Goal: Contribute content: Contribute content

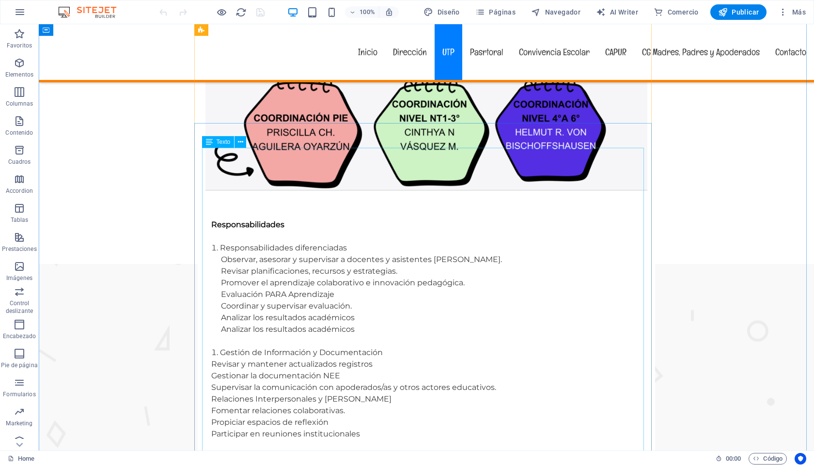
scroll to position [1879, 0]
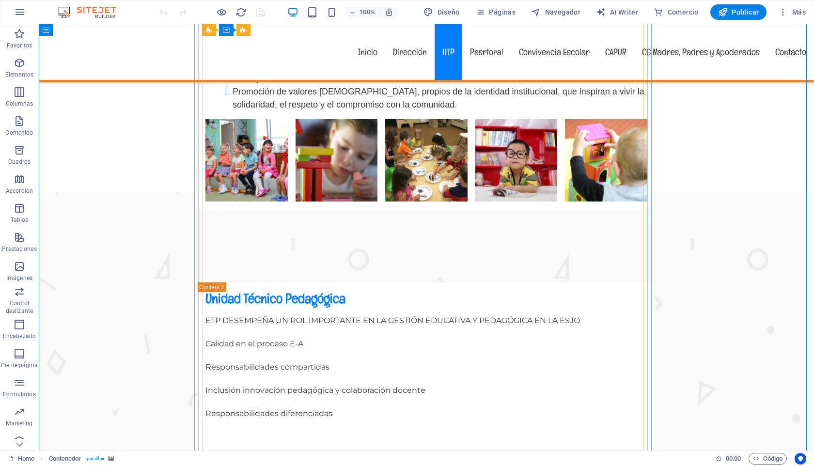
scroll to position [1365, 0]
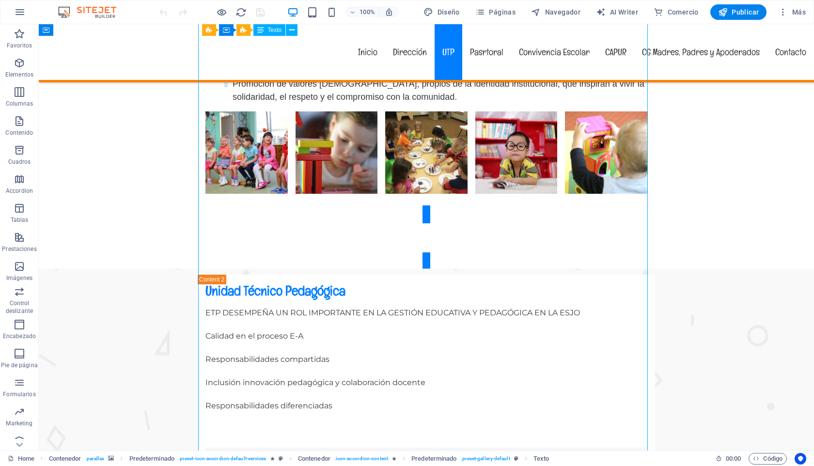
drag, startPoint x: 383, startPoint y: 131, endPoint x: 329, endPoint y: 133, distance: 53.8
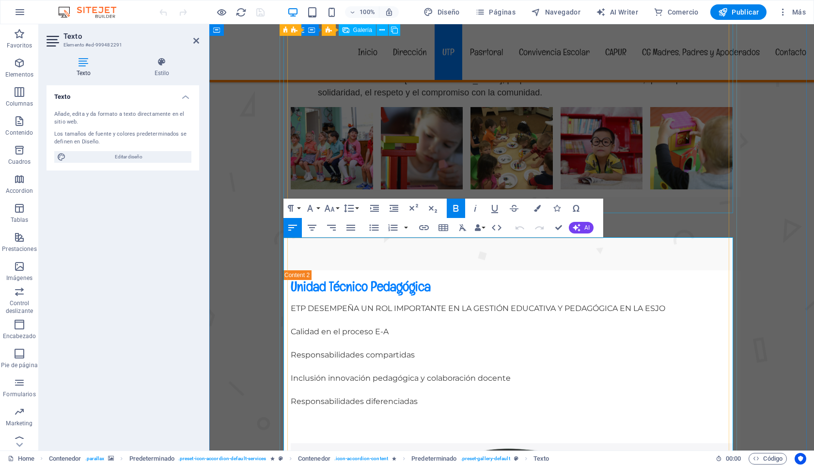
scroll to position [1126, 0]
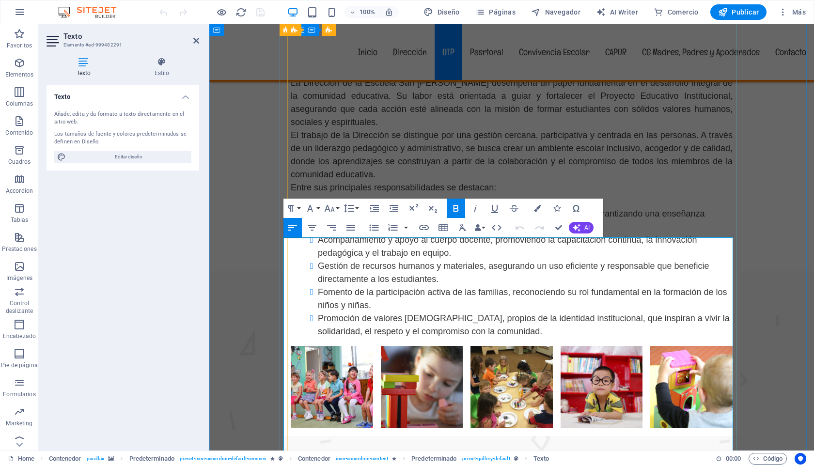
drag, startPoint x: 438, startPoint y: 268, endPoint x: 291, endPoint y: 265, distance: 146.9
click at [338, 209] on button "Font Size" at bounding box center [331, 208] width 18 height 19
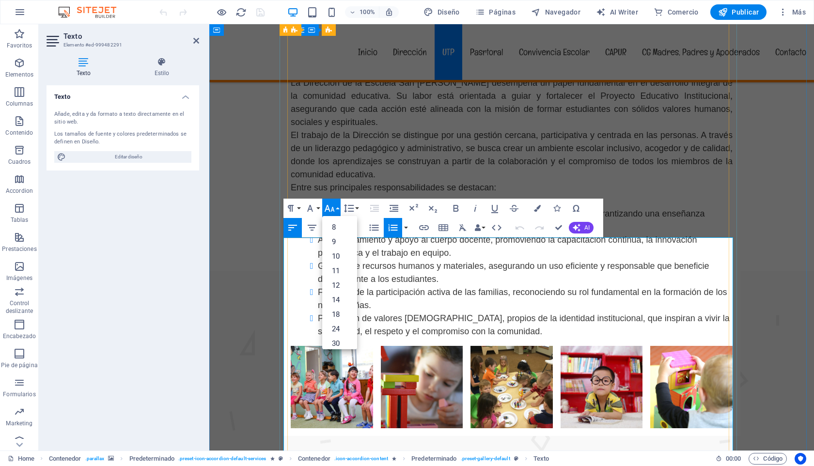
click at [334, 203] on icon "button" at bounding box center [330, 209] width 12 height 12
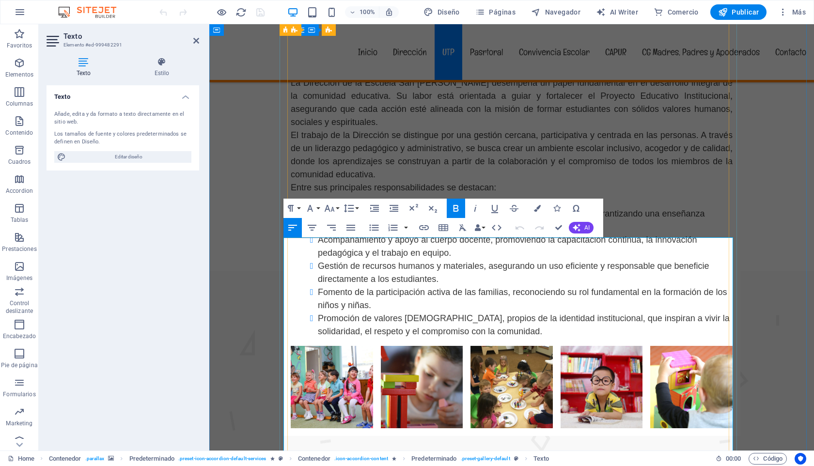
click at [339, 206] on button "Font Size" at bounding box center [331, 208] width 18 height 19
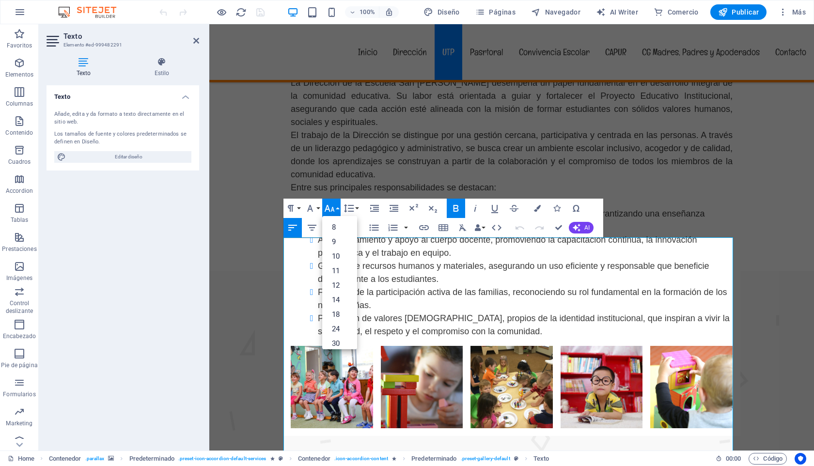
click at [331, 207] on icon "button" at bounding box center [330, 209] width 12 height 12
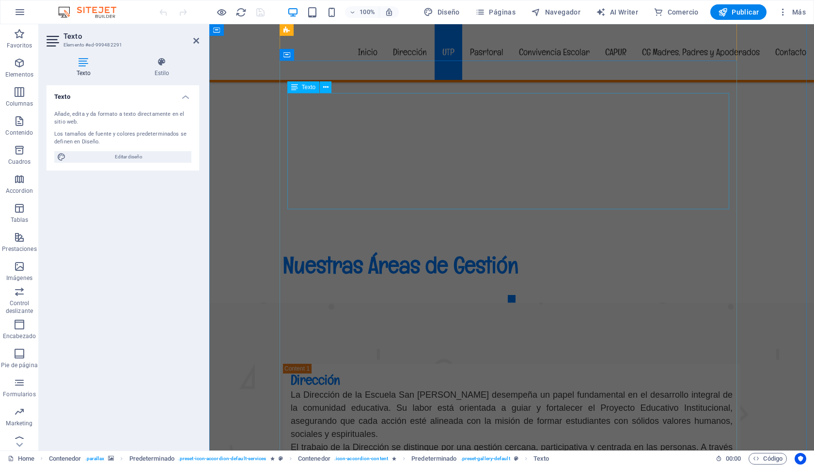
scroll to position [687, 0]
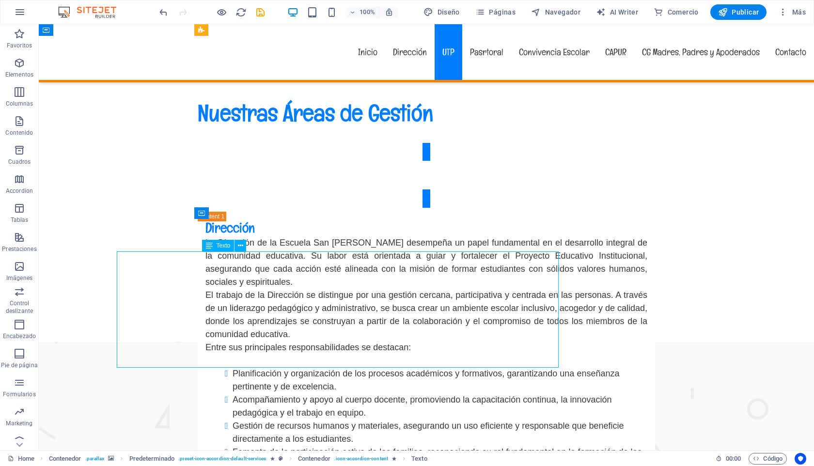
scroll to position [759, 0]
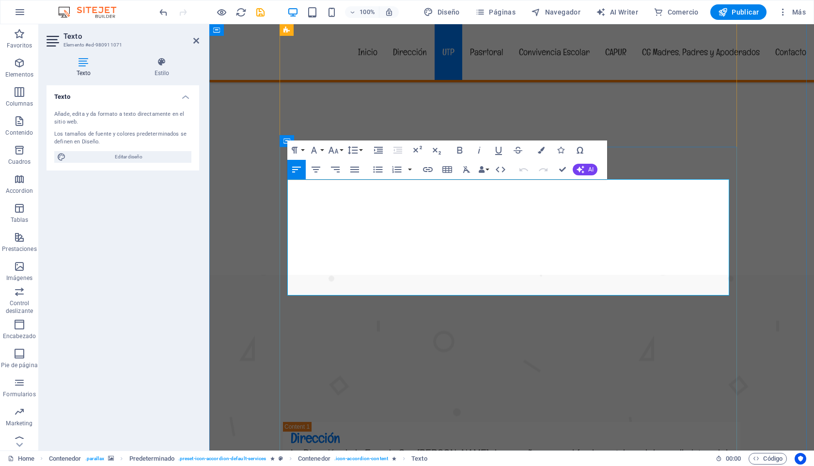
drag, startPoint x: 670, startPoint y: 183, endPoint x: 287, endPoint y: 185, distance: 382.9
click at [459, 149] on icon "button" at bounding box center [460, 150] width 12 height 12
click at [539, 148] on icon "button" at bounding box center [541, 150] width 7 height 7
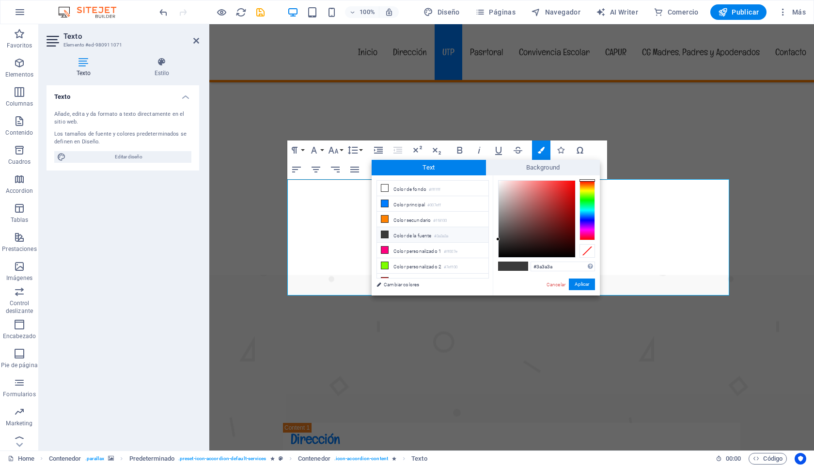
type input "#100909"
click at [534, 252] on div at bounding box center [537, 219] width 77 height 77
click at [582, 285] on button "Aplicar" at bounding box center [582, 285] width 26 height 12
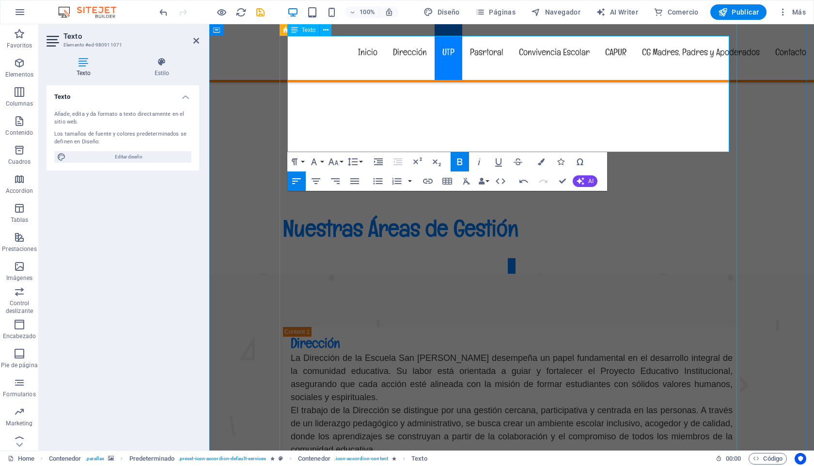
scroll to position [854, 0]
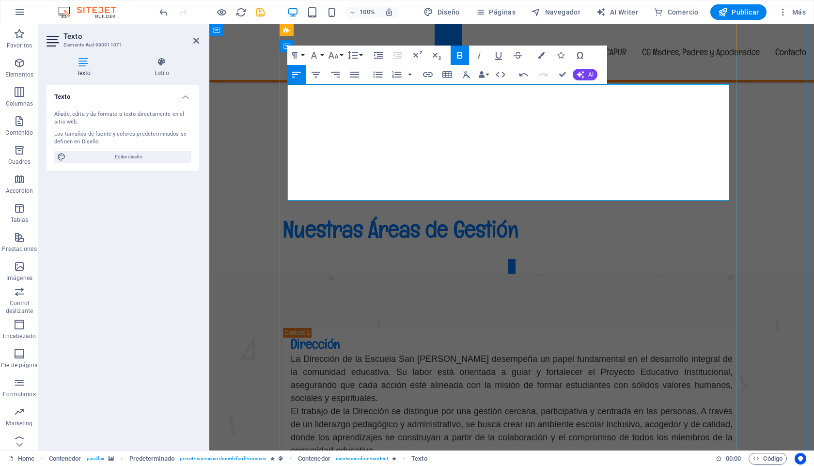
click at [341, 57] on button "Font Size" at bounding box center [335, 55] width 18 height 19
click at [342, 158] on link "18" at bounding box center [343, 161] width 35 height 15
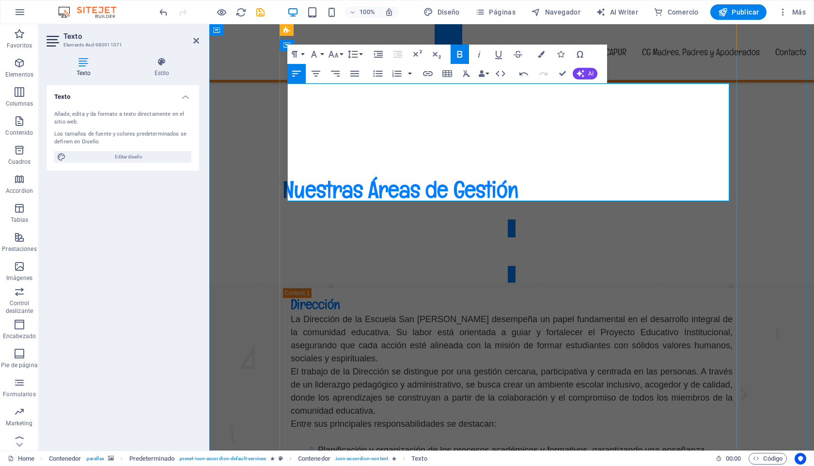
scroll to position [936, 0]
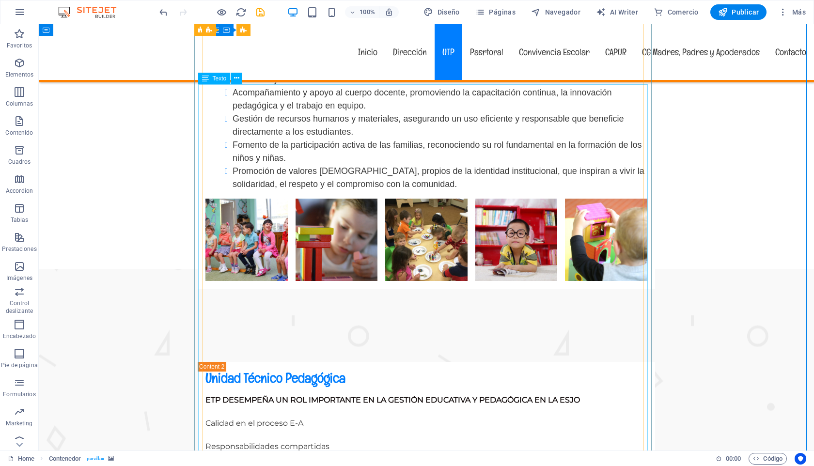
scroll to position [1278, 0]
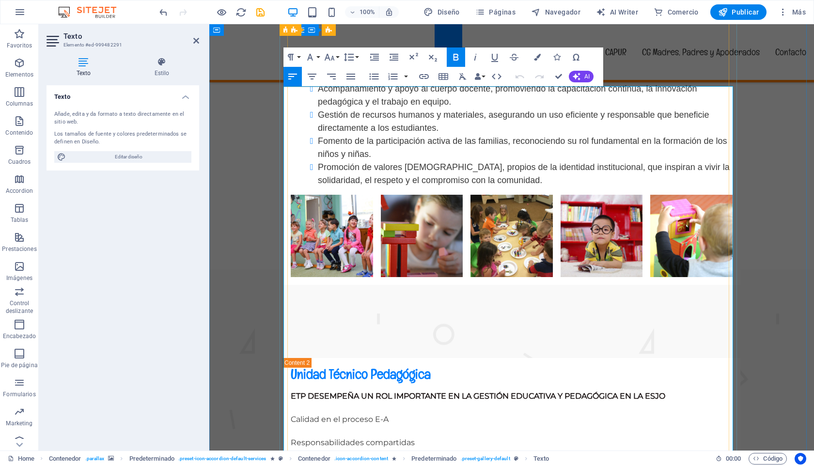
drag, startPoint x: 370, startPoint y: 93, endPoint x: 286, endPoint y: 88, distance: 84.5
click at [332, 55] on icon "button" at bounding box center [330, 57] width 12 height 12
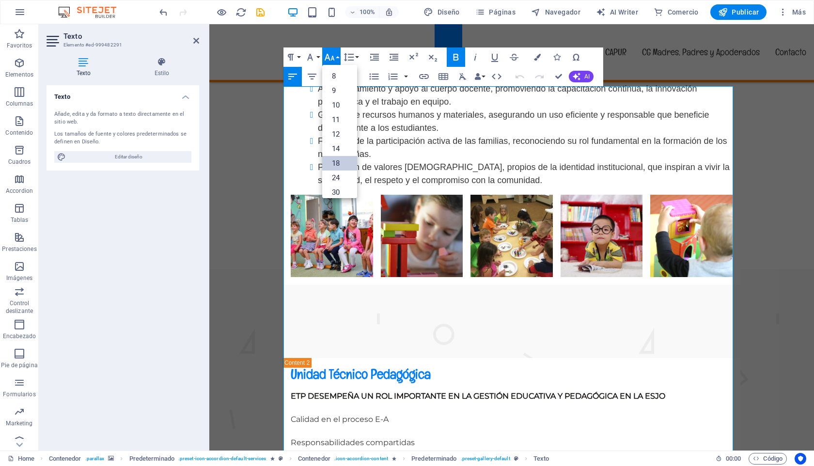
click at [333, 160] on link "18" at bounding box center [339, 163] width 35 height 15
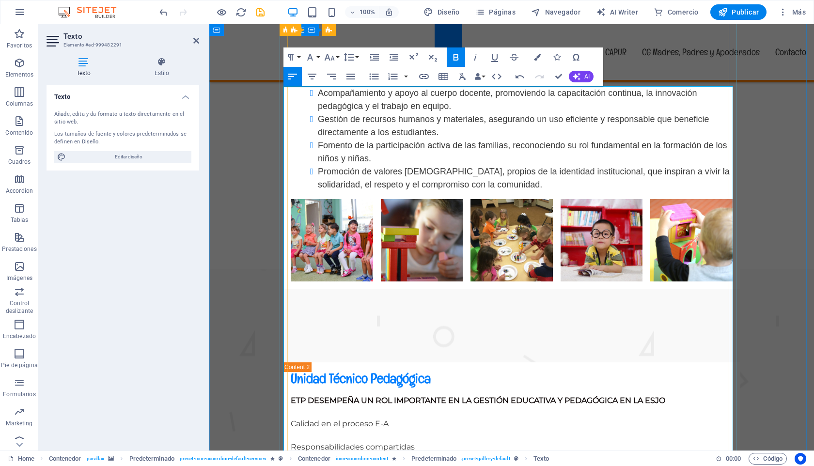
drag, startPoint x: 427, startPoint y: 118, endPoint x: 293, endPoint y: 114, distance: 134.8
click at [458, 59] on icon "button" at bounding box center [455, 57] width 5 height 7
click at [536, 57] on icon "button" at bounding box center [537, 57] width 7 height 7
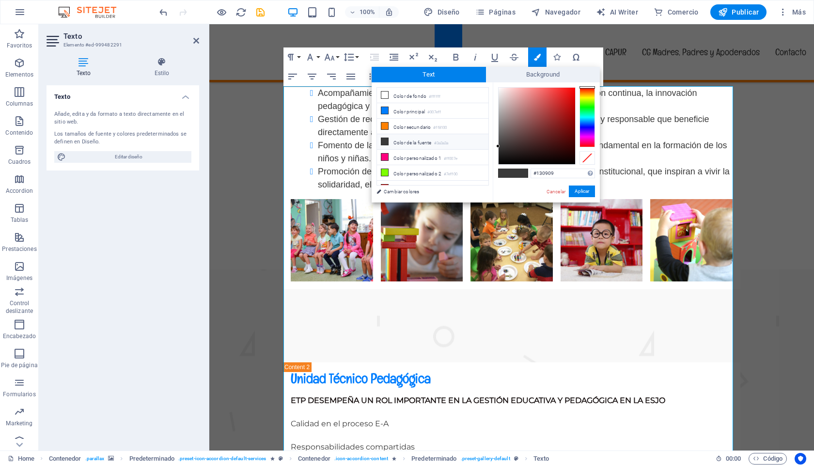
click at [538, 158] on div at bounding box center [537, 126] width 77 height 77
click at [578, 192] on button "Aplicar" at bounding box center [582, 192] width 26 height 12
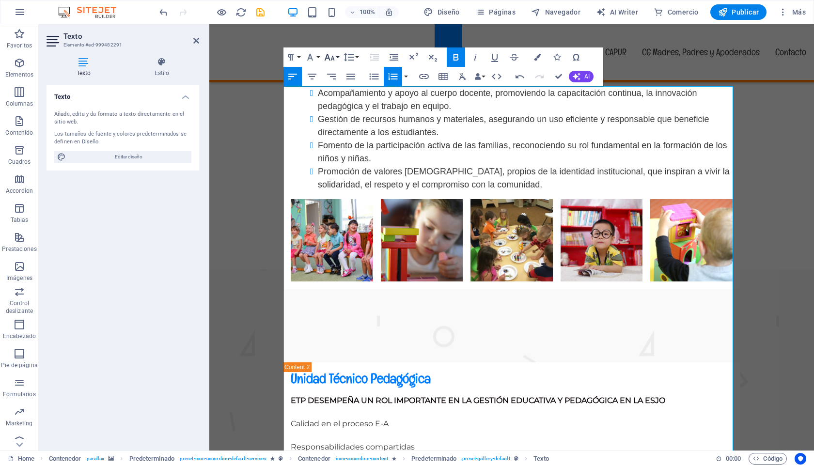
click at [336, 60] on button "Font Size" at bounding box center [331, 56] width 18 height 19
click at [337, 146] on link "14" at bounding box center [339, 149] width 35 height 15
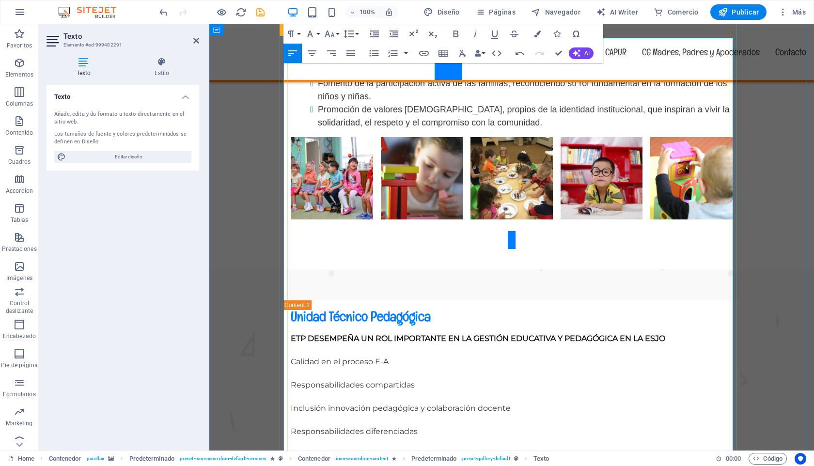
scroll to position [1340, 0]
drag, startPoint x: 468, startPoint y: 157, endPoint x: 300, endPoint y: 154, distance: 167.7
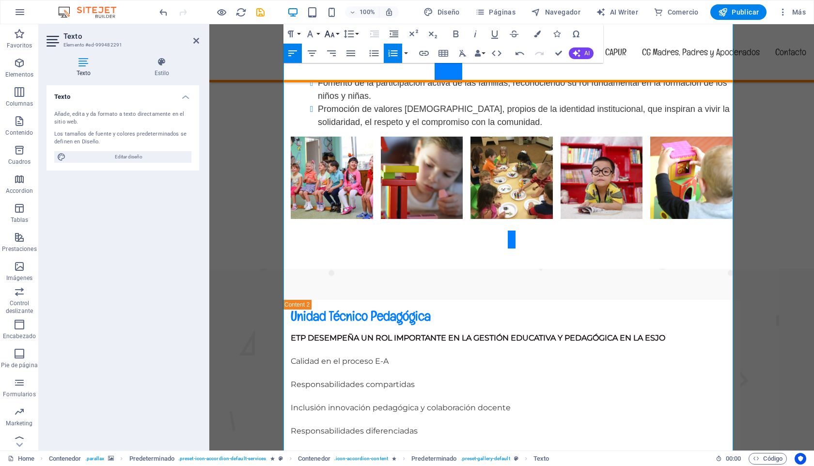
click at [335, 31] on button "Font Size" at bounding box center [331, 33] width 18 height 19
click at [334, 123] on link "14" at bounding box center [339, 125] width 35 height 15
click at [332, 30] on icon "button" at bounding box center [330, 34] width 12 height 12
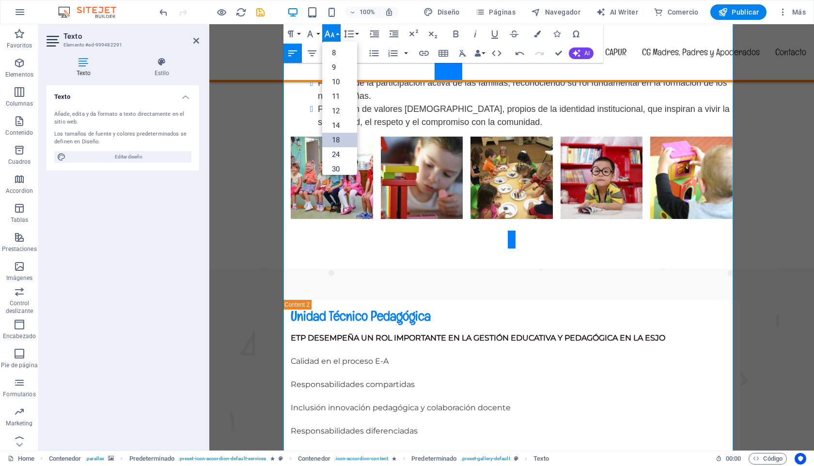
click at [337, 137] on link "18" at bounding box center [339, 140] width 35 height 15
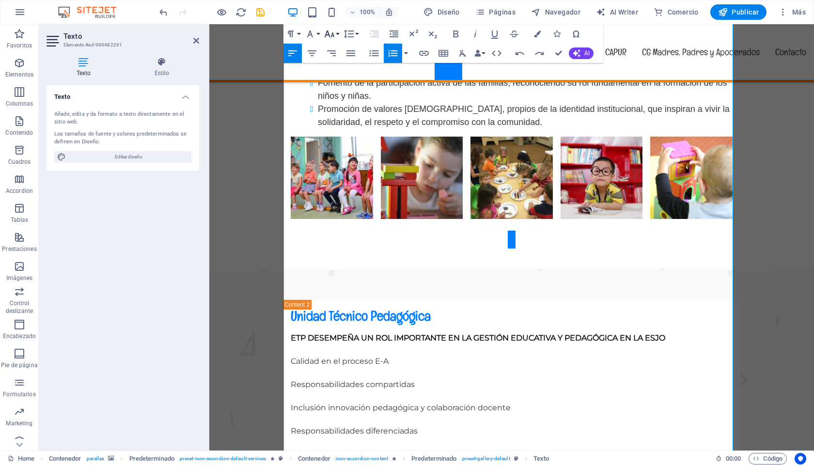
click at [338, 33] on button "Font Size" at bounding box center [331, 33] width 18 height 19
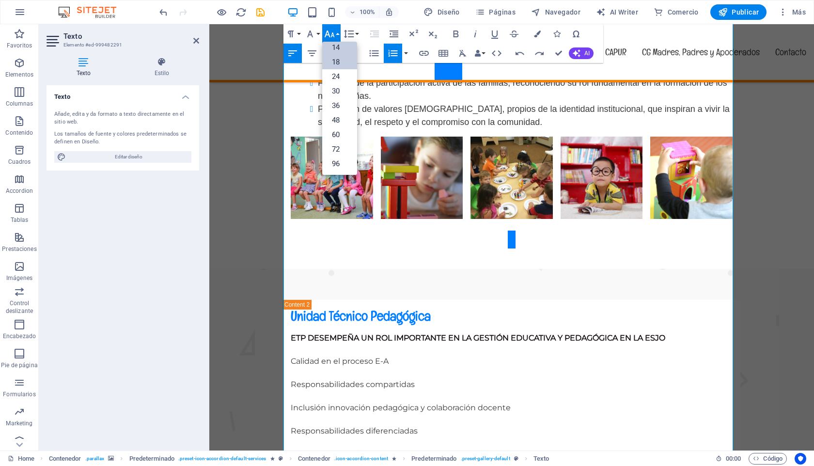
click at [340, 63] on link "18" at bounding box center [339, 62] width 35 height 15
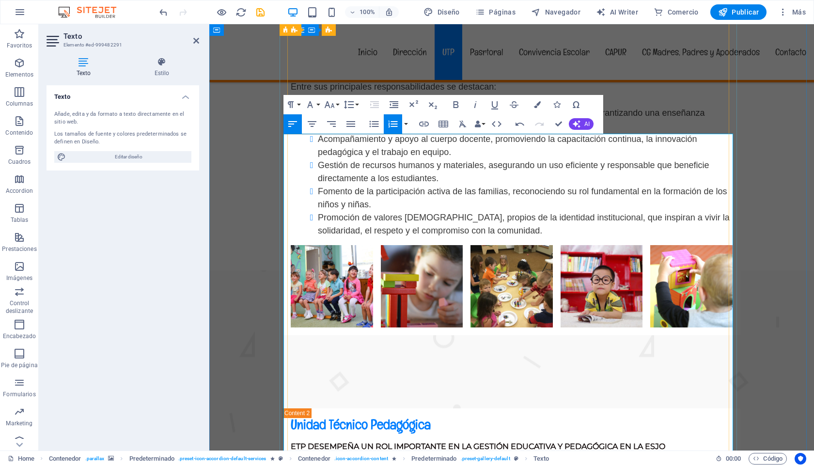
scroll to position [1232, 0]
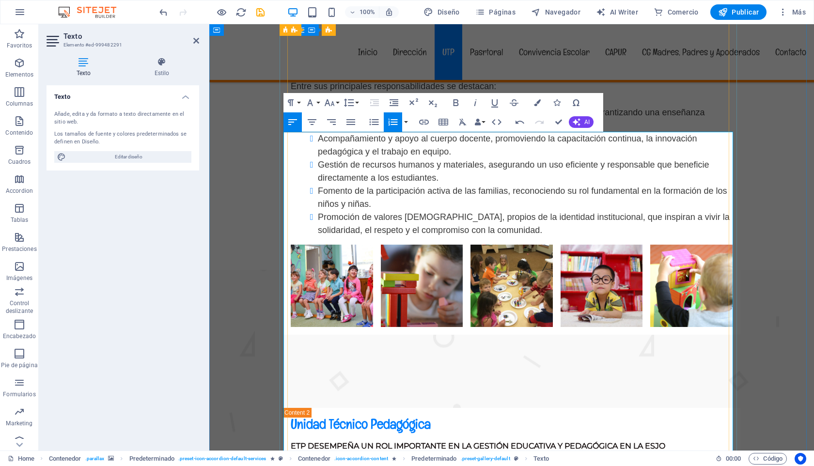
drag, startPoint x: 301, startPoint y: 173, endPoint x: 456, endPoint y: 353, distance: 237.9
click at [331, 103] on icon "button" at bounding box center [330, 103] width 12 height 12
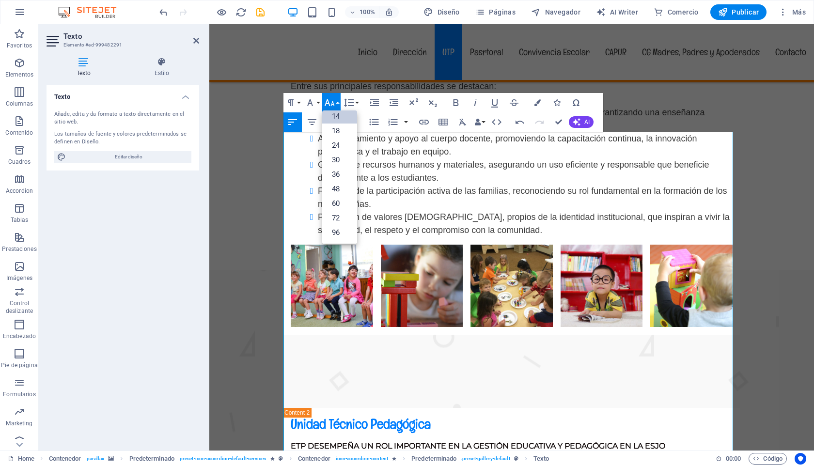
click at [340, 117] on link "14" at bounding box center [339, 116] width 35 height 15
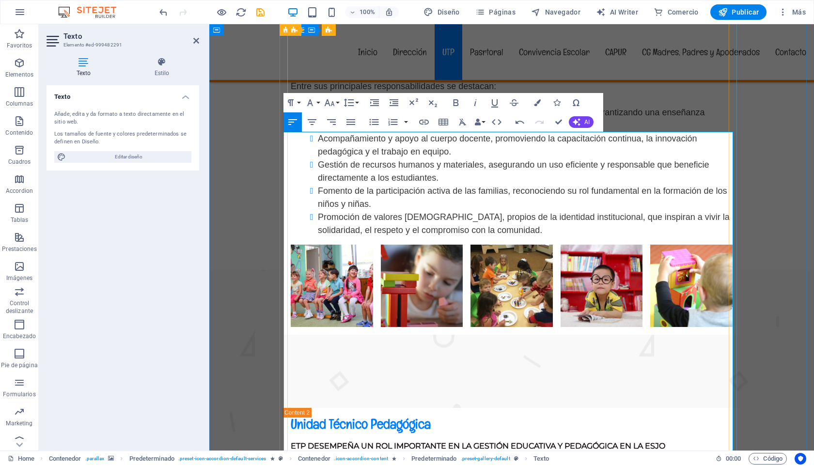
drag, startPoint x: 453, startPoint y: 265, endPoint x: 287, endPoint y: 262, distance: 165.3
click at [456, 102] on icon "button" at bounding box center [456, 103] width 12 height 12
click at [536, 102] on icon "button" at bounding box center [537, 102] width 7 height 7
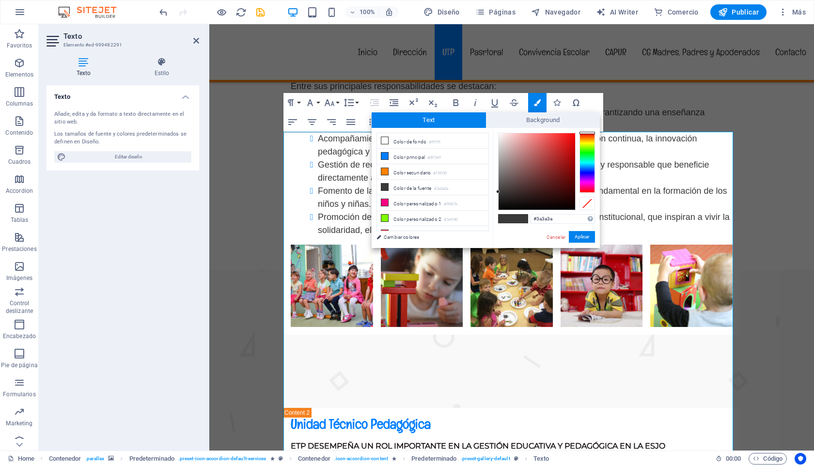
type input "#150505"
click at [557, 203] on div at bounding box center [537, 171] width 77 height 77
click at [581, 237] on button "Aplicar" at bounding box center [582, 237] width 26 height 12
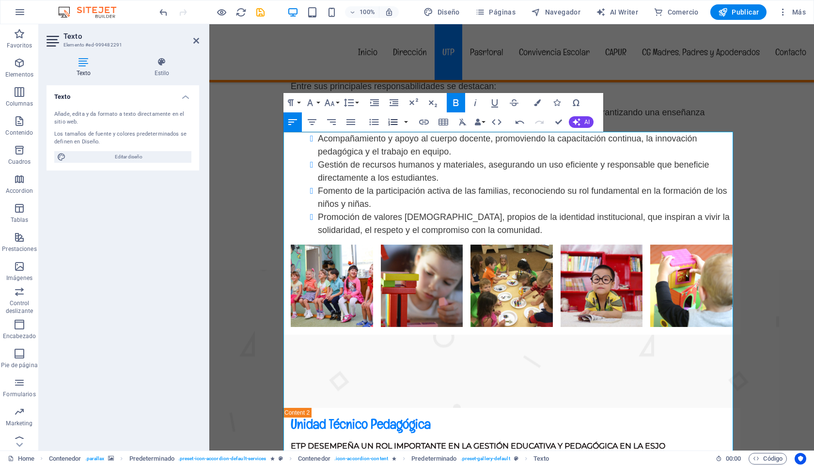
click at [391, 122] on icon "button" at bounding box center [392, 122] width 9 height 7
drag, startPoint x: 293, startPoint y: 292, endPoint x: 433, endPoint y: 351, distance: 152.0
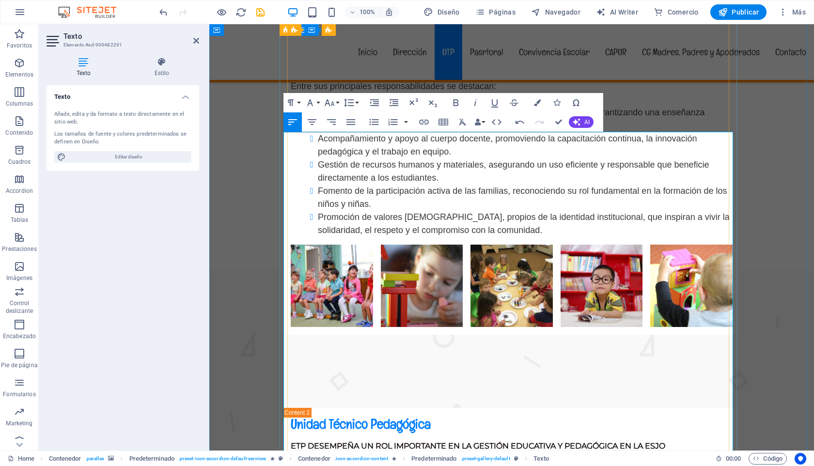
click at [292, 124] on icon "button" at bounding box center [293, 122] width 12 height 12
click at [300, 99] on button "Paragraph Format" at bounding box center [293, 102] width 18 height 19
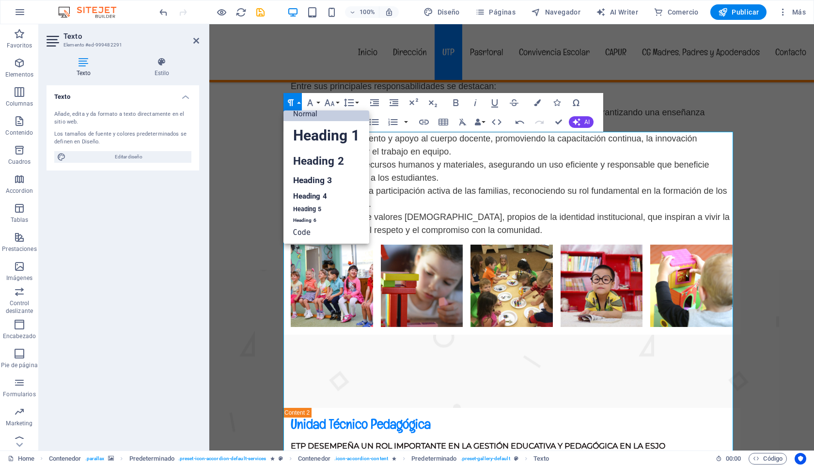
scroll to position [8, 0]
click at [315, 179] on link "Heading 3" at bounding box center [327, 180] width 86 height 17
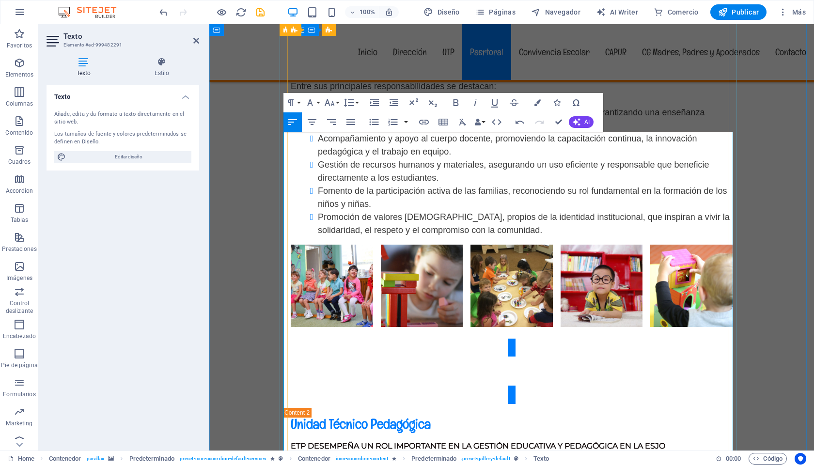
scroll to position [1638, 0]
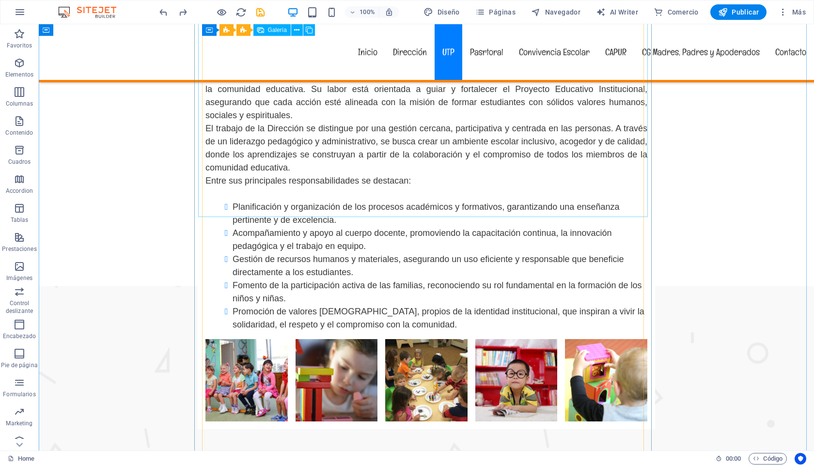
scroll to position [1167, 0]
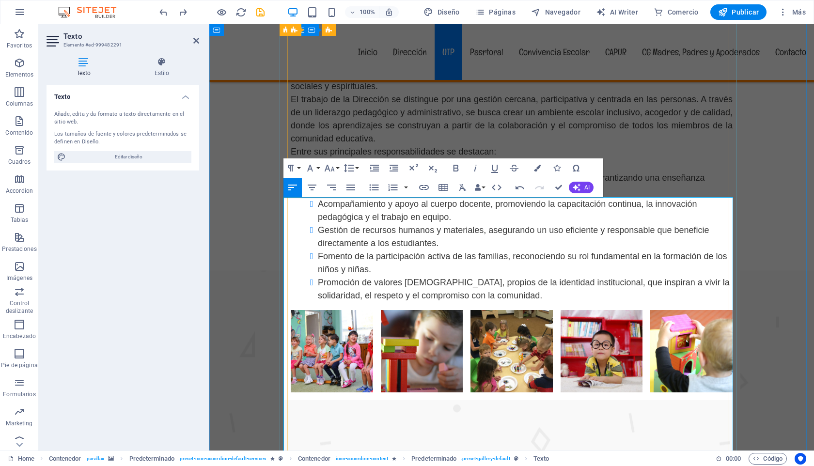
drag, startPoint x: 434, startPoint y: 225, endPoint x: 297, endPoint y: 224, distance: 137.2
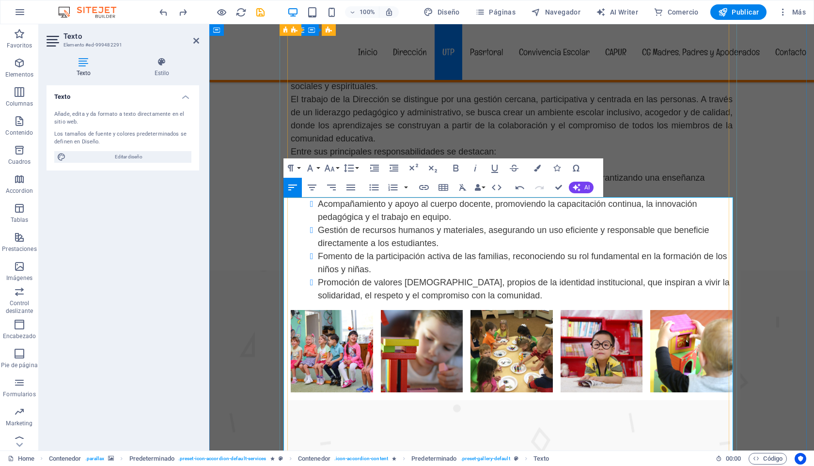
click at [458, 168] on icon "button" at bounding box center [456, 168] width 12 height 12
click at [537, 168] on icon "button" at bounding box center [537, 168] width 7 height 7
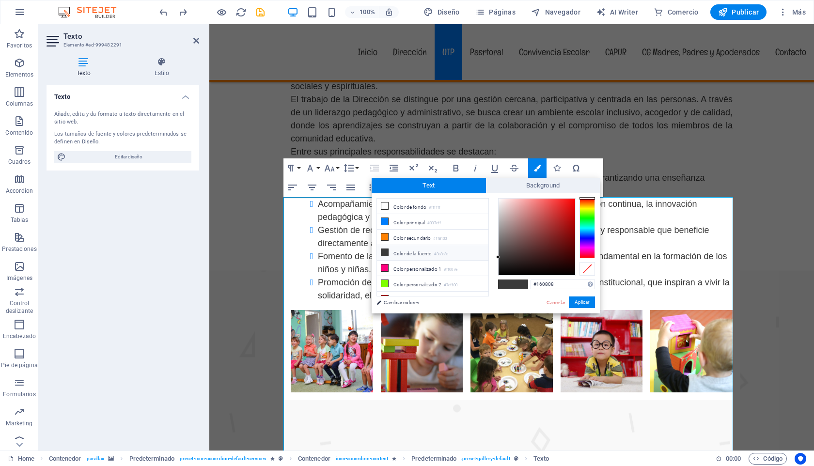
click at [549, 268] on div at bounding box center [537, 237] width 77 height 77
click at [579, 299] on button "Aplicar" at bounding box center [582, 303] width 26 height 12
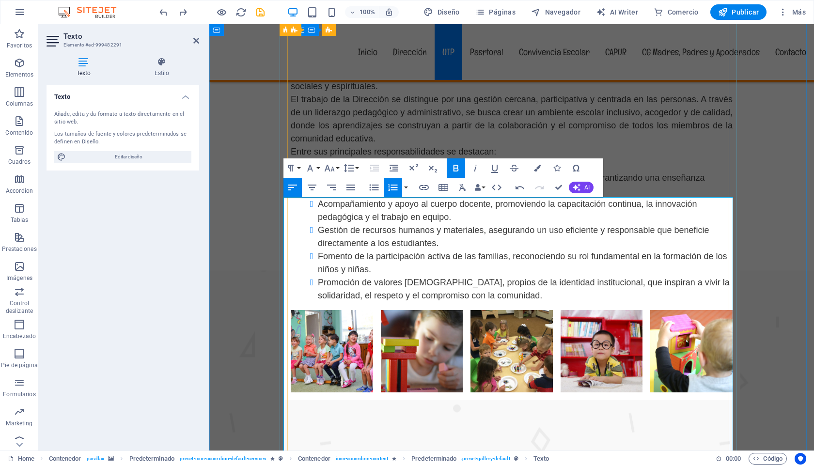
drag, startPoint x: 467, startPoint y: 332, endPoint x: 290, endPoint y: 333, distance: 177.4
click at [455, 167] on icon "button" at bounding box center [456, 168] width 12 height 12
click at [538, 170] on icon "button" at bounding box center [537, 168] width 7 height 7
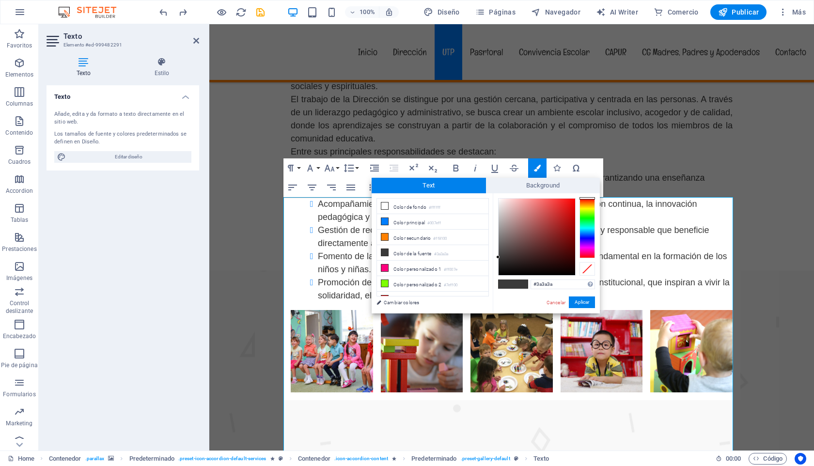
type input "#120505"
click at [553, 269] on div at bounding box center [537, 237] width 77 height 77
click at [577, 303] on button "Aplicar" at bounding box center [582, 303] width 26 height 12
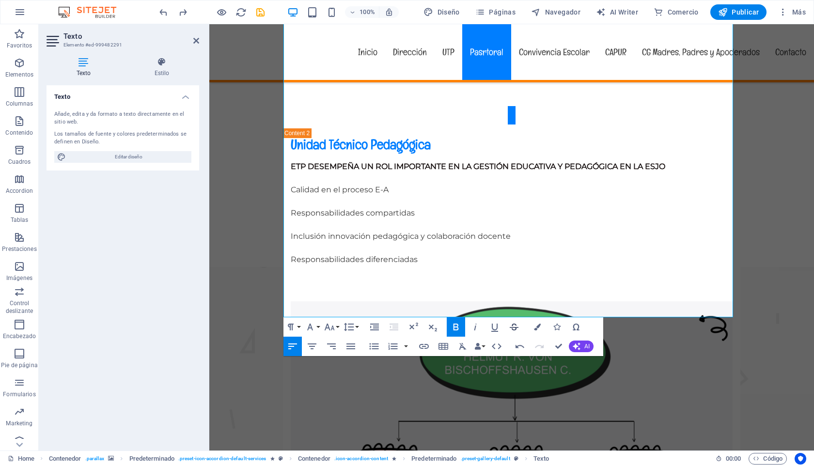
scroll to position [1511, 0]
drag, startPoint x: 625, startPoint y: 279, endPoint x: 292, endPoint y: 138, distance: 361.6
click at [332, 327] on icon "button" at bounding box center [330, 327] width 12 height 12
click at [335, 268] on link "14" at bounding box center [339, 268] width 35 height 15
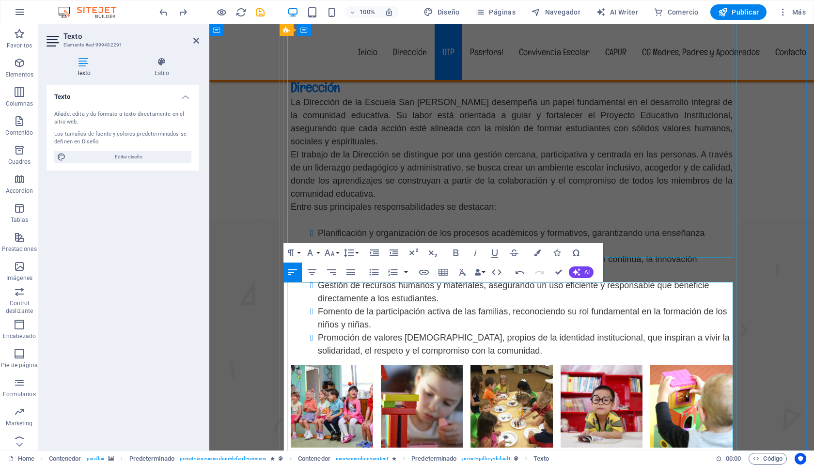
scroll to position [1116, 0]
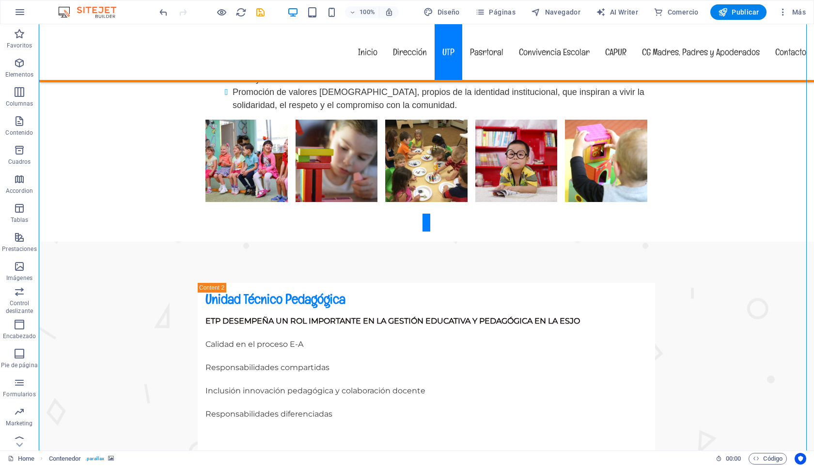
scroll to position [1472, 0]
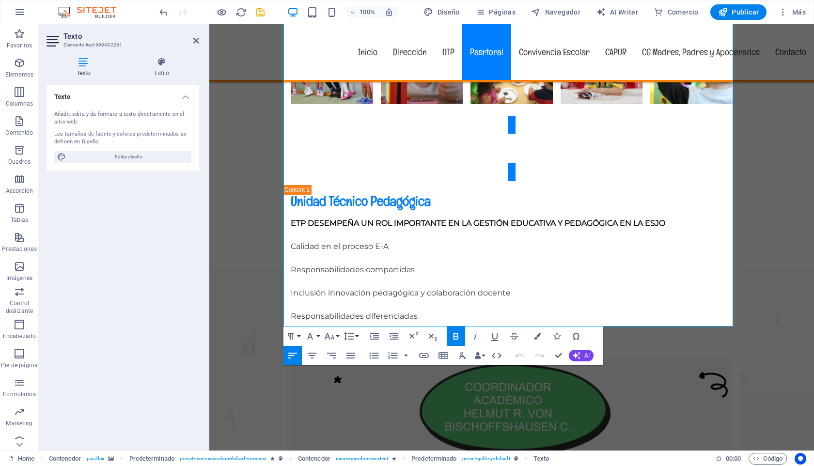
scroll to position [1454, 0]
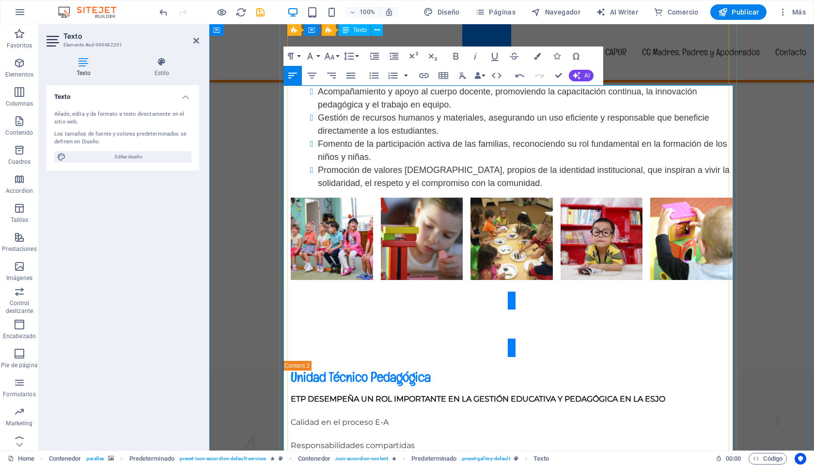
scroll to position [1215, 0]
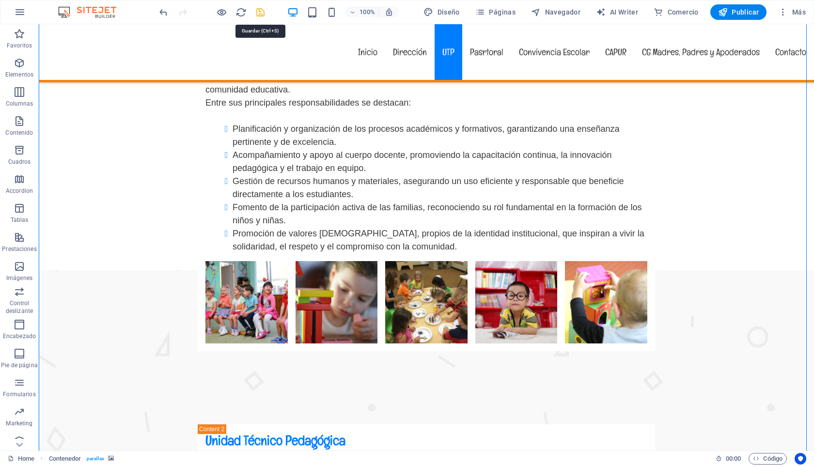
click at [258, 10] on icon "save" at bounding box center [260, 12] width 11 height 11
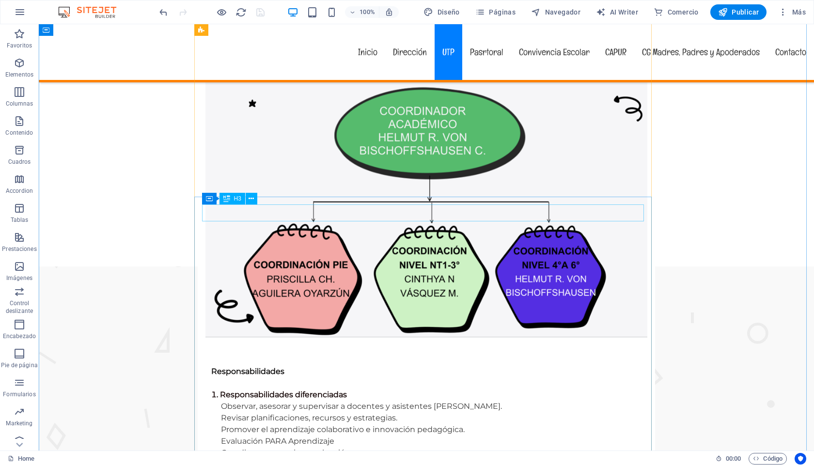
scroll to position [1733, 0]
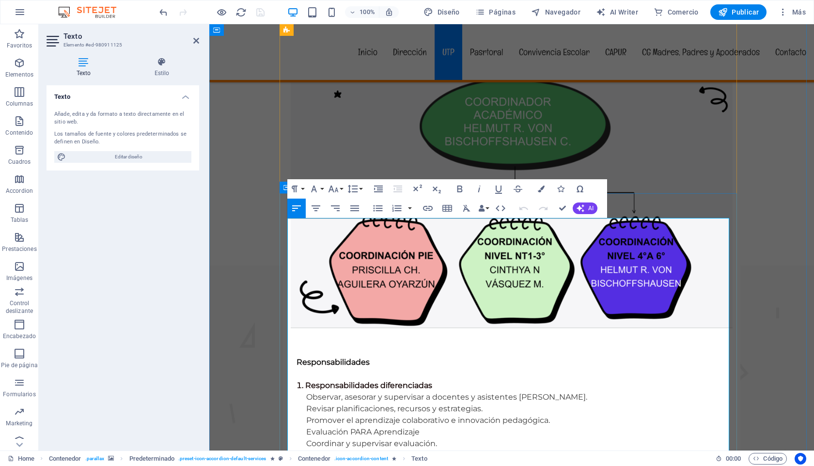
drag, startPoint x: 289, startPoint y: 224, endPoint x: 636, endPoint y: 268, distance: 349.8
click at [338, 190] on icon "button" at bounding box center [334, 189] width 12 height 12
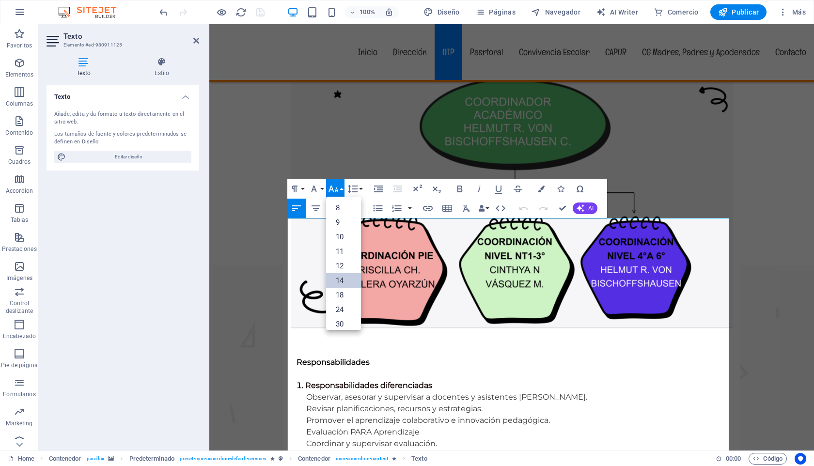
click at [339, 278] on link "14" at bounding box center [343, 280] width 35 height 15
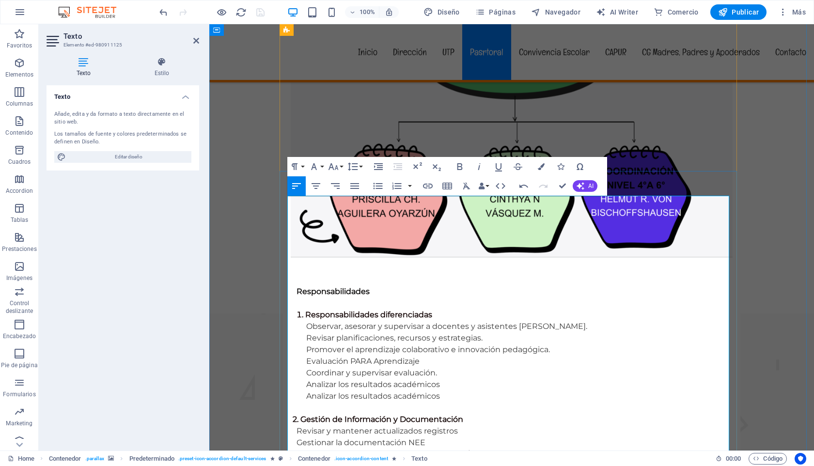
scroll to position [1861, 0]
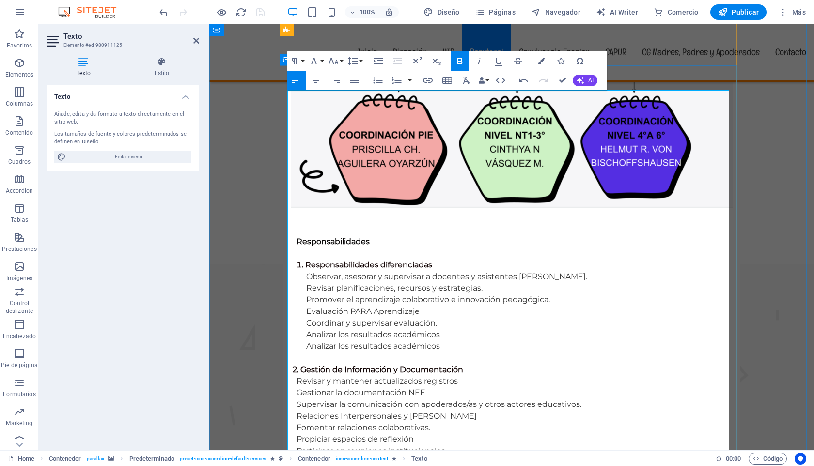
drag, startPoint x: 384, startPoint y: 157, endPoint x: 288, endPoint y: 155, distance: 95.5
click at [338, 61] on icon "button" at bounding box center [334, 61] width 12 height 12
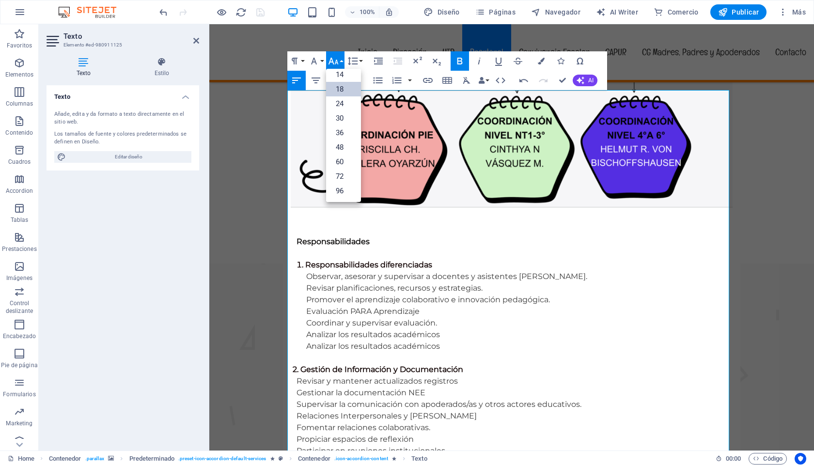
scroll to position [78, 0]
click at [337, 91] on link "18" at bounding box center [343, 89] width 35 height 15
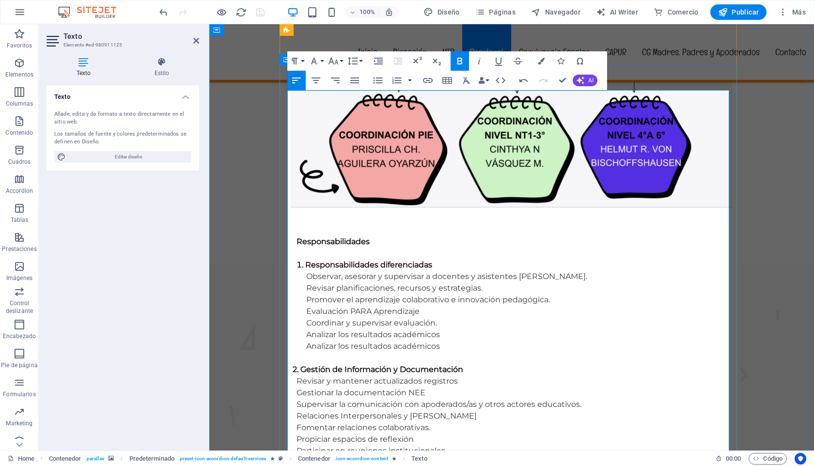
drag, startPoint x: 289, startPoint y: 181, endPoint x: 525, endPoint y: 324, distance: 275.5
click at [338, 63] on icon "button" at bounding box center [334, 61] width 12 height 12
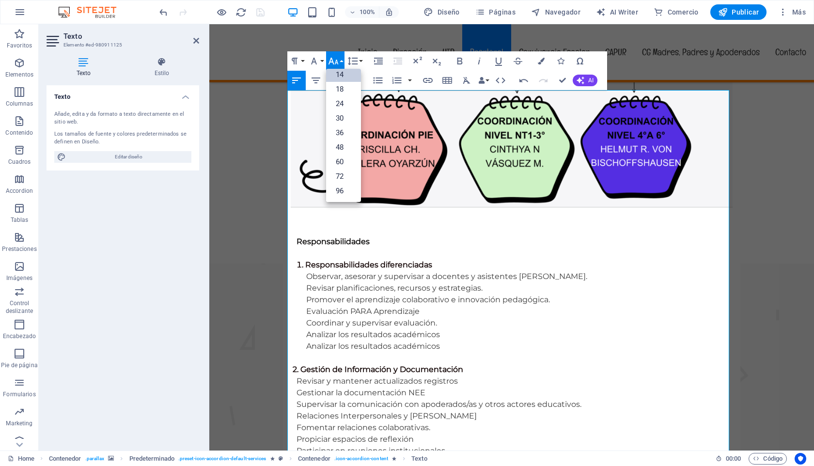
click at [341, 76] on link "14" at bounding box center [343, 74] width 35 height 15
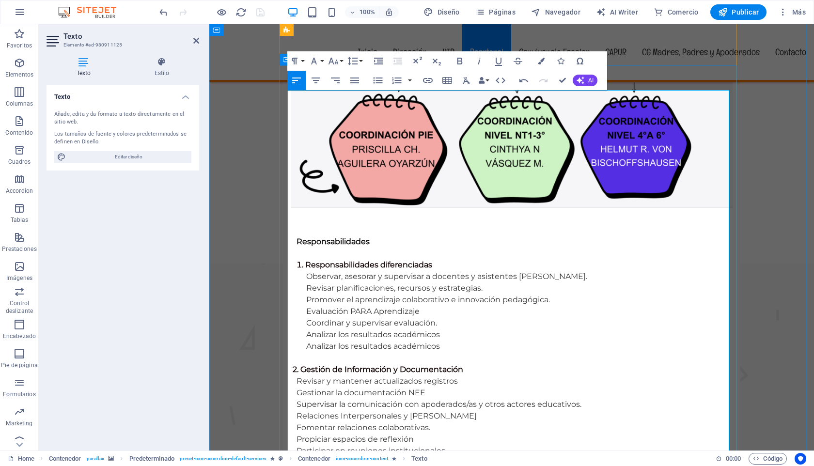
drag, startPoint x: 288, startPoint y: 179, endPoint x: 575, endPoint y: 320, distance: 320.2
click at [355, 84] on icon "button" at bounding box center [355, 81] width 12 height 12
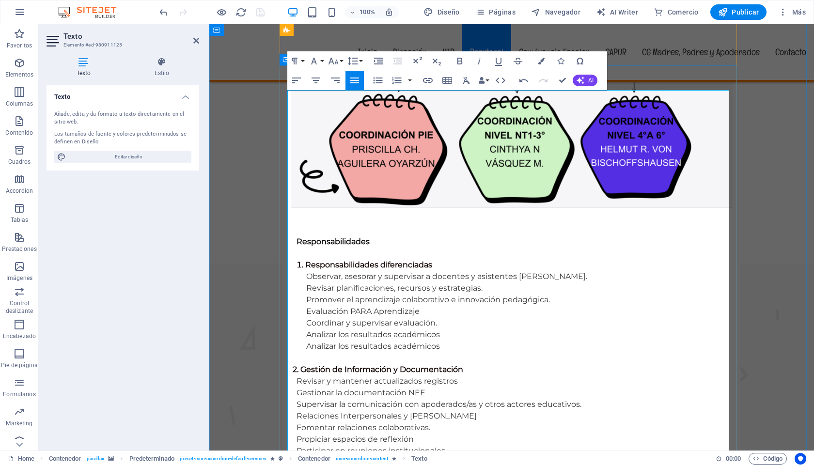
click at [377, 80] on icon "button" at bounding box center [377, 81] width 9 height 6
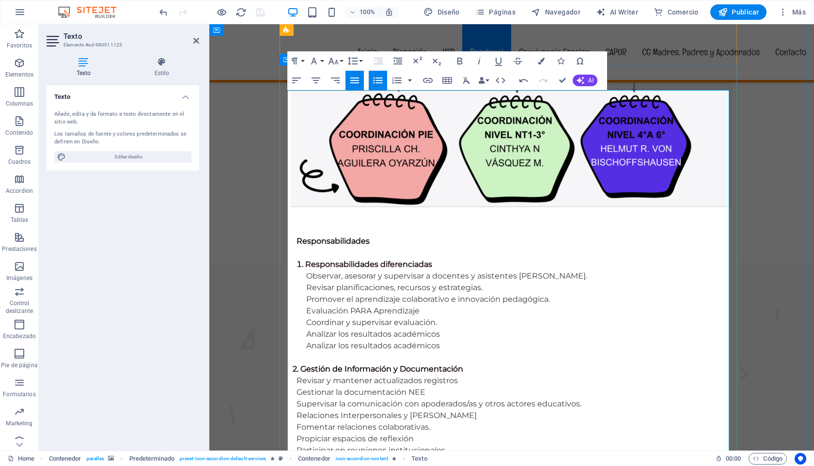
click at [378, 81] on icon "button" at bounding box center [378, 81] width 12 height 12
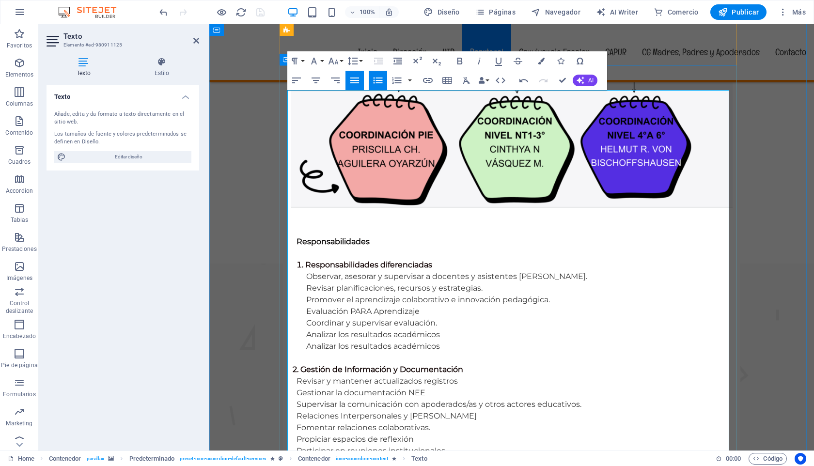
drag, startPoint x: 293, startPoint y: 274, endPoint x: 284, endPoint y: 272, distance: 9.3
click at [377, 80] on icon "button" at bounding box center [378, 81] width 12 height 12
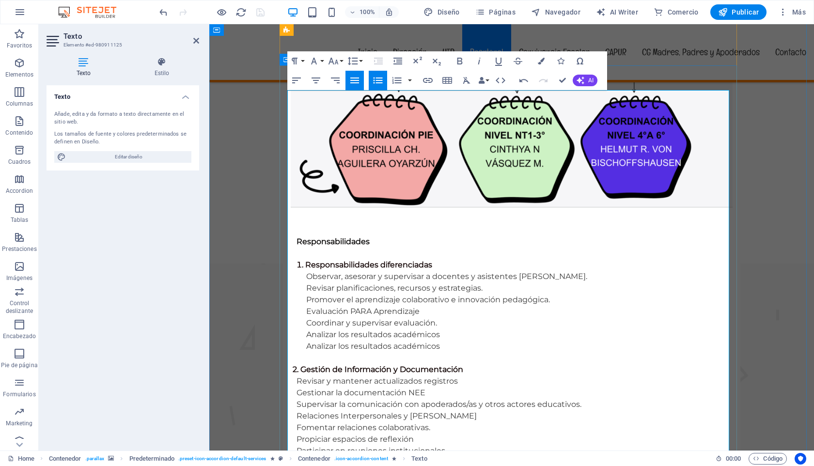
click at [381, 81] on icon "button" at bounding box center [377, 81] width 9 height 6
click at [379, 81] on icon "button" at bounding box center [378, 81] width 12 height 12
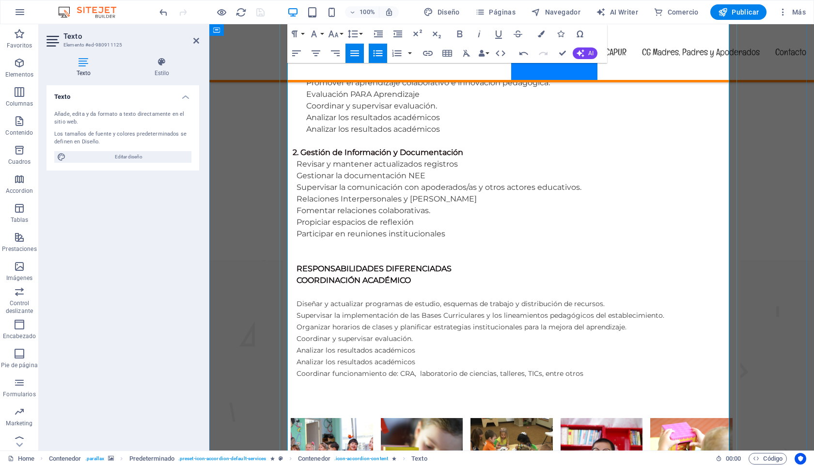
scroll to position [2078, 0]
drag, startPoint x: 288, startPoint y: 127, endPoint x: 581, endPoint y: 343, distance: 364.0
click at [338, 33] on icon "button" at bounding box center [334, 34] width 12 height 12
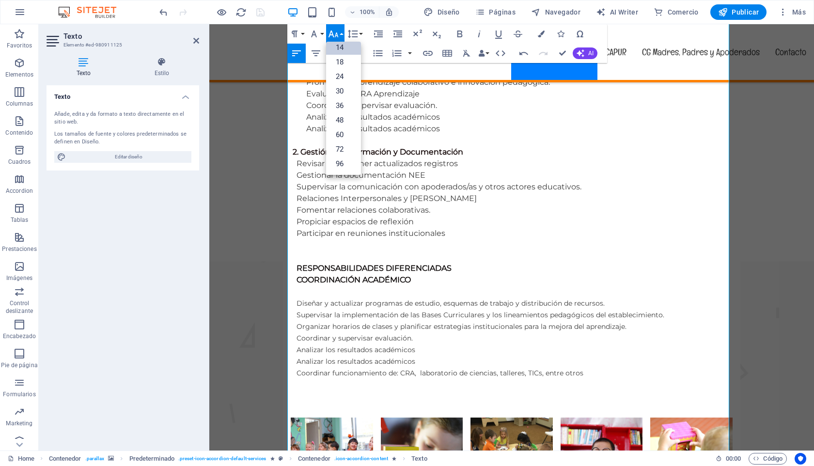
click at [340, 48] on link "14" at bounding box center [343, 47] width 35 height 15
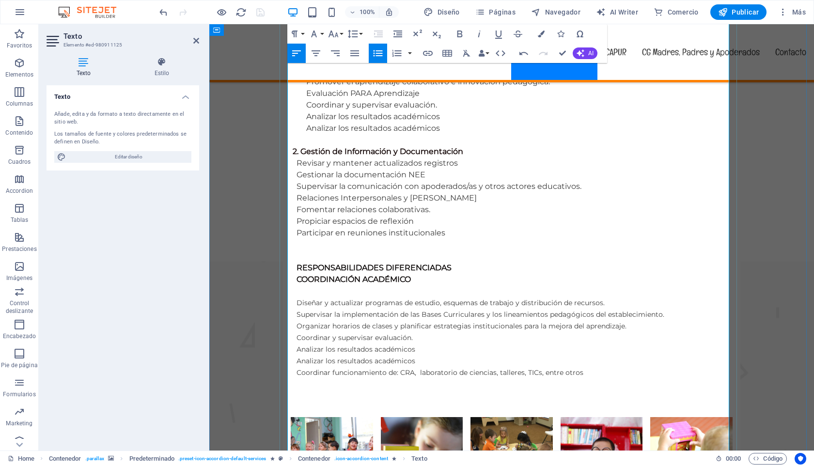
drag, startPoint x: 288, startPoint y: 127, endPoint x: 479, endPoint y: 333, distance: 280.9
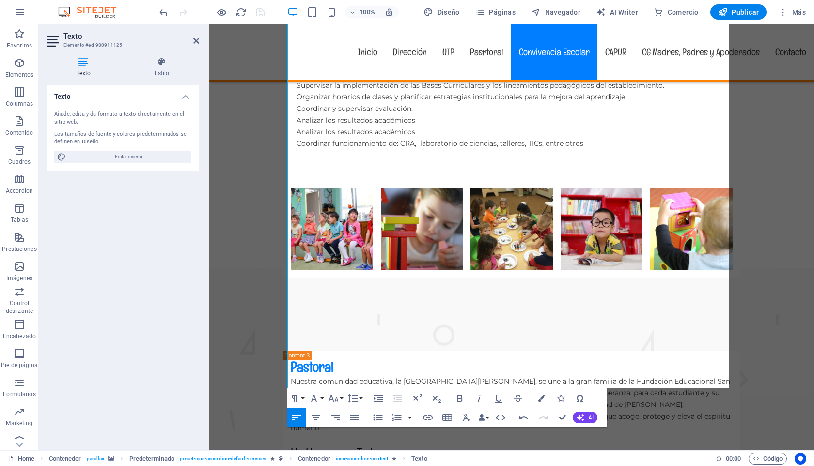
scroll to position [2317, 0]
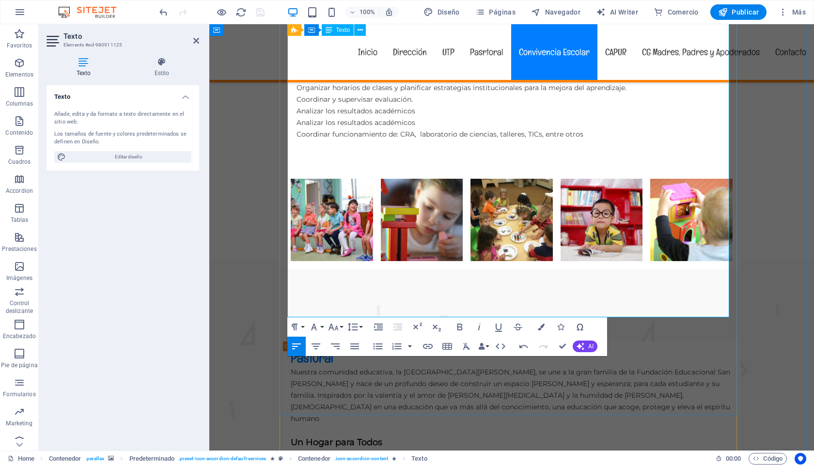
drag, startPoint x: 288, startPoint y: 114, endPoint x: 577, endPoint y: 313, distance: 351.0
click at [353, 345] on icon "button" at bounding box center [355, 347] width 12 height 12
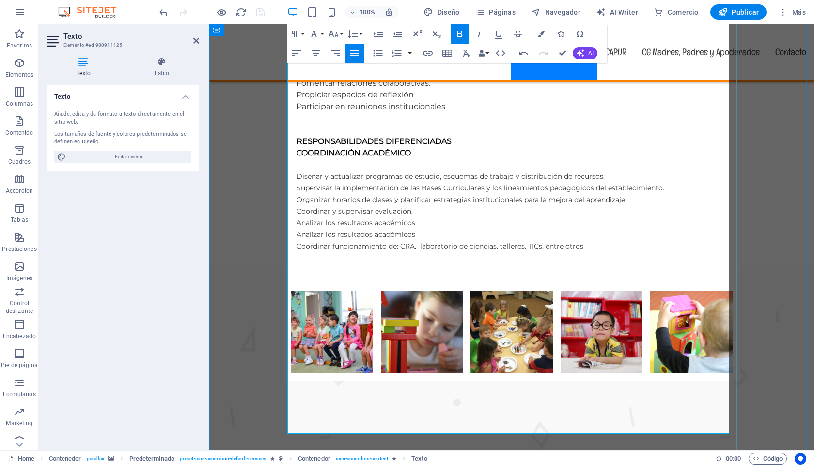
scroll to position [2081, 0]
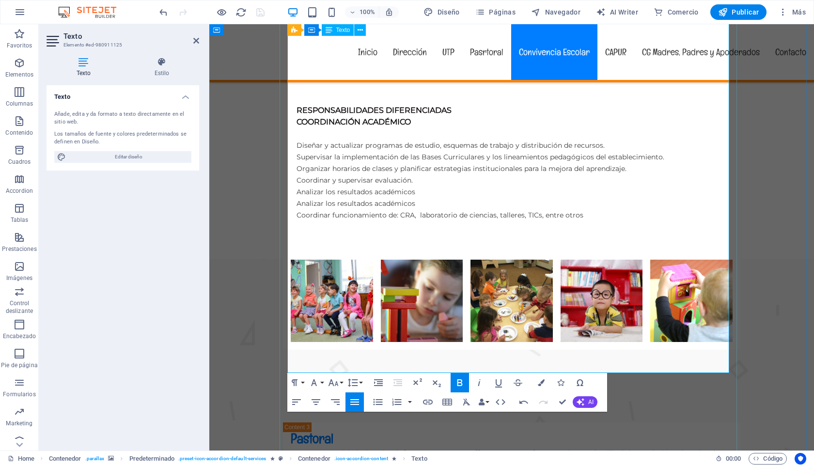
scroll to position [2237, 0]
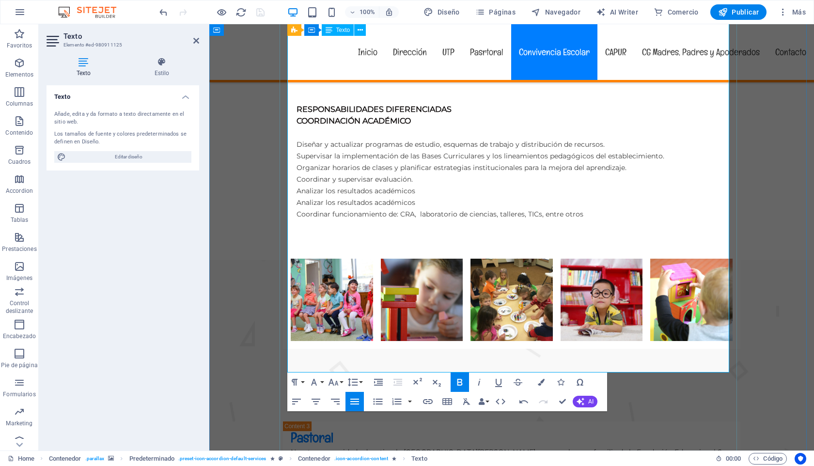
drag, startPoint x: 287, startPoint y: 181, endPoint x: 619, endPoint y: 364, distance: 379.2
click at [340, 383] on button "Font Size" at bounding box center [335, 382] width 18 height 19
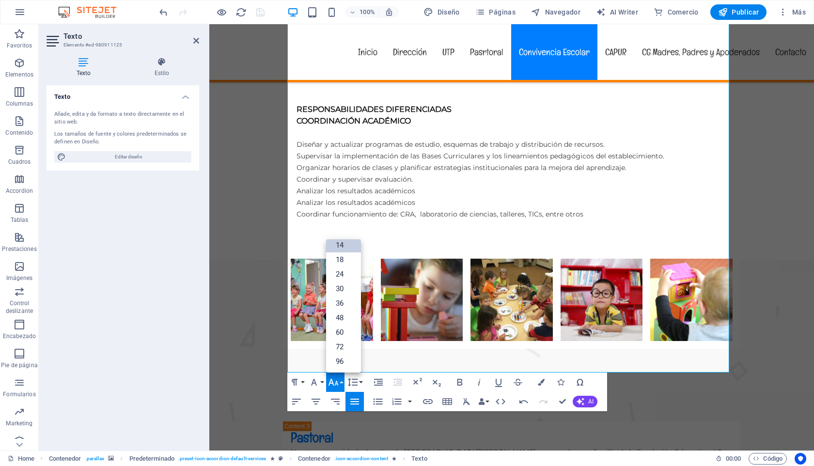
click at [340, 241] on link "14" at bounding box center [343, 245] width 35 height 15
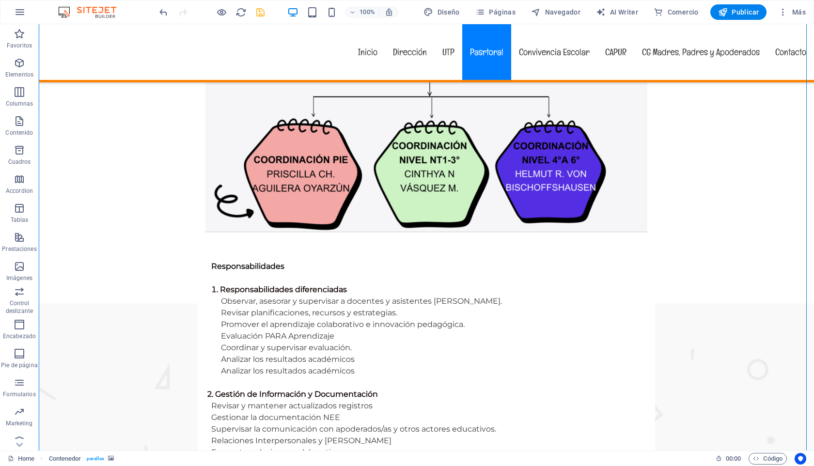
scroll to position [2033, 0]
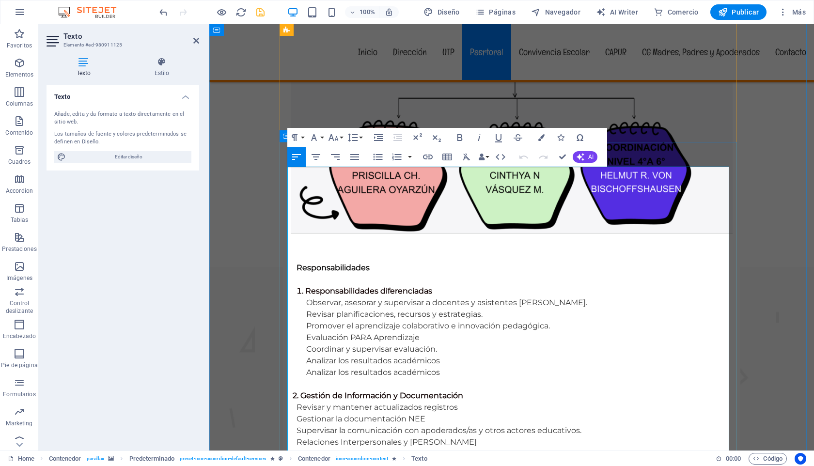
scroll to position [1836, 0]
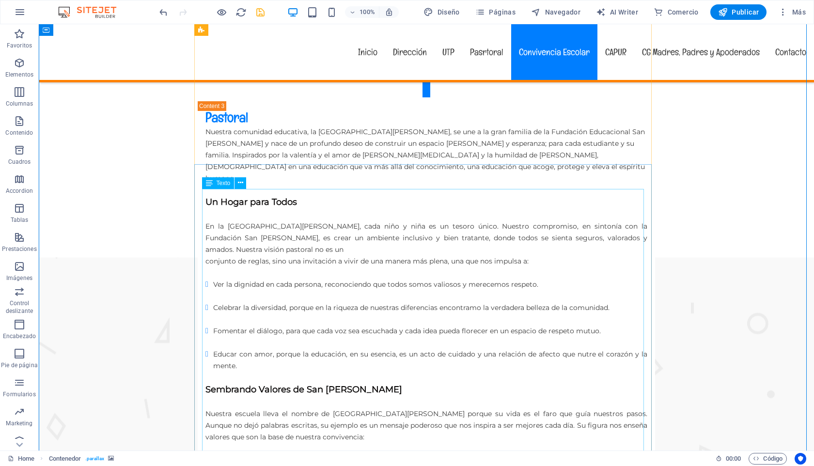
scroll to position [2557, 0]
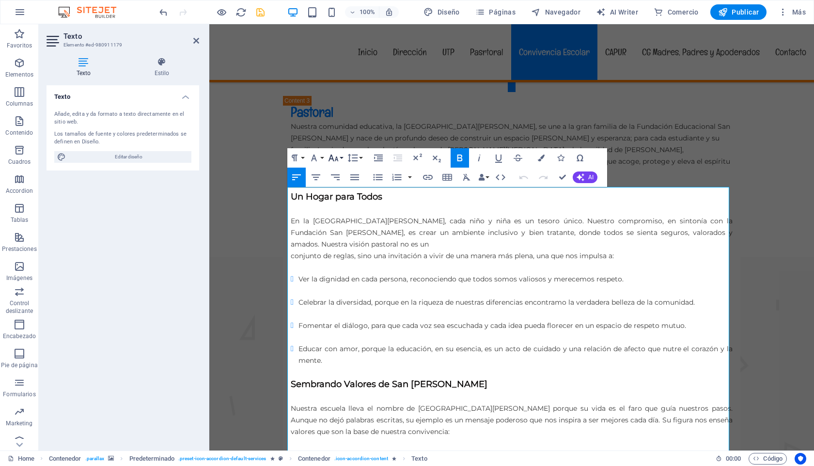
click at [336, 155] on icon "button" at bounding box center [334, 158] width 12 height 12
click at [345, 186] on link "18" at bounding box center [343, 186] width 35 height 15
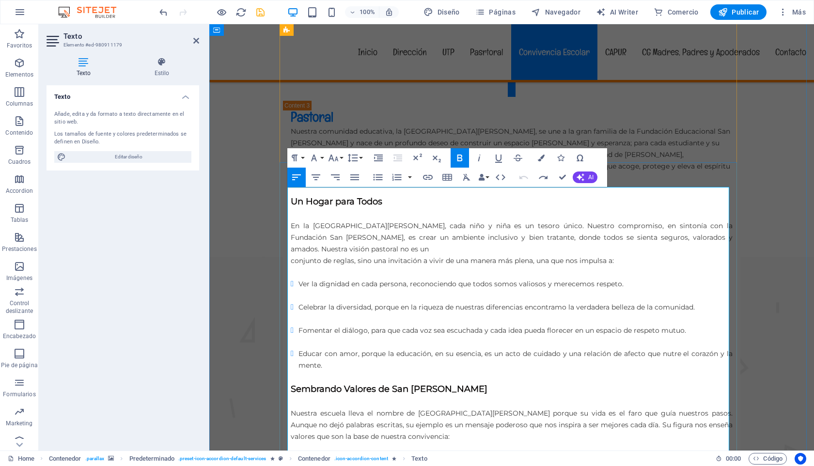
drag, startPoint x: 416, startPoint y: 247, endPoint x: 287, endPoint y: 209, distance: 134.7
click at [335, 156] on icon "button" at bounding box center [334, 158] width 12 height 12
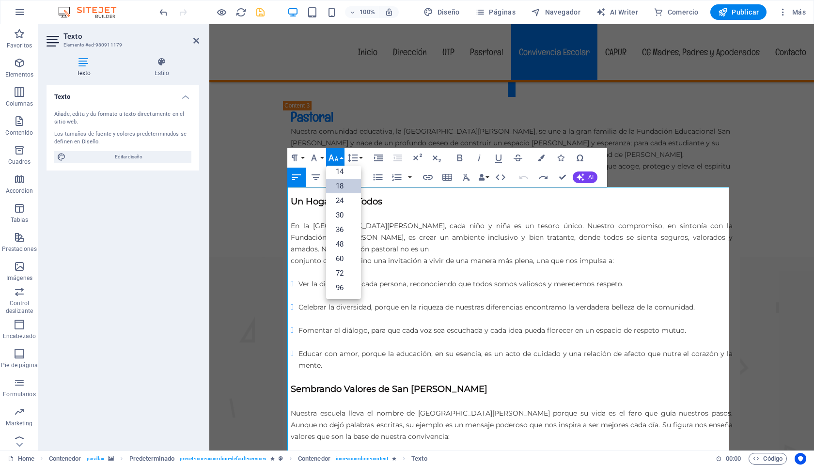
click at [340, 188] on link "18" at bounding box center [343, 186] width 35 height 15
click at [341, 159] on button "Font Size" at bounding box center [335, 157] width 18 height 19
click at [340, 169] on link "14" at bounding box center [343, 171] width 35 height 15
click at [342, 159] on button "Font Size" at bounding box center [335, 157] width 18 height 19
click at [339, 187] on link "18" at bounding box center [343, 186] width 35 height 15
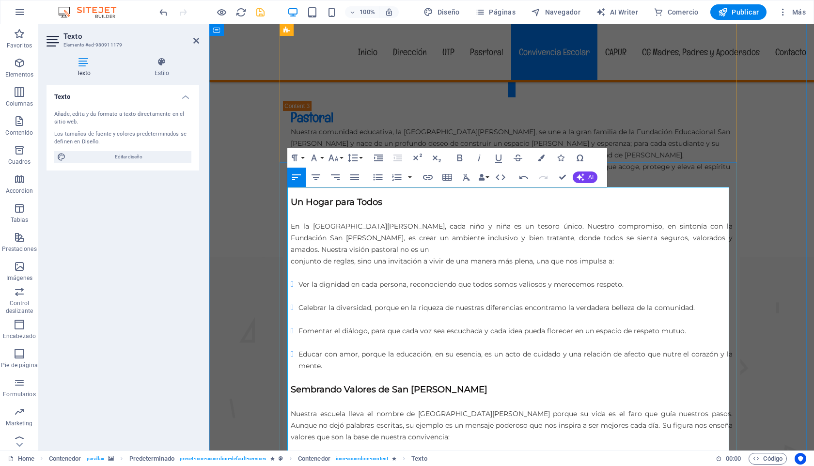
drag, startPoint x: 442, startPoint y: 301, endPoint x: 371, endPoint y: 291, distance: 71.0
click at [342, 160] on button "Font Size" at bounding box center [335, 157] width 18 height 19
click at [342, 169] on link "14" at bounding box center [343, 171] width 35 height 15
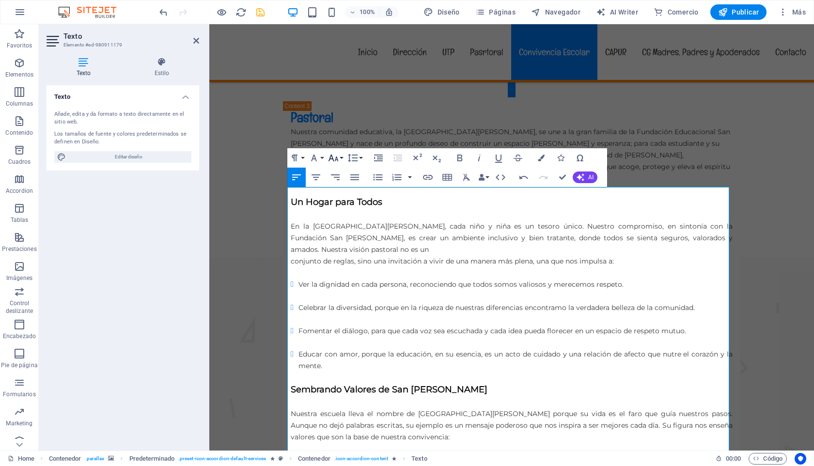
click at [339, 157] on icon "button" at bounding box center [334, 158] width 12 height 12
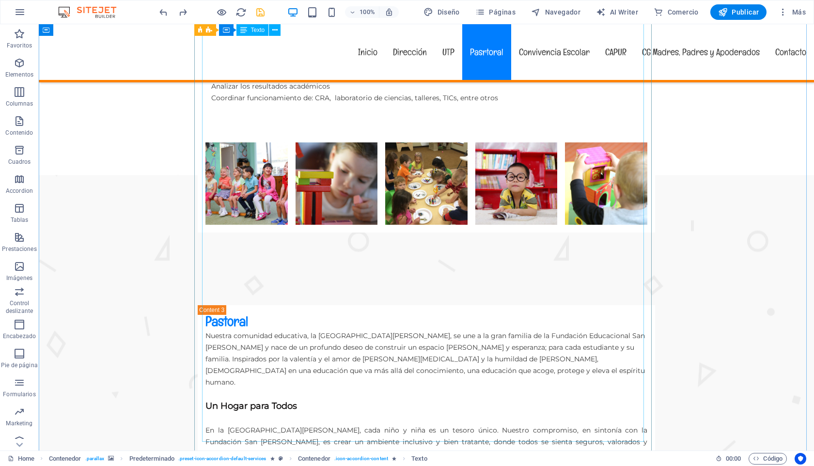
scroll to position [2012, 0]
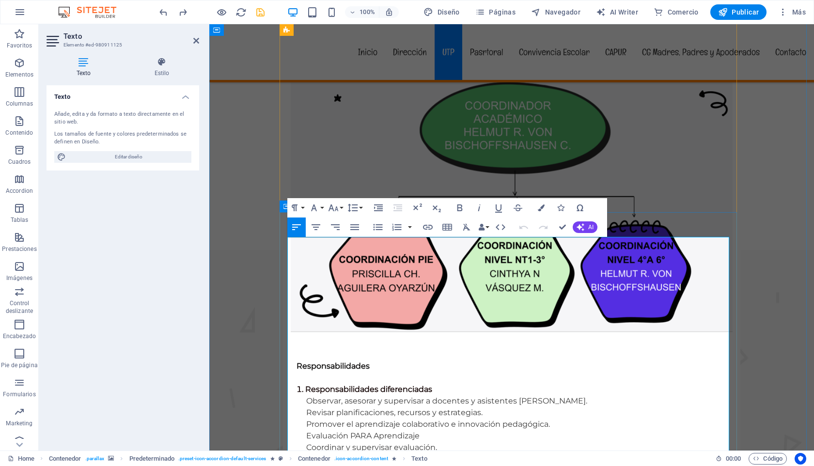
scroll to position [1785, 0]
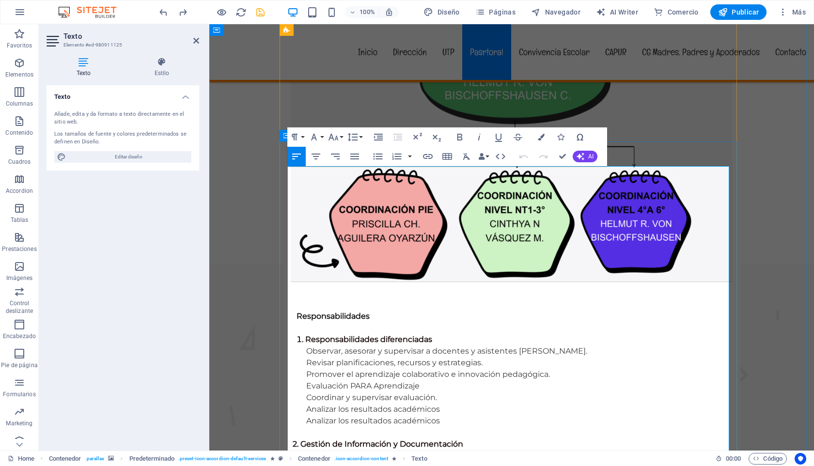
click at [260, 14] on icon "save" at bounding box center [260, 12] width 11 height 11
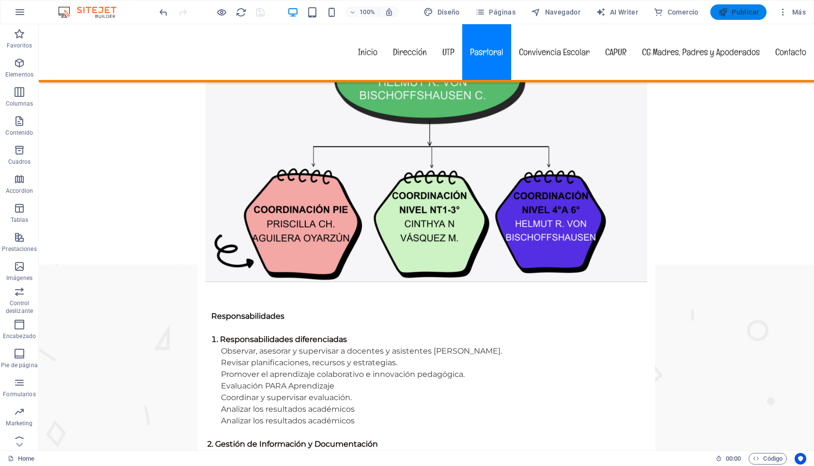
click at [743, 14] on span "Publicar" at bounding box center [738, 12] width 41 height 10
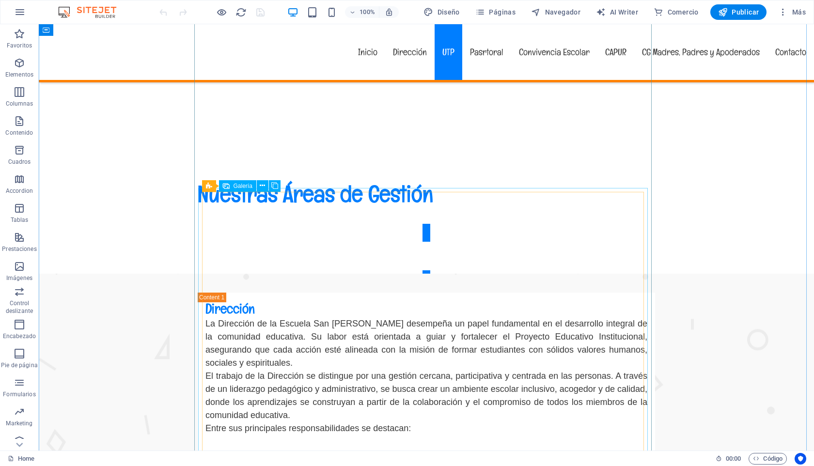
scroll to position [890, 0]
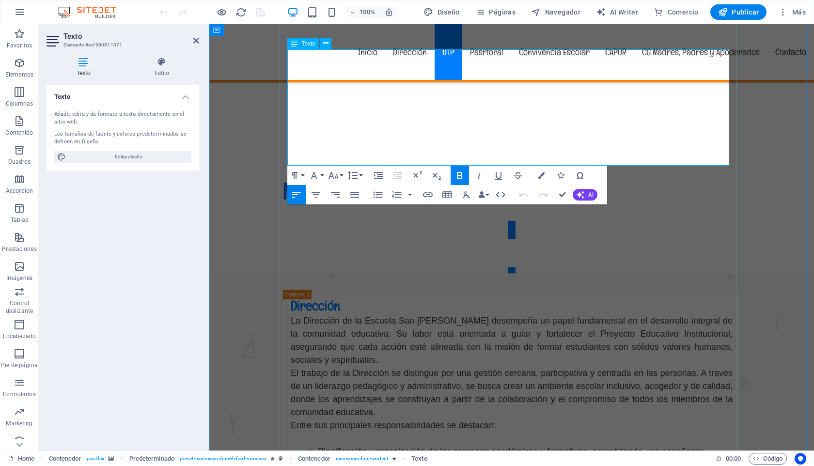
click at [342, 173] on button "Font Size" at bounding box center [335, 175] width 18 height 19
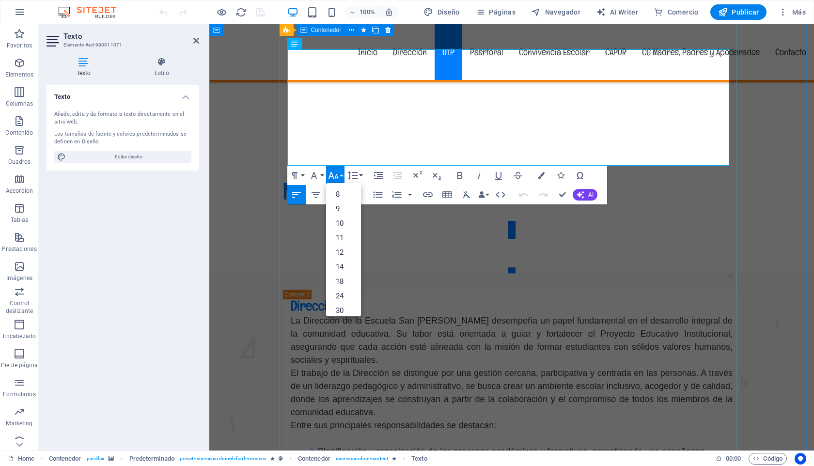
drag, startPoint x: 416, startPoint y: 103, endPoint x: 282, endPoint y: 99, distance: 134.3
click at [340, 268] on link "14" at bounding box center [343, 267] width 35 height 15
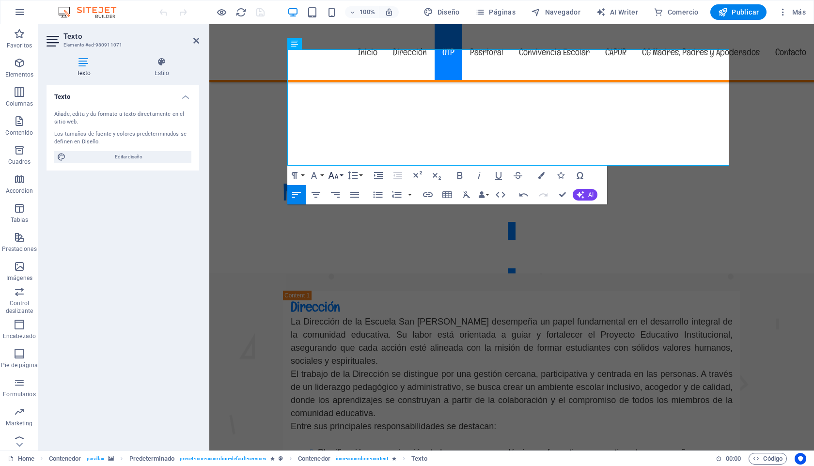
click at [338, 177] on icon "button" at bounding box center [334, 176] width 12 height 12
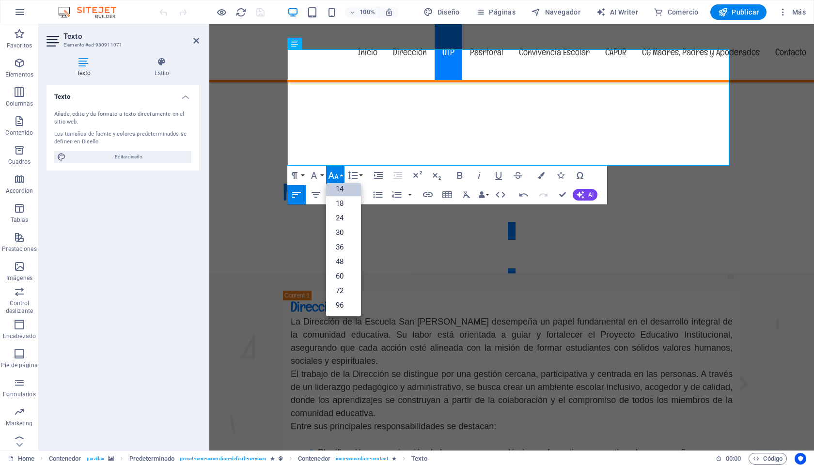
scroll to position [78, 0]
click at [340, 204] on link "18" at bounding box center [343, 203] width 35 height 15
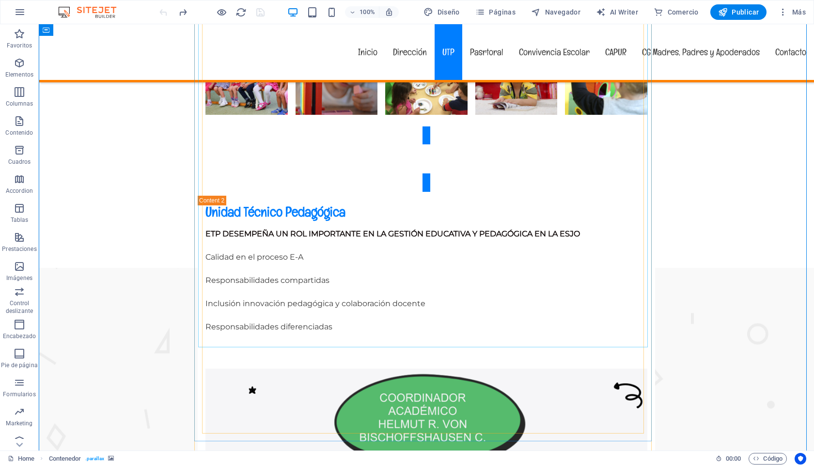
scroll to position [1444, 0]
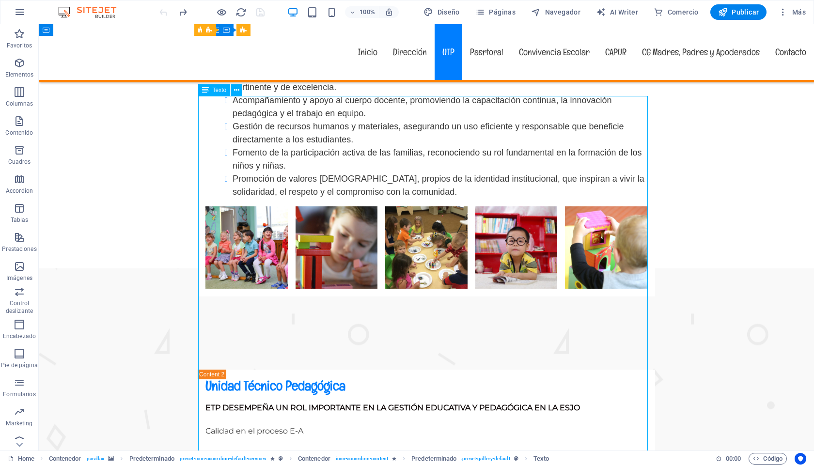
scroll to position [1266, 0]
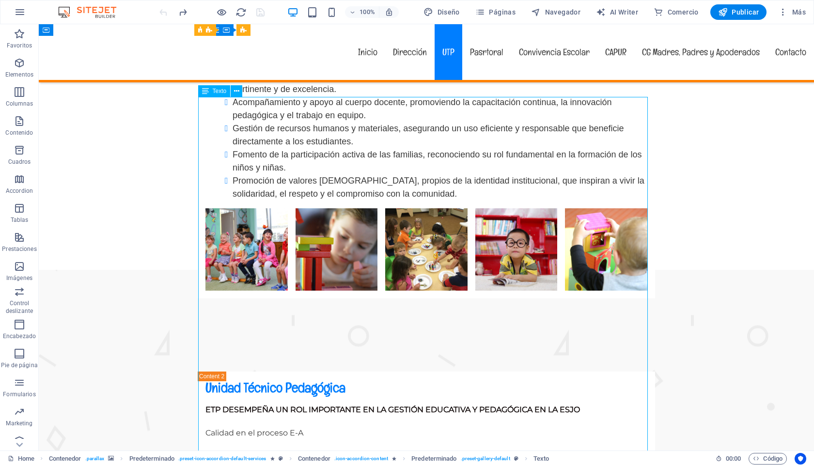
drag, startPoint x: 384, startPoint y: 311, endPoint x: 291, endPoint y: 297, distance: 94.2
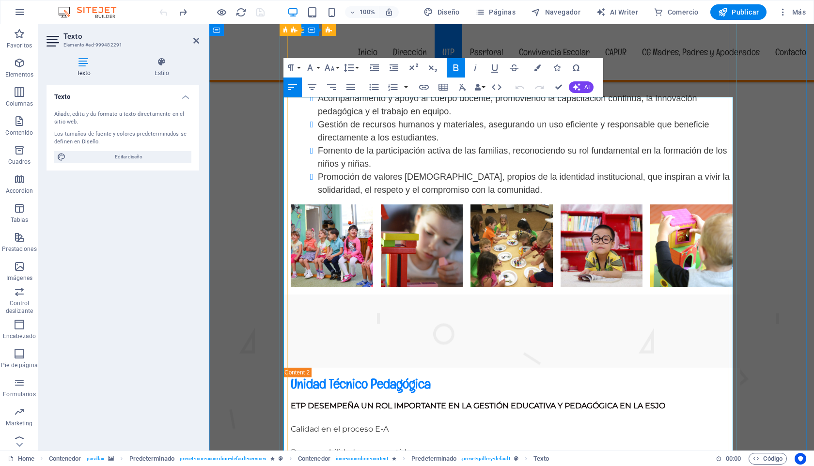
drag, startPoint x: 303, startPoint y: 137, endPoint x: 441, endPoint y: 211, distance: 156.1
click at [336, 68] on button "Font Size" at bounding box center [331, 67] width 18 height 19
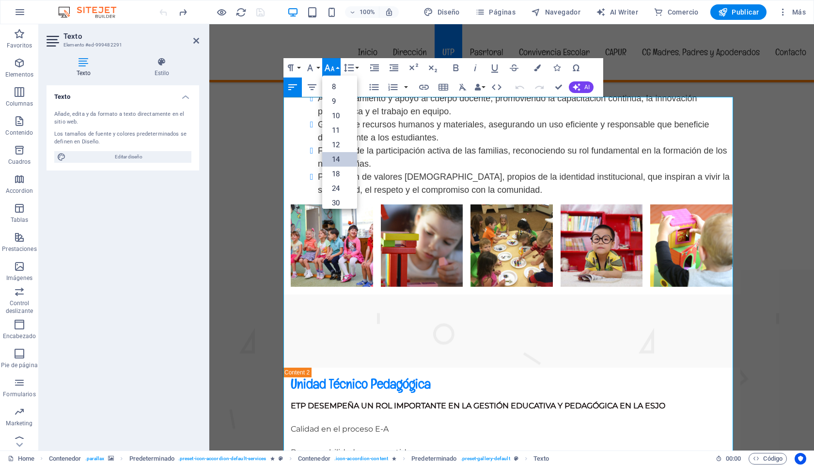
click at [337, 158] on link "14" at bounding box center [339, 159] width 35 height 15
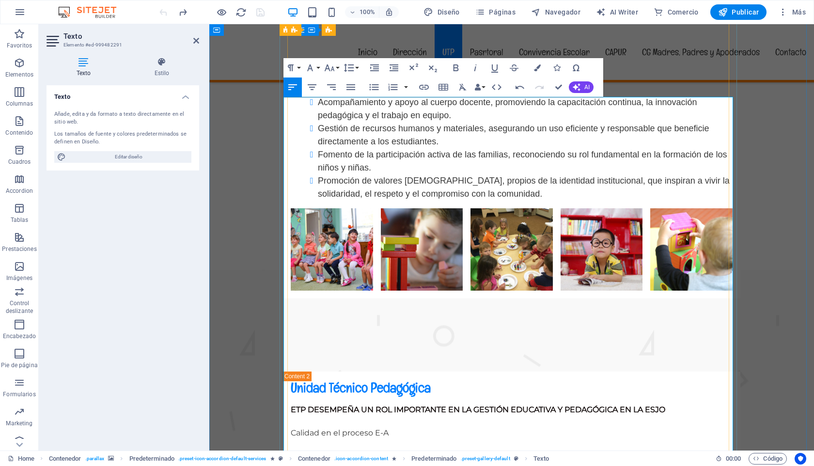
drag, startPoint x: 301, startPoint y: 241, endPoint x: 456, endPoint y: 311, distance: 170.1
click at [332, 68] on icon "button" at bounding box center [329, 67] width 10 height 7
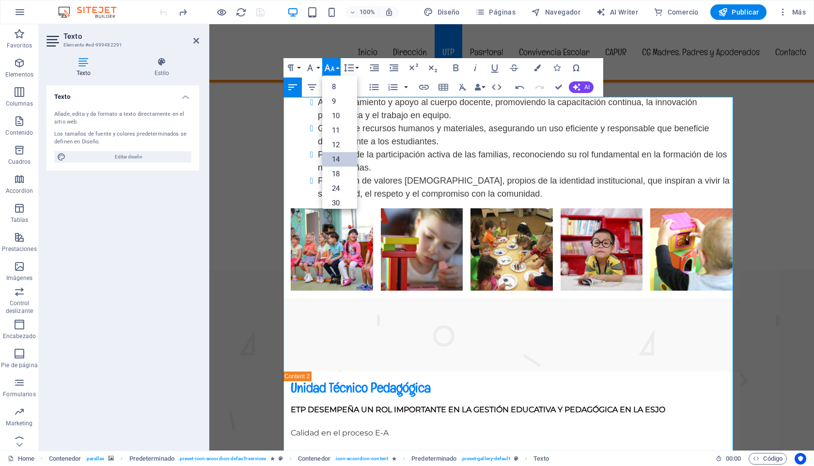
click at [339, 160] on link "14" at bounding box center [339, 159] width 35 height 15
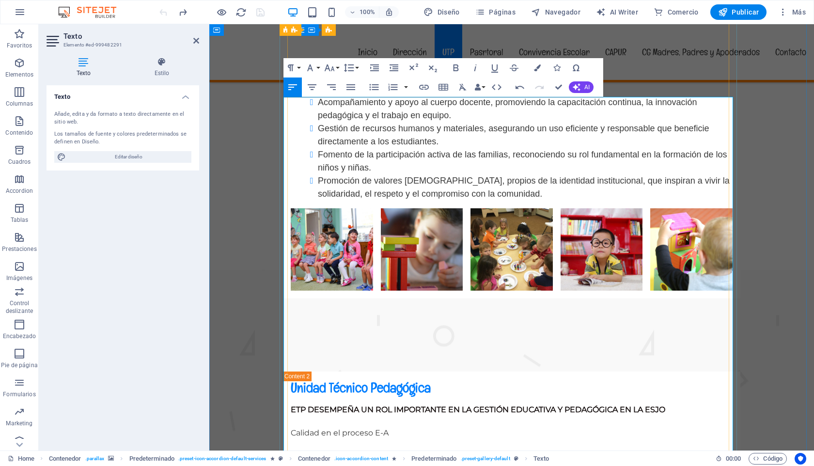
drag, startPoint x: 437, startPoint y: 126, endPoint x: 287, endPoint y: 126, distance: 149.8
click at [337, 68] on button "Font Size" at bounding box center [331, 67] width 18 height 19
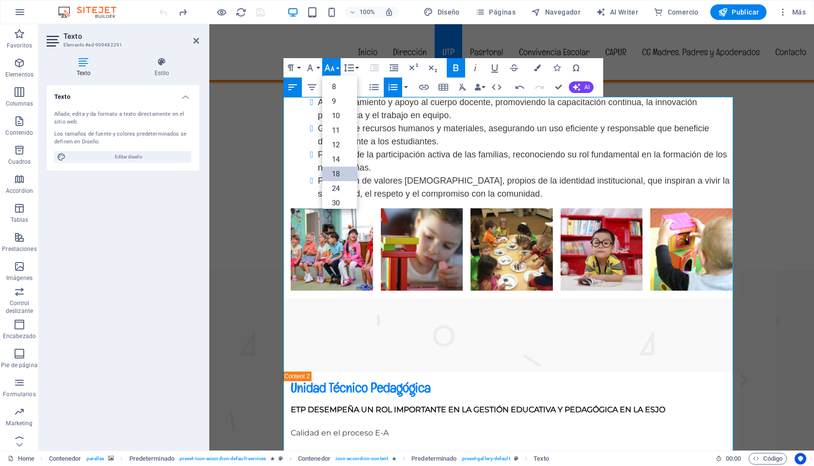
click at [335, 172] on link "18" at bounding box center [339, 174] width 35 height 15
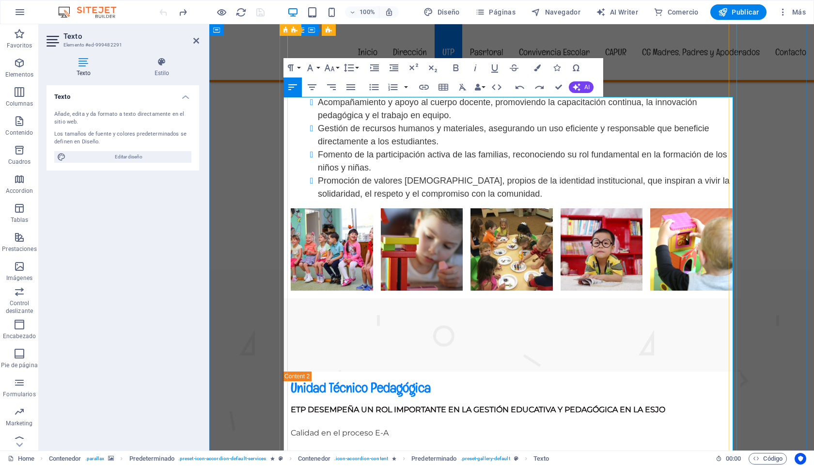
drag, startPoint x: 360, startPoint y: 173, endPoint x: 342, endPoint y: 172, distance: 18.4
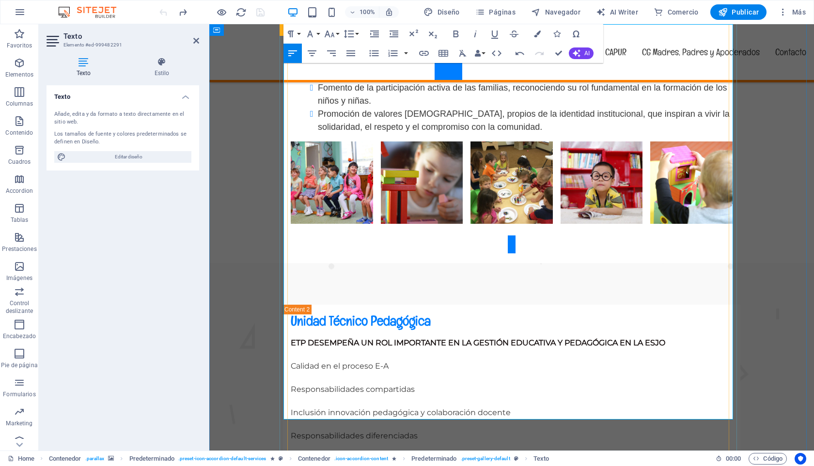
scroll to position [1340, 0]
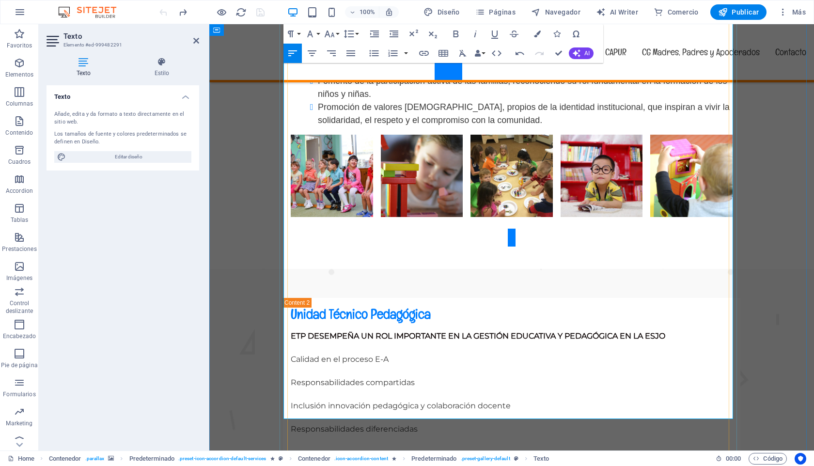
drag, startPoint x: 294, startPoint y: 310, endPoint x: 588, endPoint y: 382, distance: 303.0
click at [333, 35] on icon "button" at bounding box center [329, 34] width 10 height 7
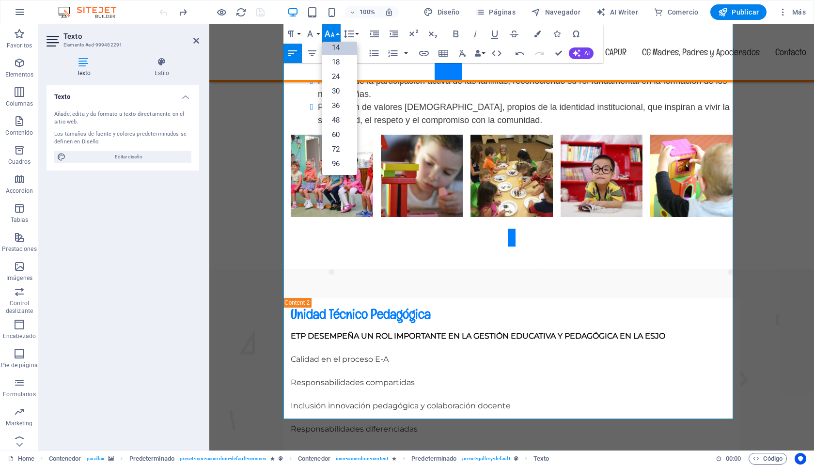
scroll to position [78, 0]
click at [337, 46] on link "14" at bounding box center [339, 47] width 35 height 15
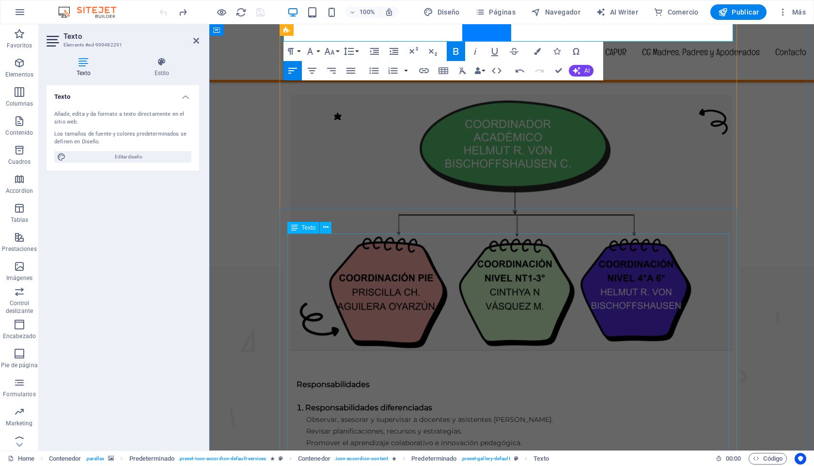
scroll to position [1718, 0]
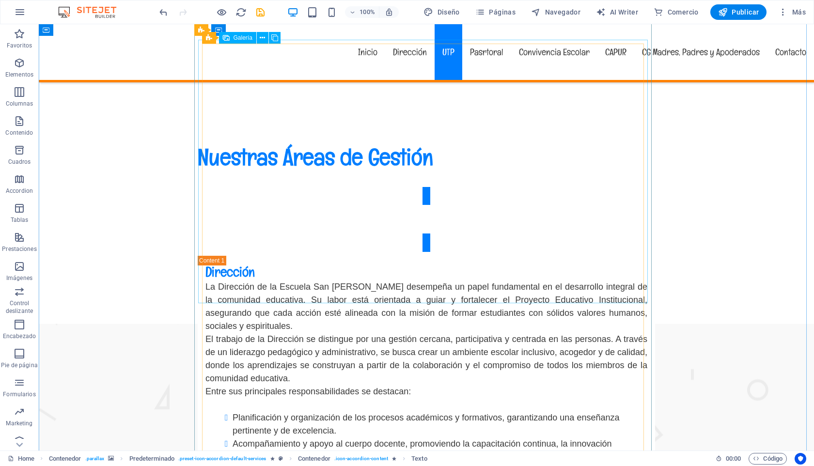
scroll to position [715, 0]
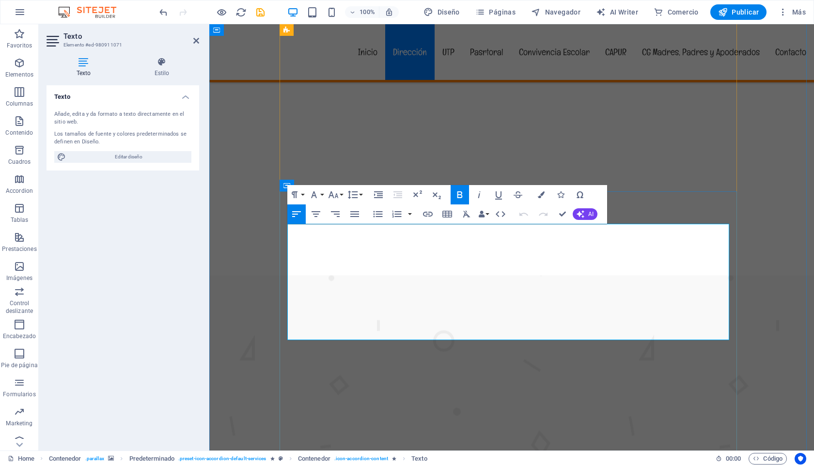
drag, startPoint x: 289, startPoint y: 253, endPoint x: 437, endPoint y: 323, distance: 163.5
click at [340, 194] on button "Font Size" at bounding box center [335, 194] width 18 height 19
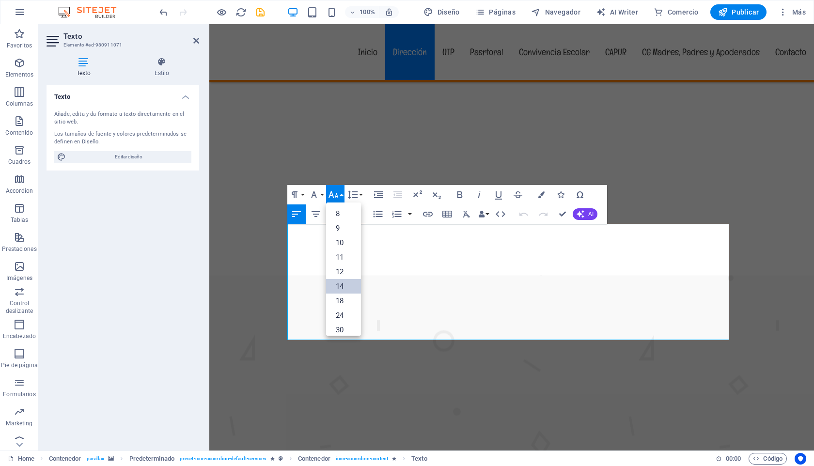
click at [345, 283] on link "14" at bounding box center [343, 286] width 35 height 15
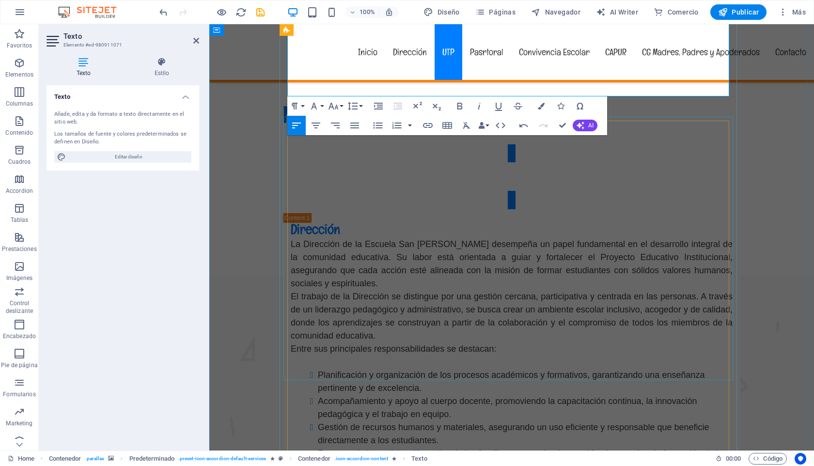
scroll to position [970, 0]
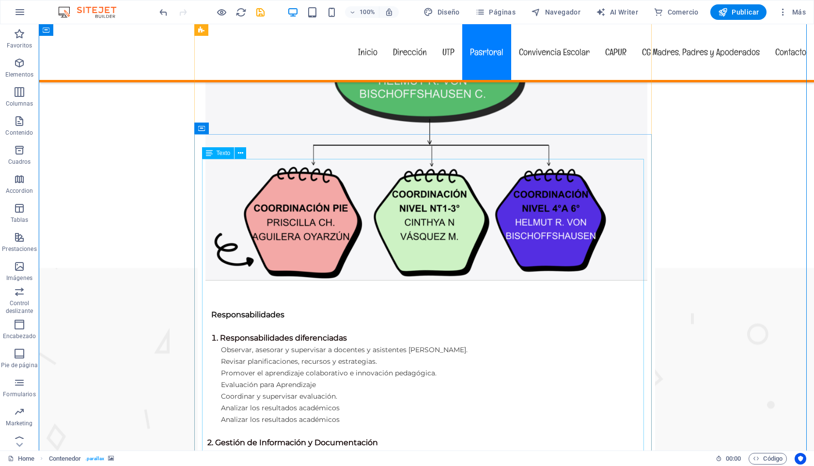
scroll to position [1785, 0]
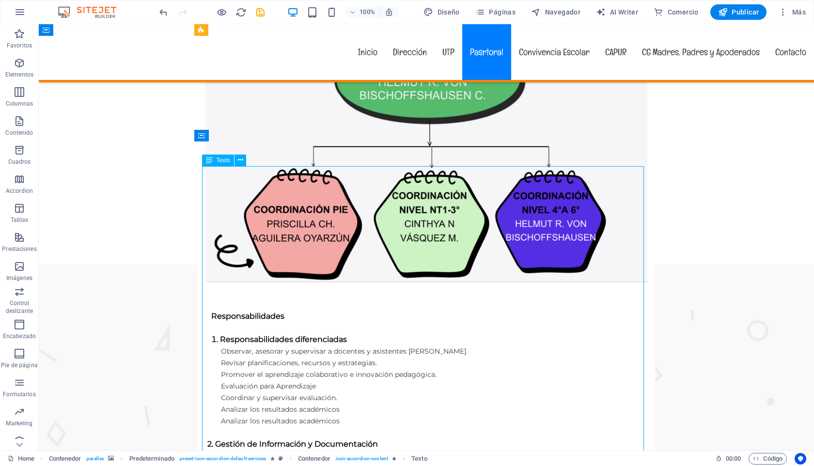
drag, startPoint x: 404, startPoint y: 205, endPoint x: 231, endPoint y: 192, distance: 173.5
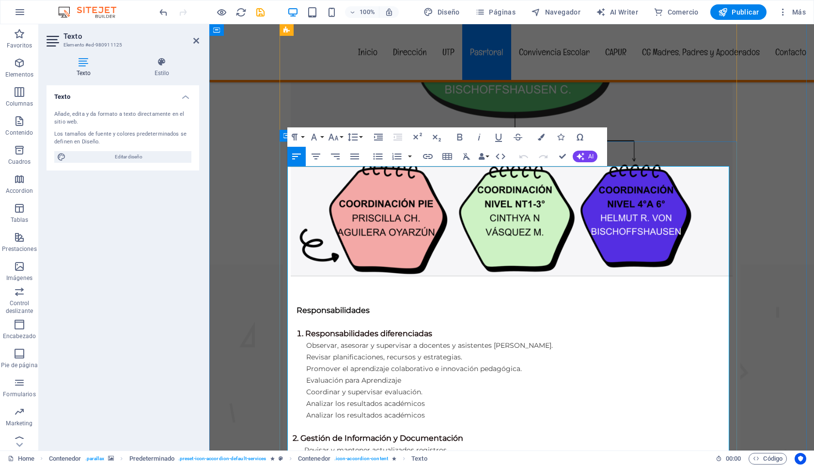
drag, startPoint x: 484, startPoint y: 208, endPoint x: 280, endPoint y: 173, distance: 206.7
click at [338, 138] on icon "button" at bounding box center [334, 137] width 12 height 12
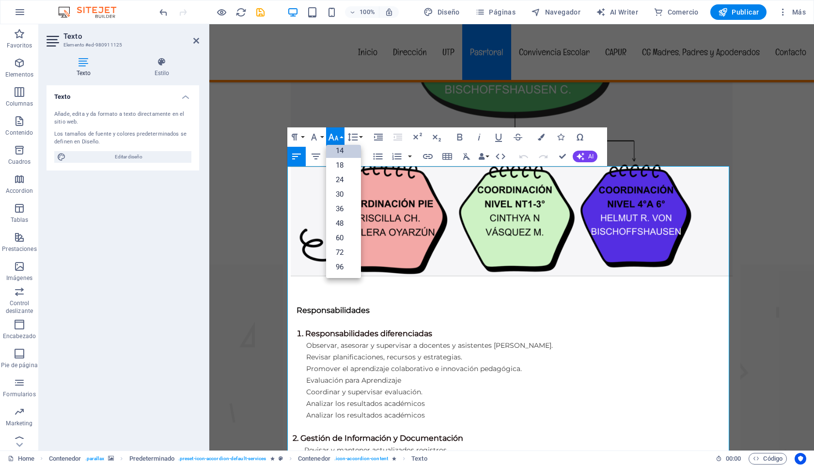
scroll to position [78, 0]
click at [340, 151] on link "14" at bounding box center [343, 150] width 35 height 15
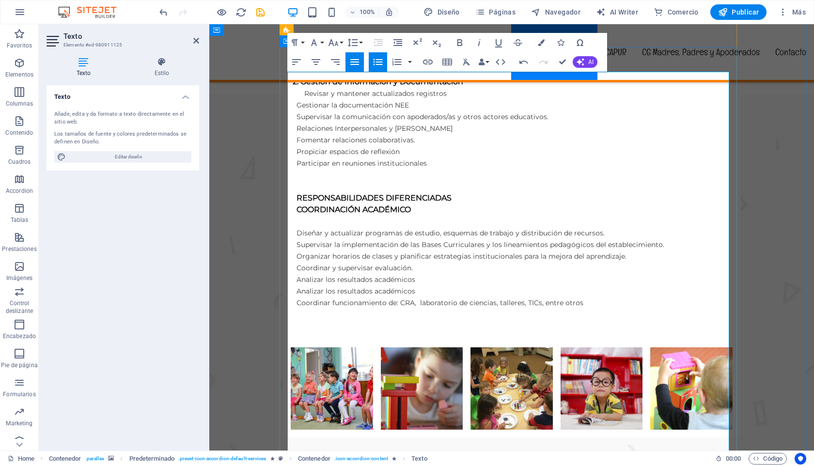
scroll to position [2173, 0]
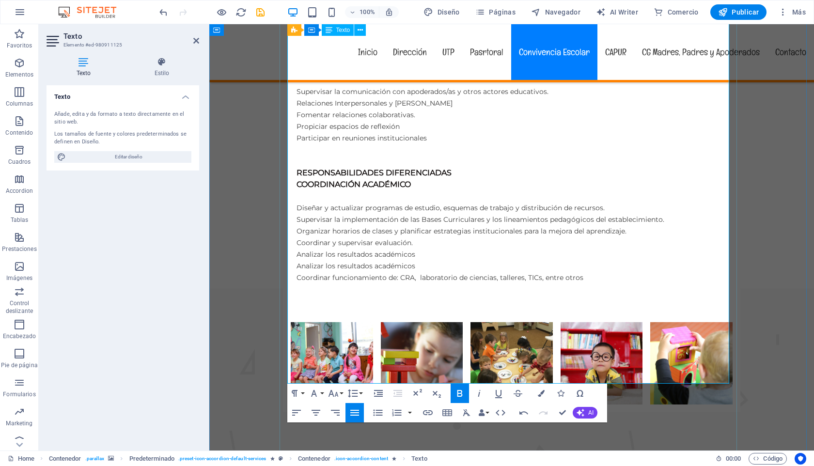
scroll to position [2460, 0]
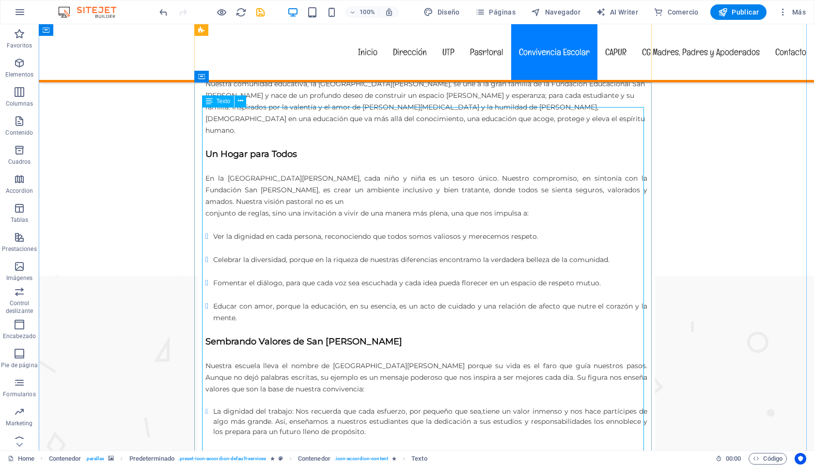
scroll to position [2604, 0]
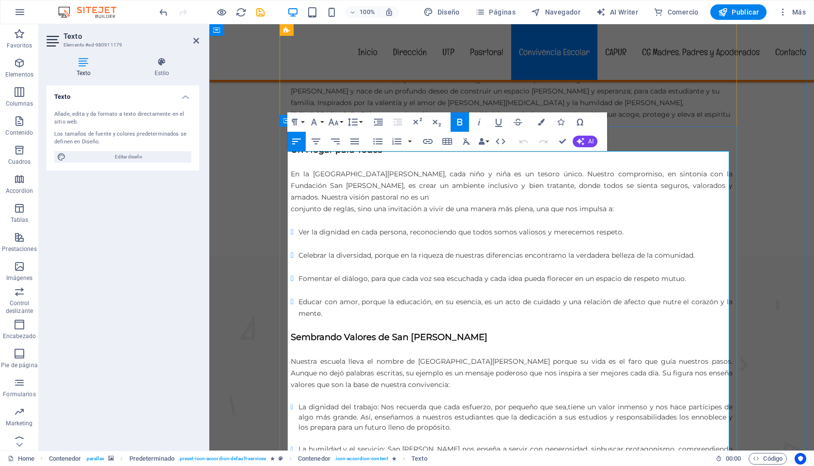
drag, startPoint x: 422, startPoint y: 213, endPoint x: 288, endPoint y: 174, distance: 139.9
click at [332, 121] on icon "button" at bounding box center [333, 122] width 10 height 7
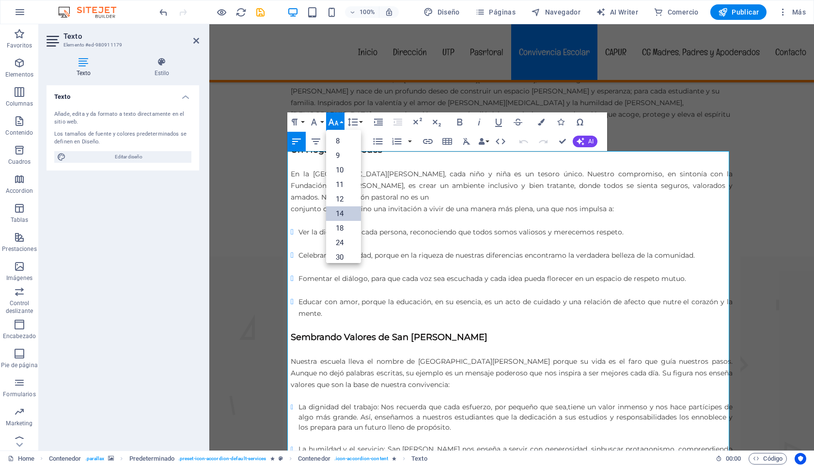
click at [345, 213] on link "14" at bounding box center [343, 213] width 35 height 15
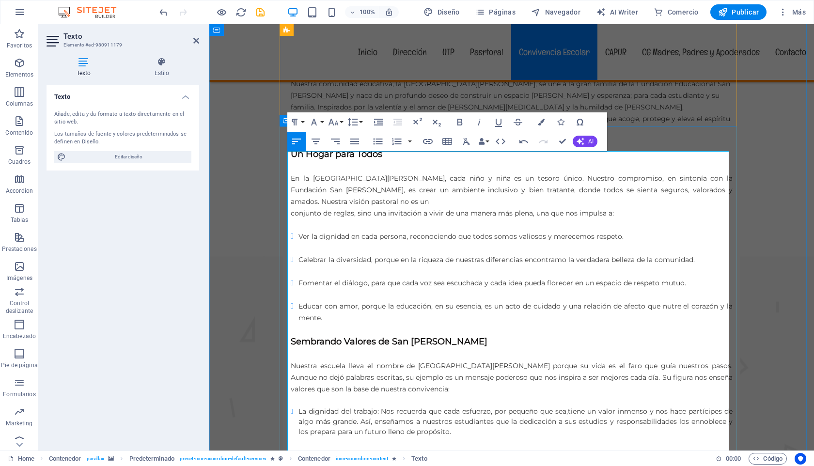
drag, startPoint x: 599, startPoint y: 160, endPoint x: 288, endPoint y: 160, distance: 311.2
drag, startPoint x: 427, startPoint y: 223, endPoint x: 286, endPoint y: 222, distance: 140.1
click at [339, 122] on icon "button" at bounding box center [334, 122] width 12 height 12
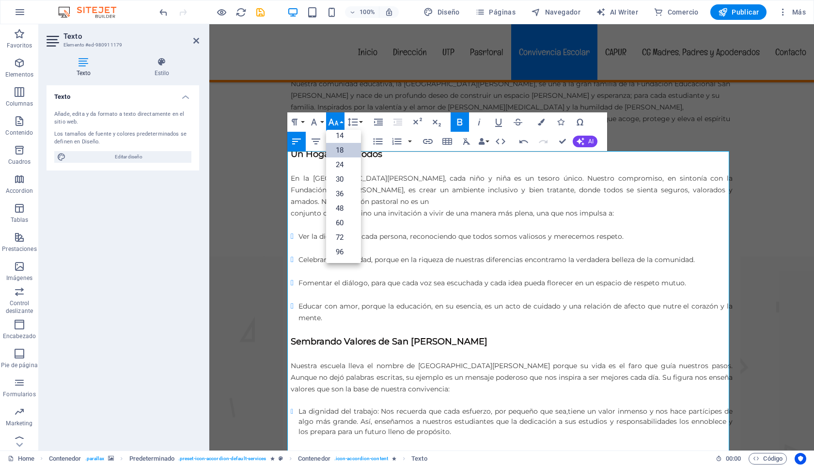
scroll to position [78, 0]
click at [340, 151] on link "18" at bounding box center [343, 150] width 35 height 15
drag, startPoint x: 290, startPoint y: 233, endPoint x: 319, endPoint y: 246, distance: 31.7
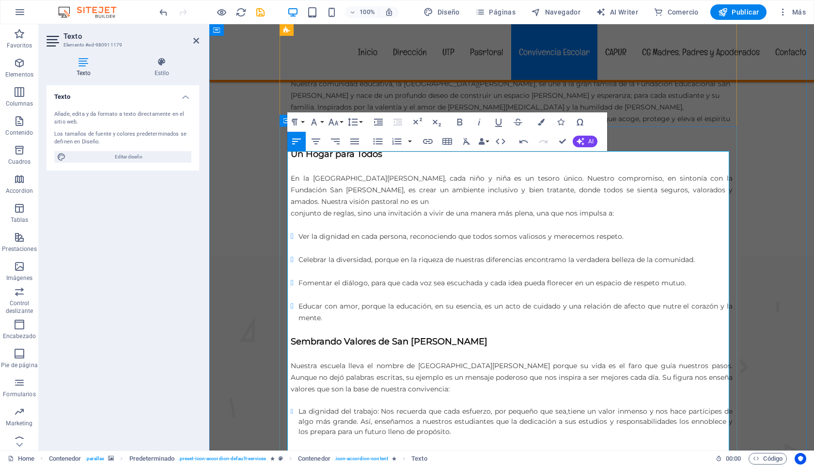
drag, startPoint x: 289, startPoint y: 237, endPoint x: 605, endPoint y: 383, distance: 348.3
click at [337, 123] on icon "button" at bounding box center [333, 122] width 10 height 7
click at [340, 133] on link "14" at bounding box center [343, 135] width 35 height 15
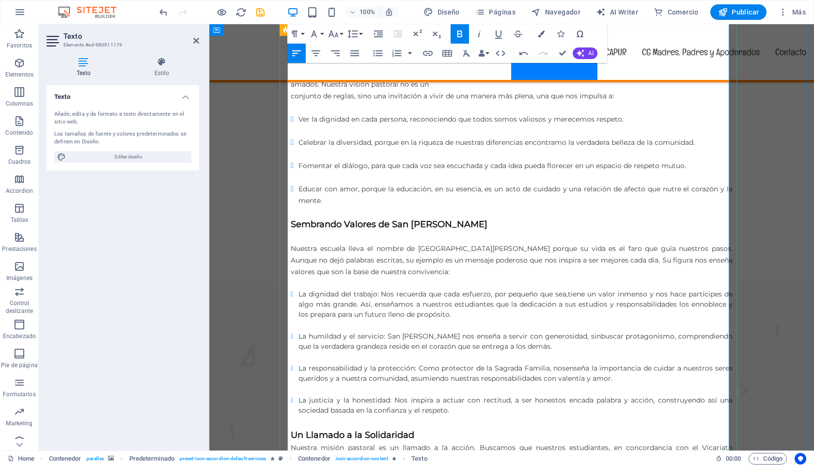
scroll to position [2790, 0]
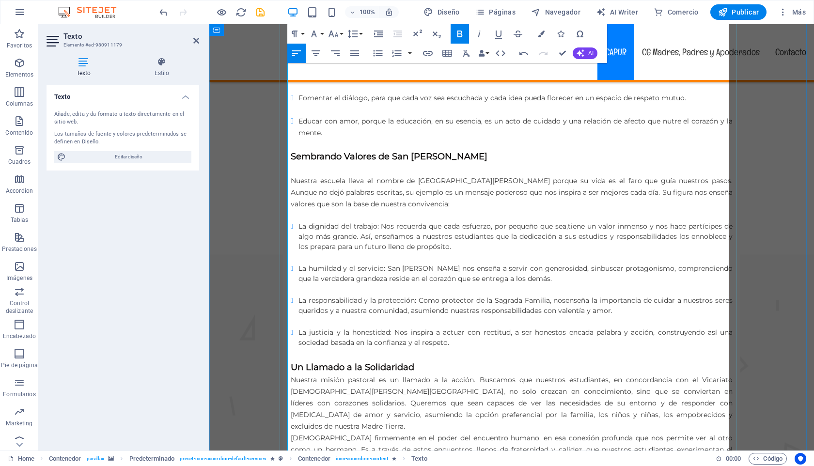
drag, startPoint x: 289, startPoint y: 251, endPoint x: 330, endPoint y: 278, distance: 49.2
drag, startPoint x: 287, startPoint y: 250, endPoint x: 594, endPoint y: 378, distance: 332.2
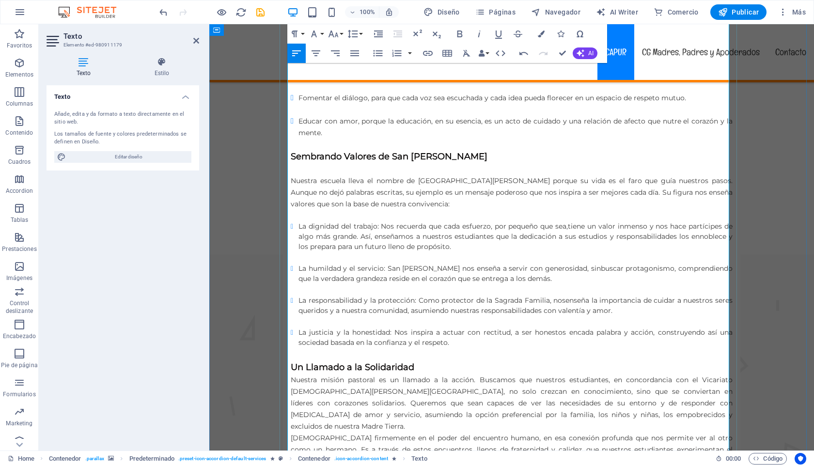
click at [334, 31] on icon "button" at bounding box center [334, 34] width 12 height 12
click at [339, 47] on link "14" at bounding box center [343, 47] width 35 height 15
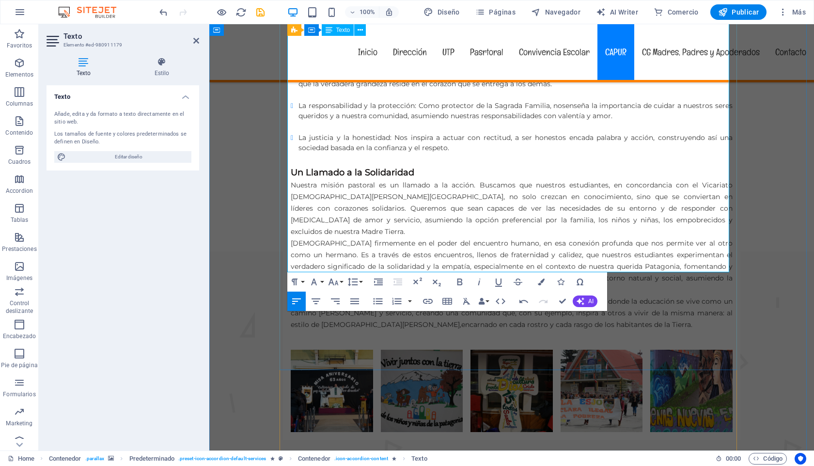
scroll to position [2985, 0]
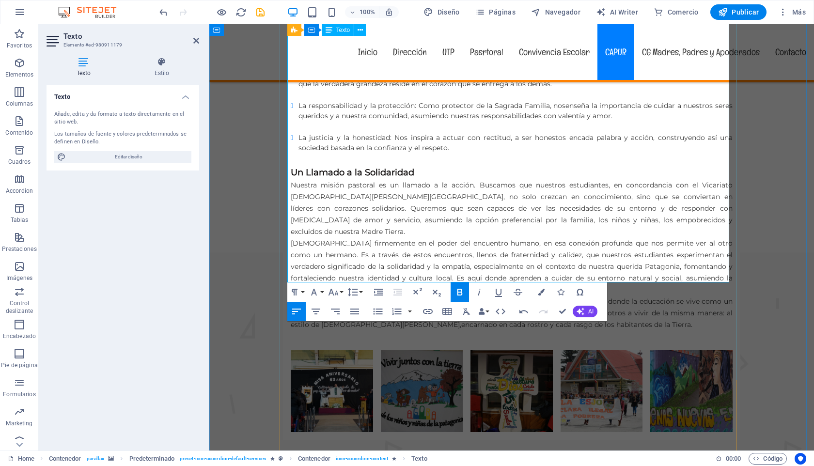
drag, startPoint x: 287, startPoint y: 218, endPoint x: 479, endPoint y: 281, distance: 202.3
click at [339, 292] on button "Font Size" at bounding box center [335, 292] width 18 height 19
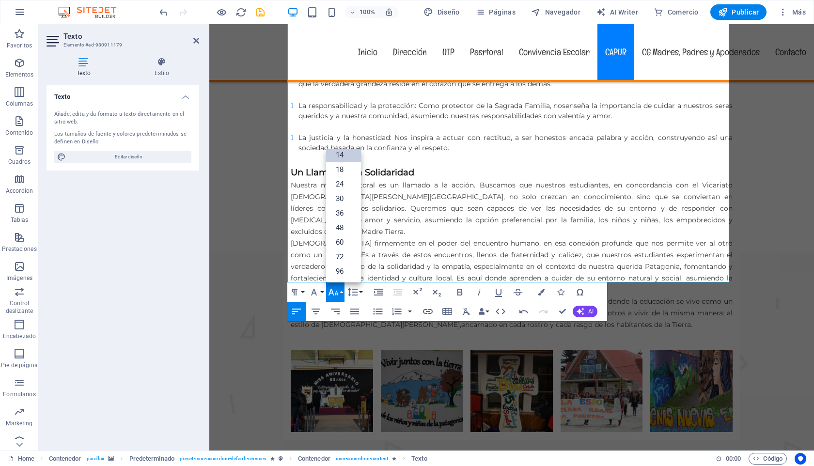
click at [339, 154] on link "14" at bounding box center [343, 155] width 35 height 15
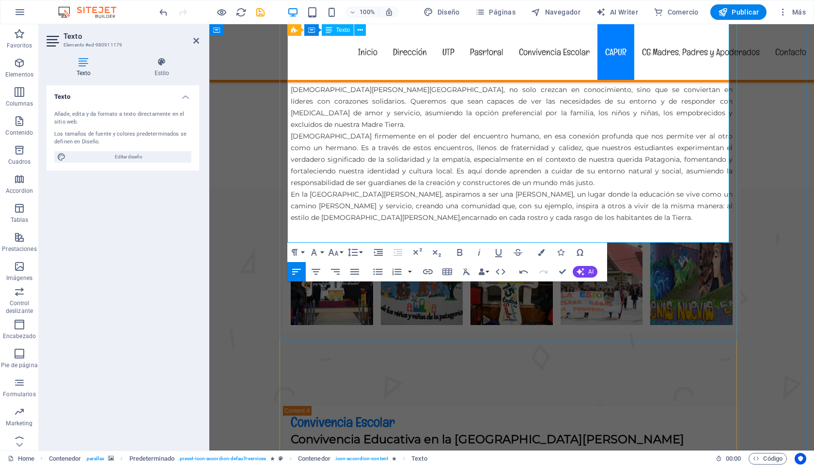
scroll to position [3113, 0]
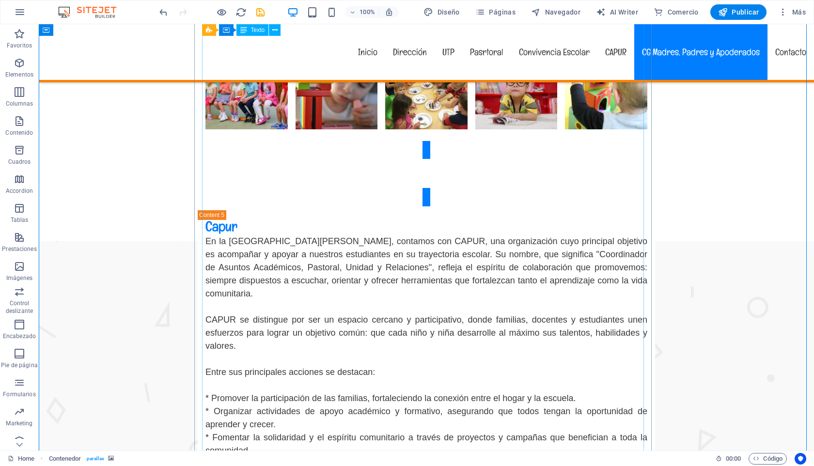
scroll to position [3981, 0]
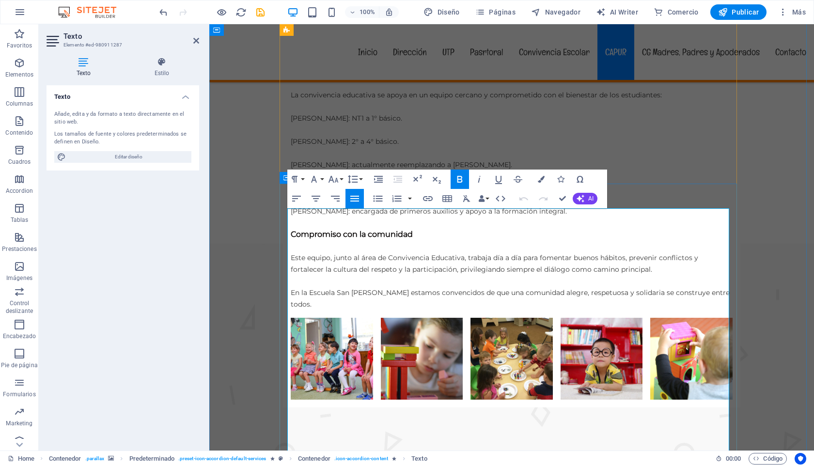
scroll to position [3710, 0]
drag, startPoint x: 290, startPoint y: 262, endPoint x: 694, endPoint y: 340, distance: 411.7
click at [338, 177] on icon "button" at bounding box center [334, 180] width 12 height 12
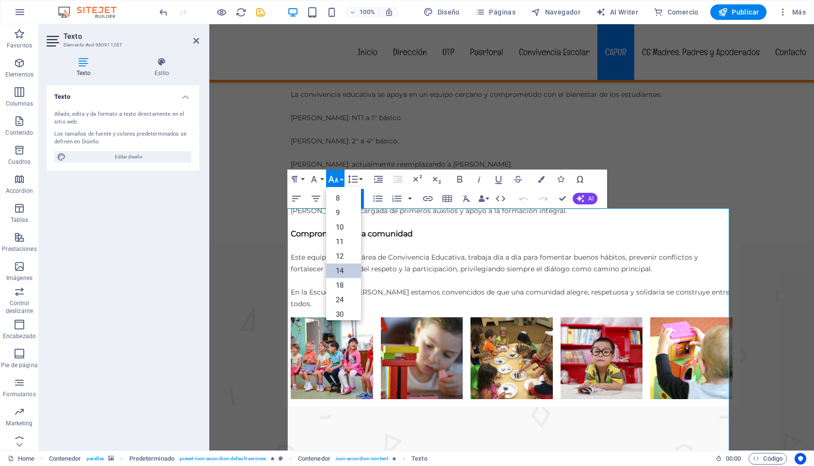
click at [343, 270] on link "14" at bounding box center [343, 271] width 35 height 15
drag, startPoint x: 472, startPoint y: 240, endPoint x: 287, endPoint y: 242, distance: 184.7
click at [336, 181] on icon "button" at bounding box center [333, 179] width 10 height 7
click at [342, 286] on link "18" at bounding box center [343, 285] width 35 height 15
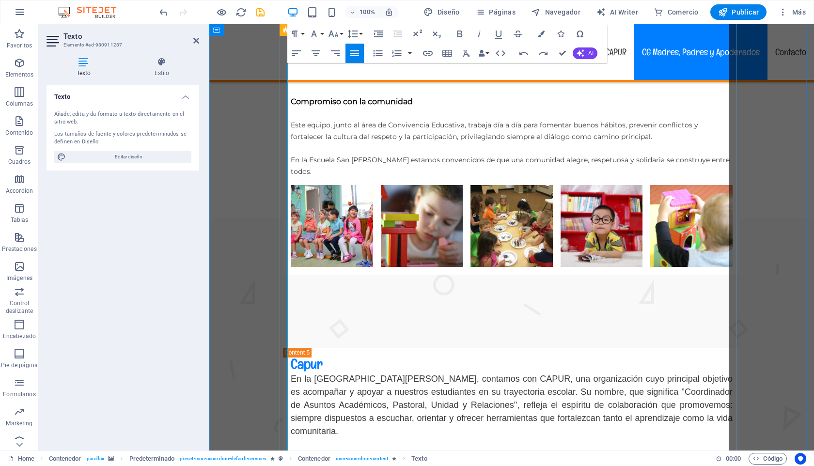
scroll to position [3944, 0]
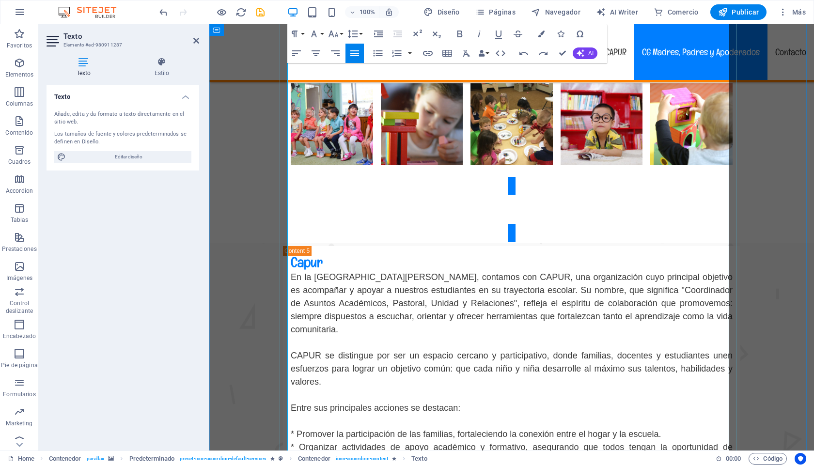
drag, startPoint x: 289, startPoint y: 131, endPoint x: 583, endPoint y: 245, distance: 314.6
click at [335, 30] on icon "button" at bounding box center [334, 34] width 12 height 12
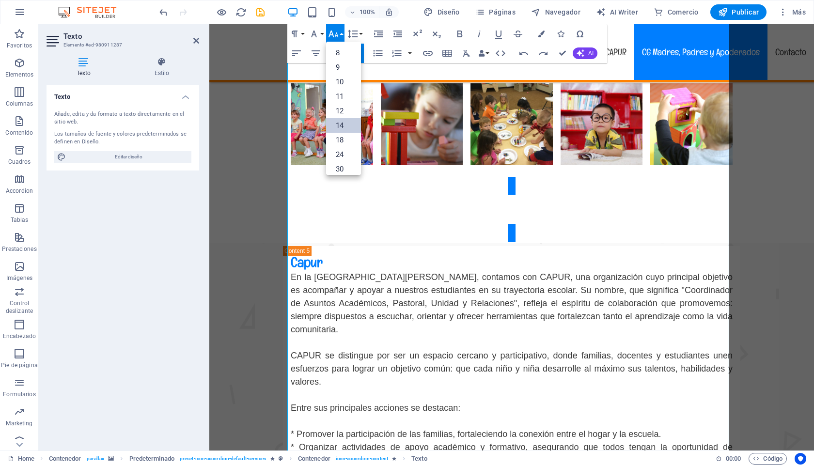
click at [340, 126] on link "14" at bounding box center [343, 125] width 35 height 15
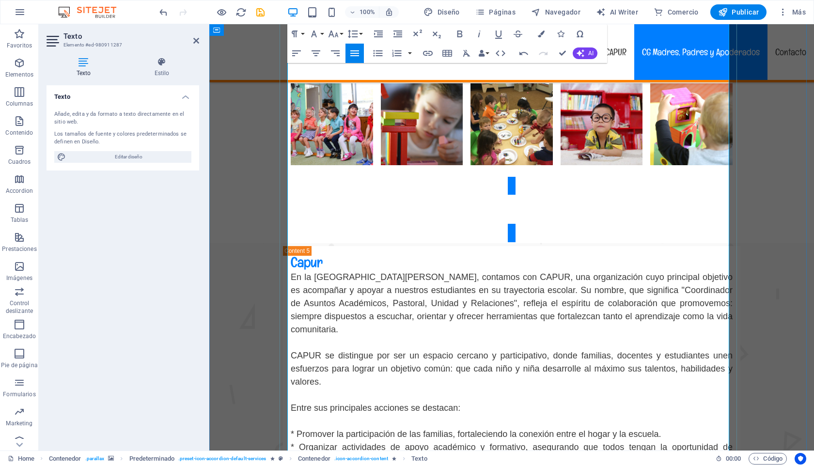
drag, startPoint x: 290, startPoint y: 281, endPoint x: 443, endPoint y: 387, distance: 185.7
click at [333, 34] on icon "button" at bounding box center [334, 34] width 12 height 12
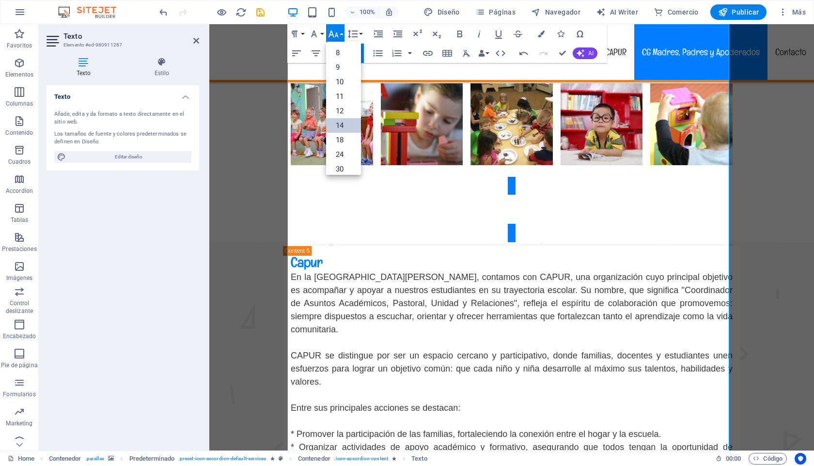
click at [343, 127] on link "14" at bounding box center [343, 125] width 35 height 15
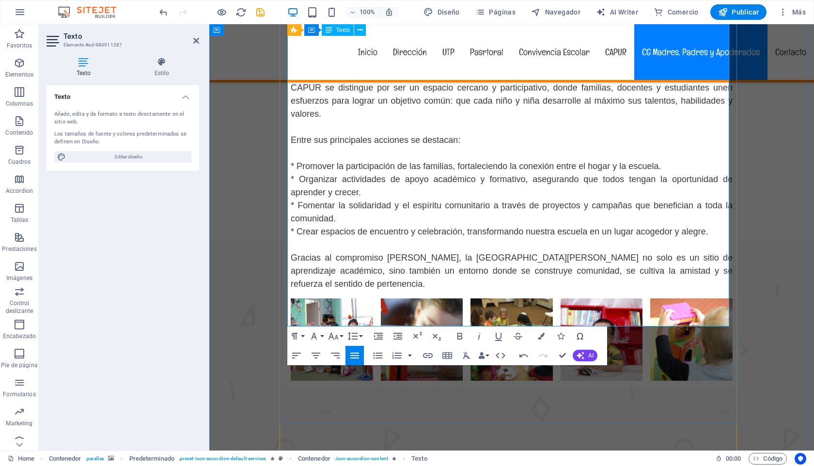
scroll to position [4211, 0]
drag, startPoint x: 289, startPoint y: 133, endPoint x: 428, endPoint y: 290, distance: 209.1
click at [332, 336] on icon "button" at bounding box center [333, 336] width 10 height 7
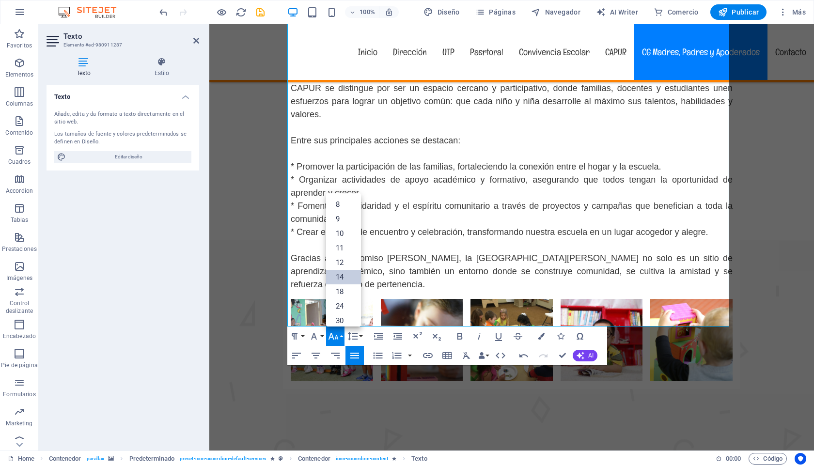
click at [340, 274] on link "14" at bounding box center [343, 277] width 35 height 15
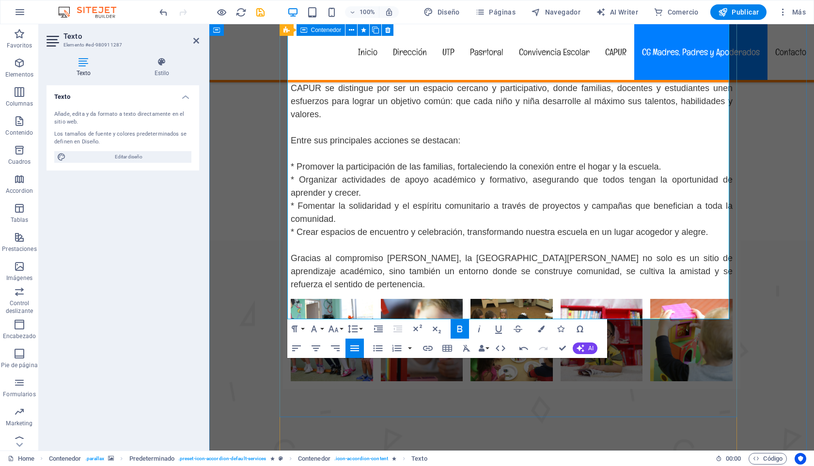
drag, startPoint x: 348, startPoint y: 304, endPoint x: 285, endPoint y: 293, distance: 64.0
click at [316, 349] on icon "button" at bounding box center [316, 349] width 12 height 12
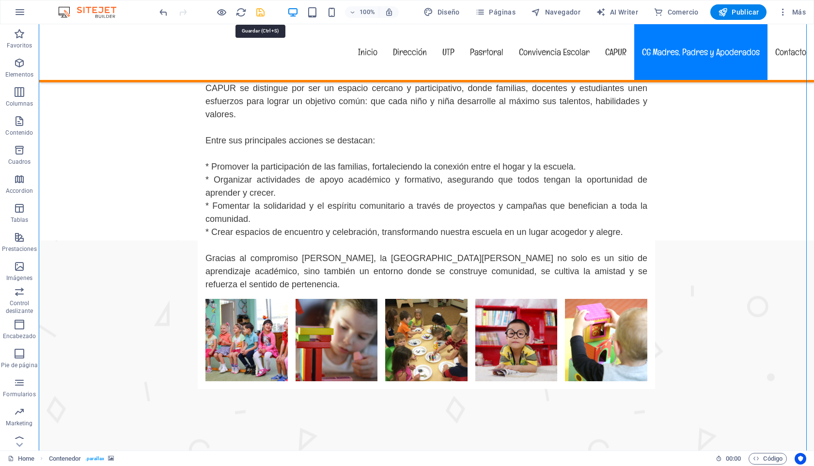
click at [266, 14] on icon "save" at bounding box center [260, 12] width 11 height 11
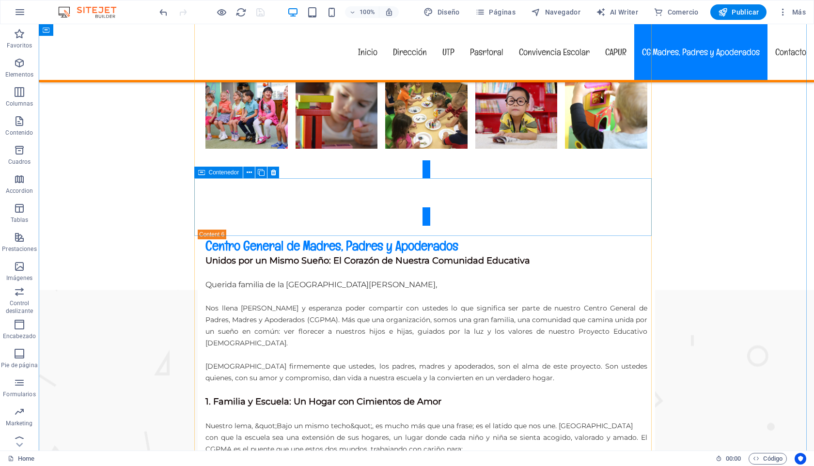
scroll to position [4542, 0]
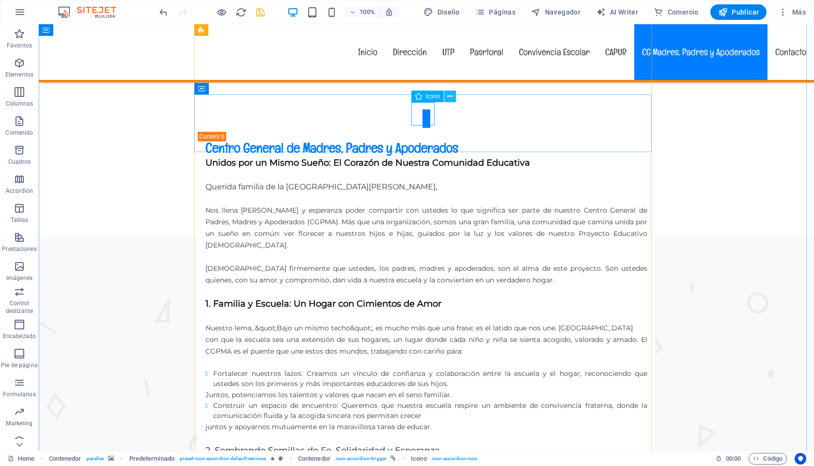
click at [450, 95] on icon at bounding box center [449, 97] width 5 height 10
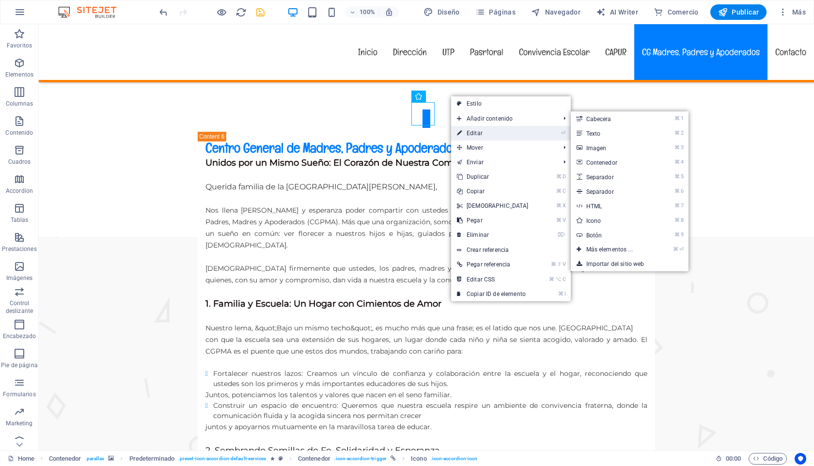
click at [475, 133] on link "⏎ Editar" at bounding box center [492, 133] width 83 height 15
select select "xMidYMid"
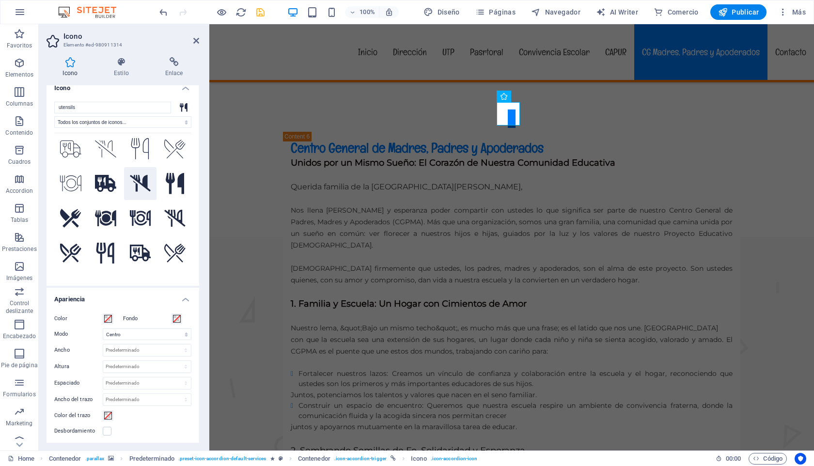
scroll to position [144, 0]
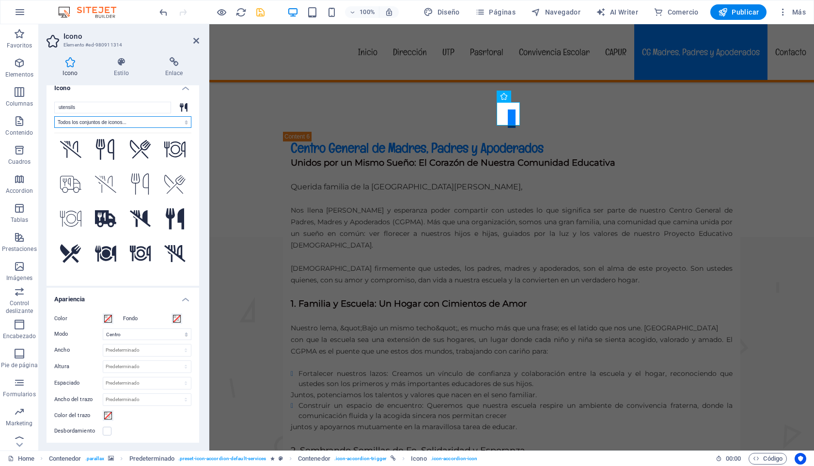
click at [130, 121] on select "Todos los conjuntos de iconos... IcoFont Ionicons FontAwesome Brands FontAwesom…" at bounding box center [122, 122] width 137 height 12
click at [54, 116] on select "Todos los conjuntos de iconos... IcoFont Ionicons FontAwesome Brands FontAwesom…" at bounding box center [122, 122] width 137 height 12
click at [183, 104] on icon at bounding box center [184, 107] width 8 height 9
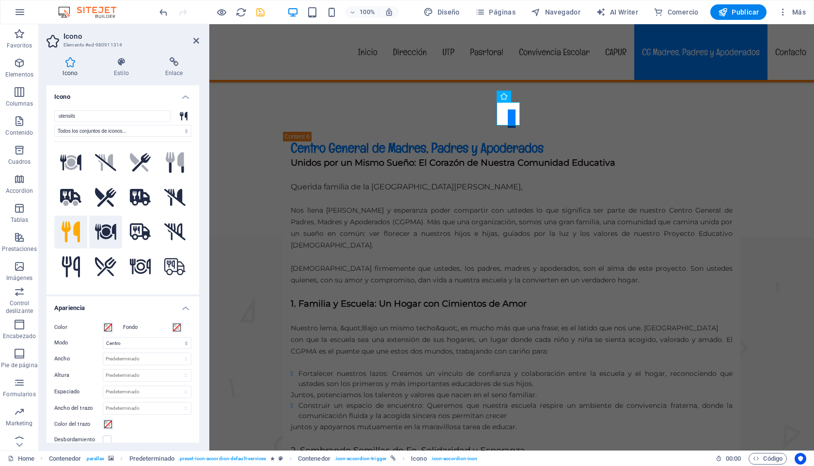
scroll to position [0, 0]
click at [90, 117] on input "utensils" at bounding box center [112, 117] width 117 height 12
drag, startPoint x: 90, startPoint y: 116, endPoint x: 36, endPoint y: 111, distance: 54.1
click at [37, 111] on section "Favoritos Elementos Columnas Contenido Cuadros Accordion Tablas Prestaciones Im…" at bounding box center [407, 237] width 814 height 427
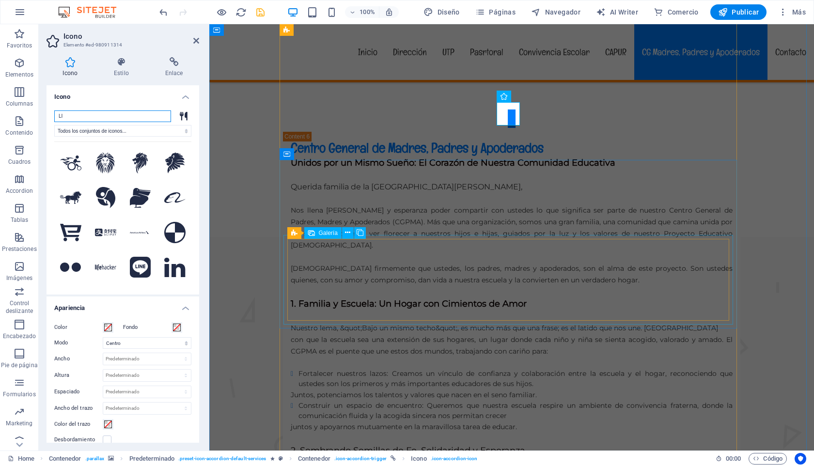
type input "L"
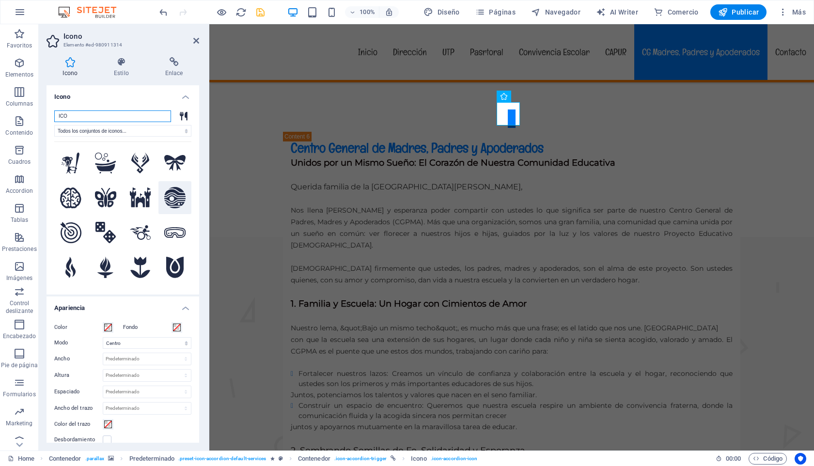
type input "ICO"
click at [173, 199] on icon at bounding box center [174, 197] width 21 height 21
click at [786, 237] on figure at bounding box center [511, 474] width 605 height 474
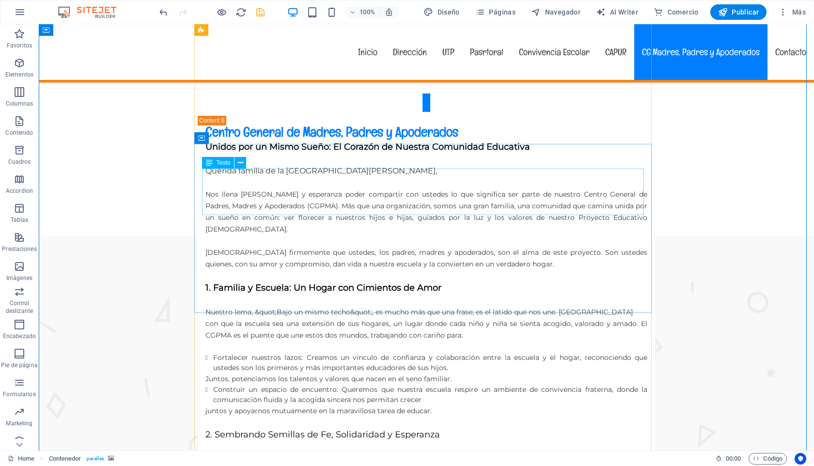
scroll to position [4557, 0]
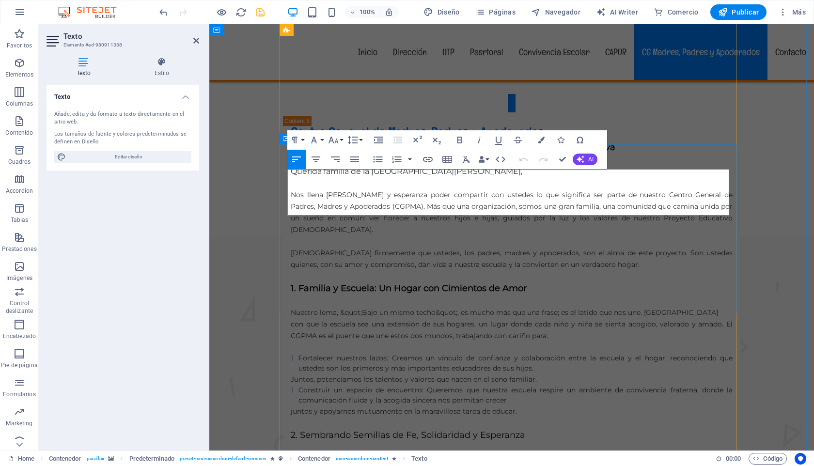
scroll to position [4555, 0]
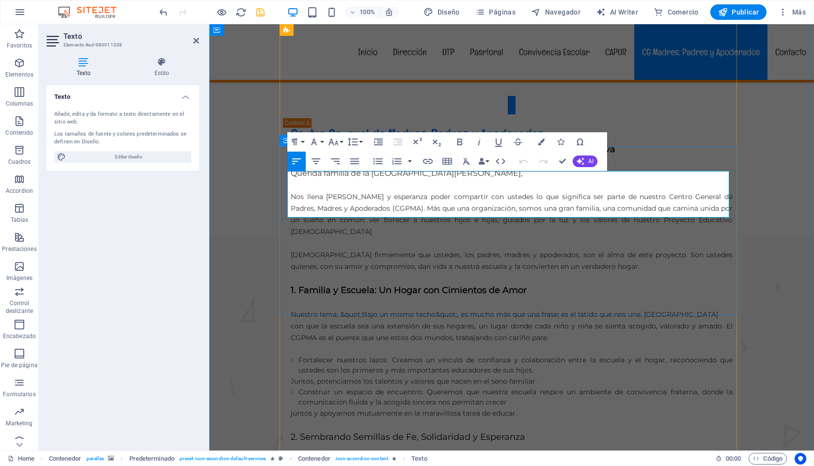
drag, startPoint x: 475, startPoint y: 215, endPoint x: 286, endPoint y: 177, distance: 192.8
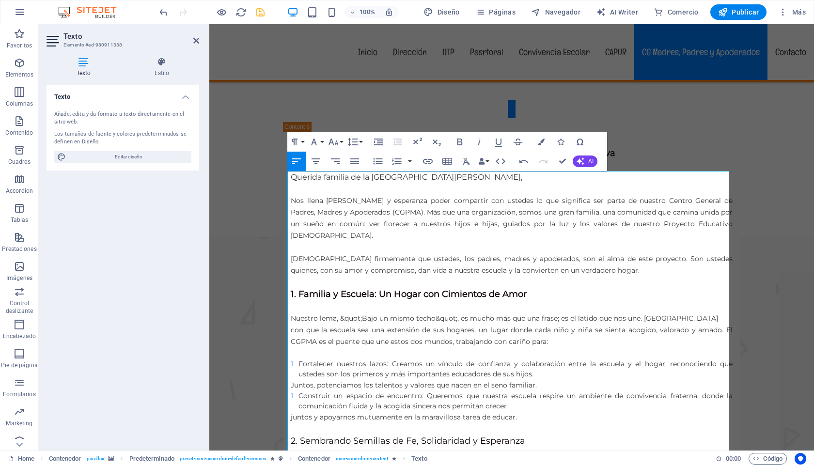
scroll to position [4182, 0]
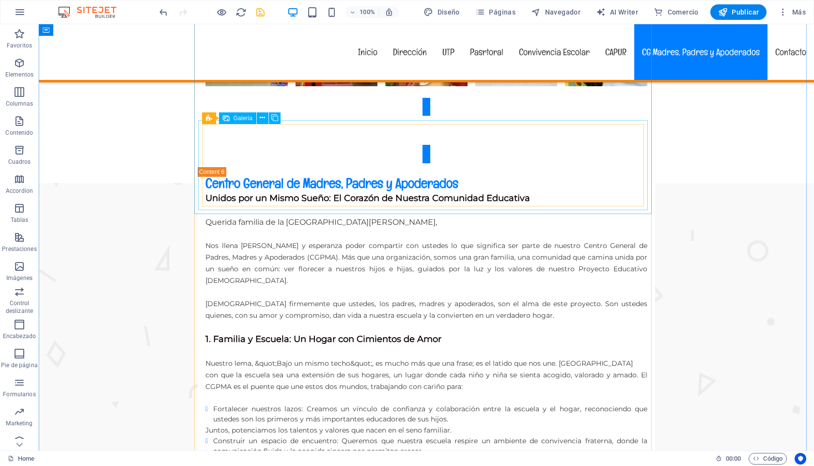
scroll to position [4540, 0]
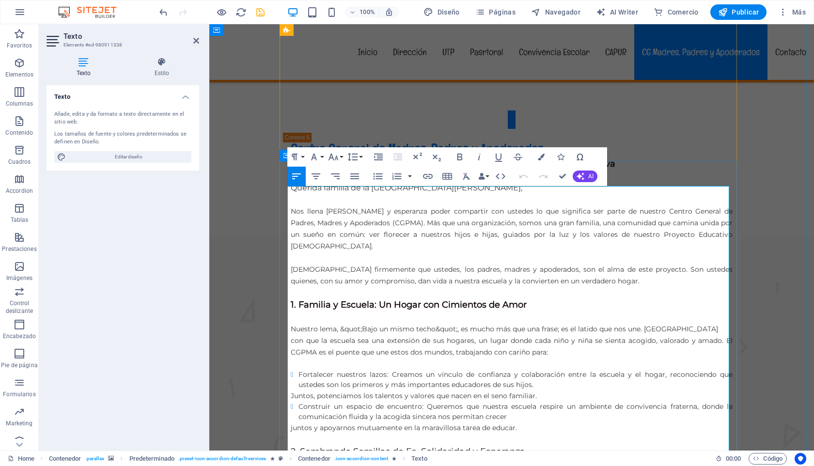
drag, startPoint x: 368, startPoint y: 191, endPoint x: 287, endPoint y: 188, distance: 81.5
click at [340, 157] on button "Font Size" at bounding box center [335, 156] width 18 height 19
click at [341, 279] on link "24" at bounding box center [343, 277] width 35 height 15
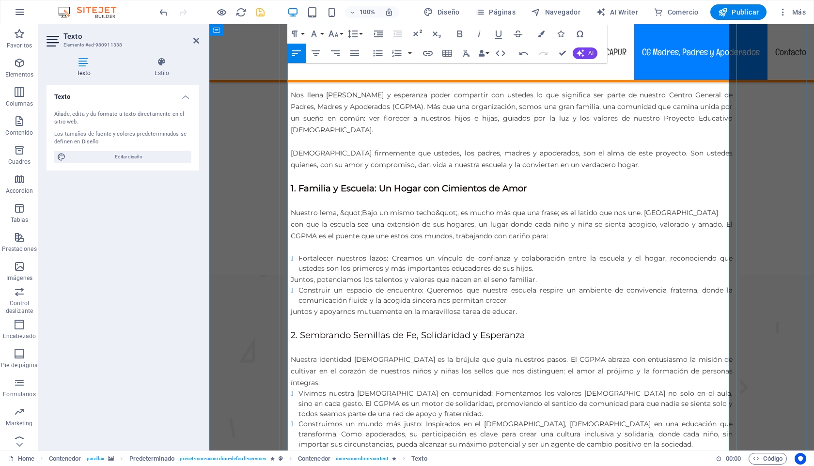
scroll to position [4539, 0]
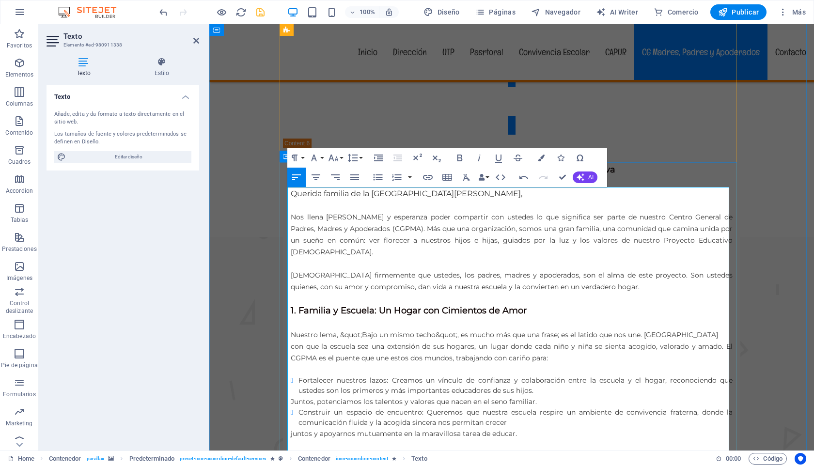
drag, startPoint x: 290, startPoint y: 197, endPoint x: 341, endPoint y: 215, distance: 53.8
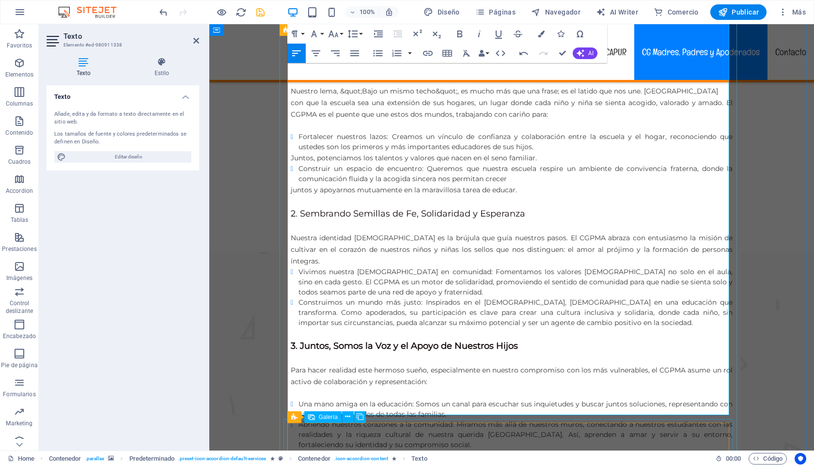
scroll to position [4801, 0]
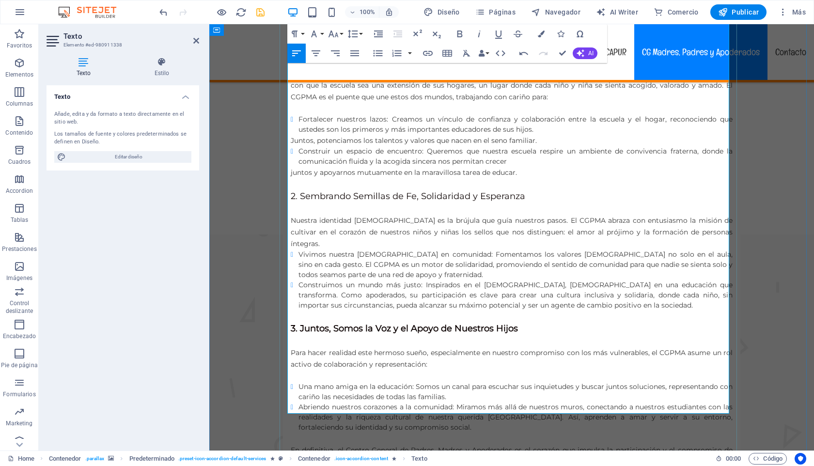
drag, startPoint x: 288, startPoint y: 195, endPoint x: 611, endPoint y: 402, distance: 384.1
click at [357, 52] on icon "button" at bounding box center [355, 53] width 12 height 12
drag, startPoint x: 376, startPoint y: 231, endPoint x: 286, endPoint y: 230, distance: 89.7
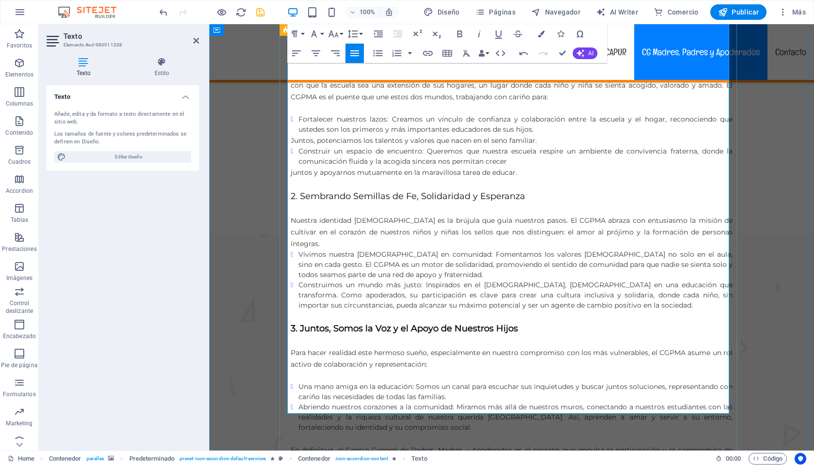
click at [336, 32] on icon "button" at bounding box center [334, 34] width 12 height 12
click at [335, 139] on link "18" at bounding box center [343, 140] width 35 height 15
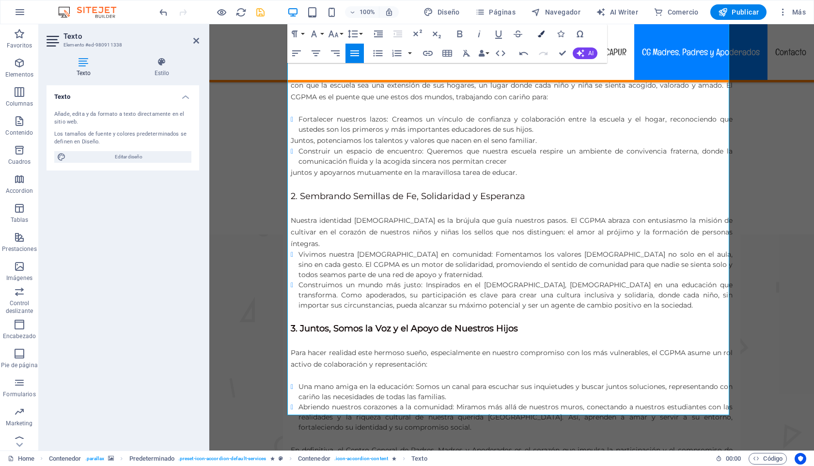
click at [541, 33] on icon "button" at bounding box center [541, 34] width 7 height 7
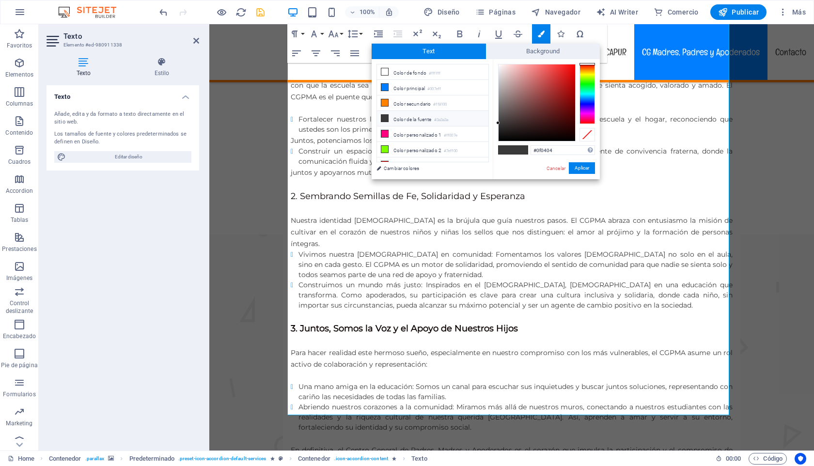
click at [552, 136] on div at bounding box center [537, 102] width 77 height 77
click at [588, 168] on button "Aplicar" at bounding box center [582, 168] width 26 height 12
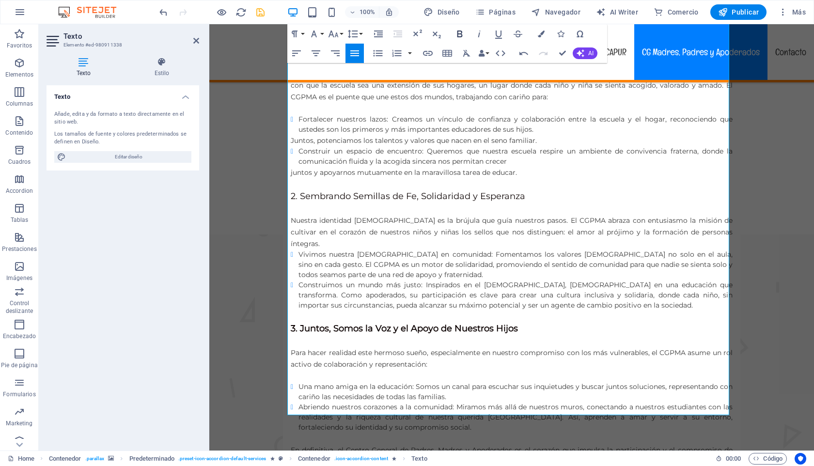
click at [457, 32] on icon "button" at bounding box center [459, 34] width 5 height 7
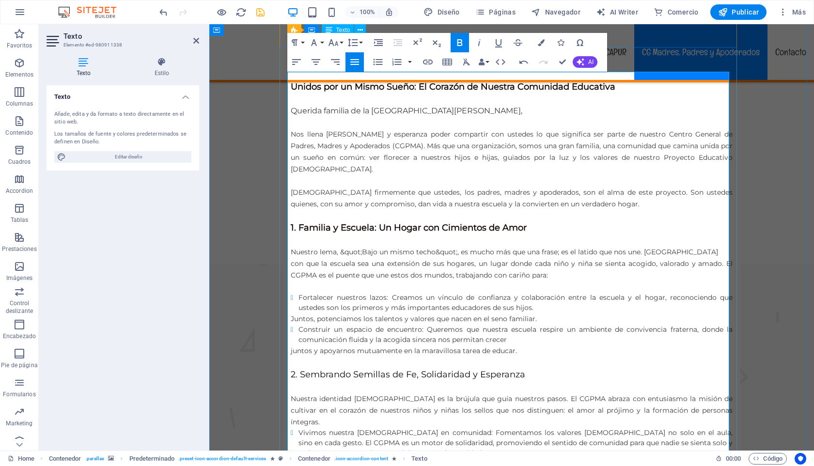
scroll to position [4584, 0]
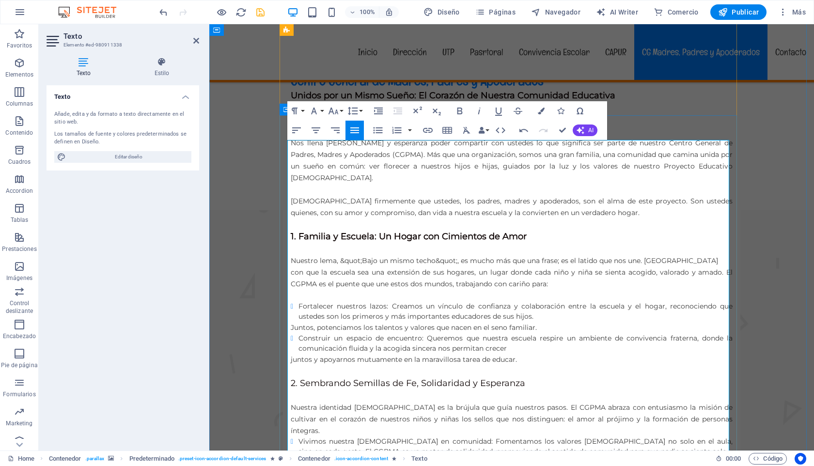
scroll to position [4624, 0]
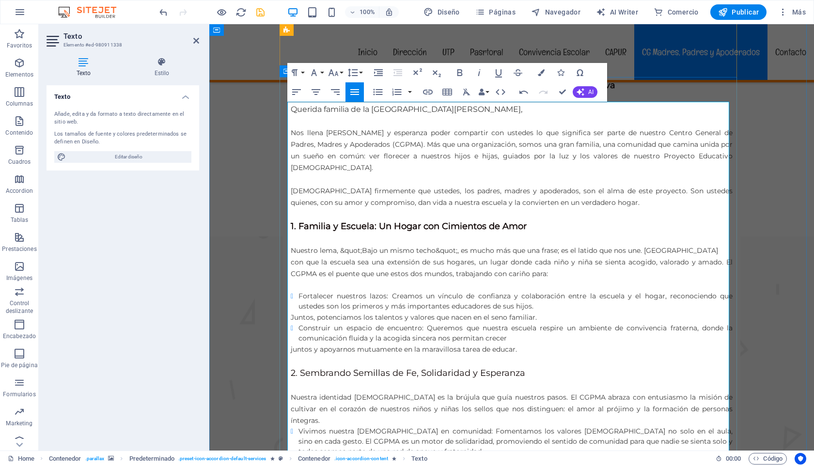
drag, startPoint x: 353, startPoint y: 281, endPoint x: 284, endPoint y: 277, distance: 69.4
click at [334, 71] on icon "button" at bounding box center [334, 73] width 12 height 12
click at [339, 179] on link "18" at bounding box center [343, 179] width 35 height 15
click at [542, 75] on icon "button" at bounding box center [541, 72] width 7 height 7
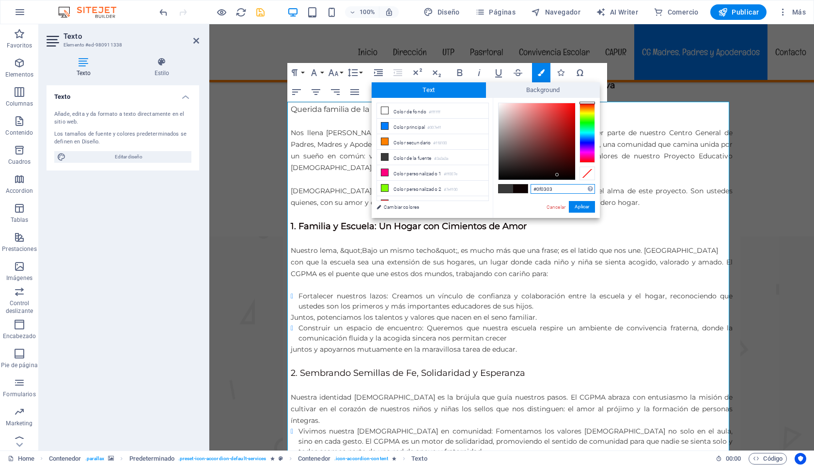
click at [557, 175] on div at bounding box center [537, 141] width 77 height 77
drag, startPoint x: 583, startPoint y: 208, endPoint x: 363, endPoint y: 168, distance: 223.6
click at [583, 208] on button "Aplicar" at bounding box center [582, 207] width 26 height 12
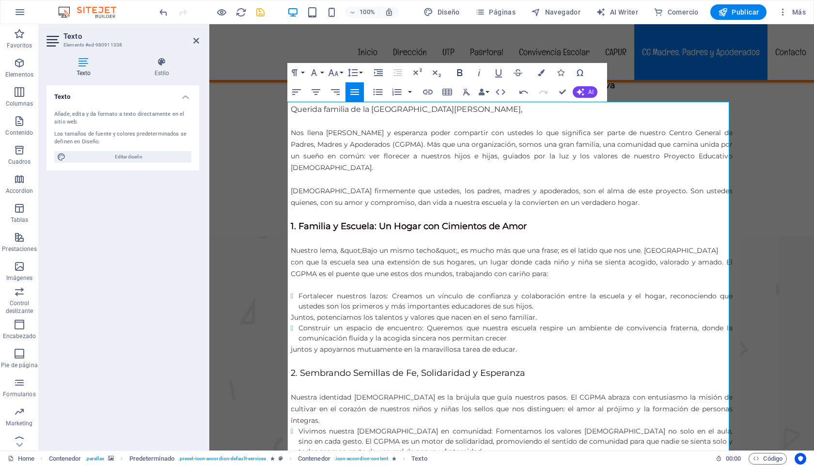
click at [462, 76] on icon "button" at bounding box center [460, 73] width 12 height 12
click at [338, 74] on icon "button" at bounding box center [334, 73] width 12 height 12
click at [339, 100] on link "18" at bounding box center [343, 101] width 35 height 15
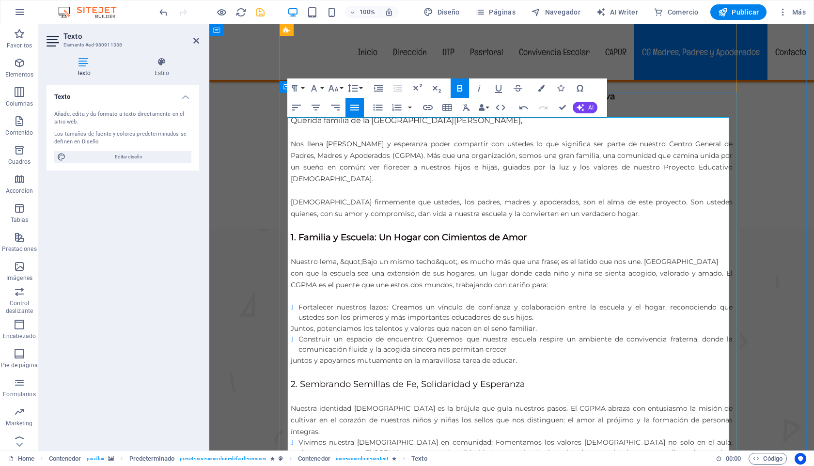
scroll to position [4603, 0]
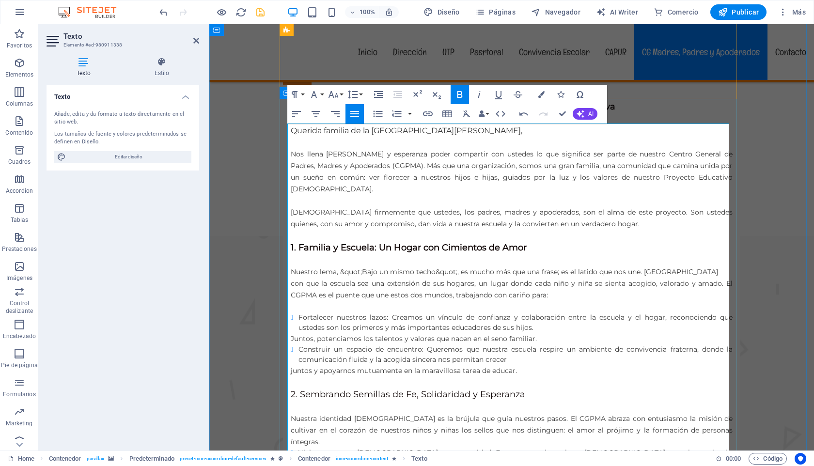
drag, startPoint x: 404, startPoint y: 133, endPoint x: 289, endPoint y: 138, distance: 115.5
click at [334, 93] on icon "button" at bounding box center [334, 95] width 12 height 12
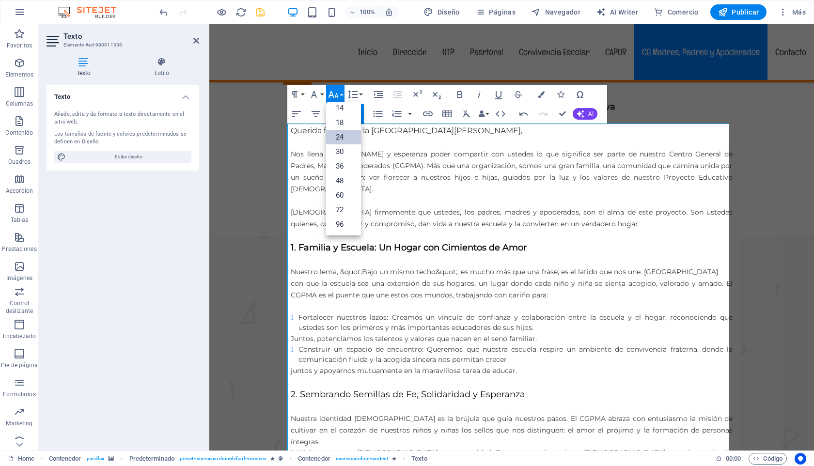
scroll to position [78, 0]
click at [338, 122] on link "18" at bounding box center [343, 122] width 35 height 15
click at [544, 91] on button "Colors" at bounding box center [541, 94] width 18 height 19
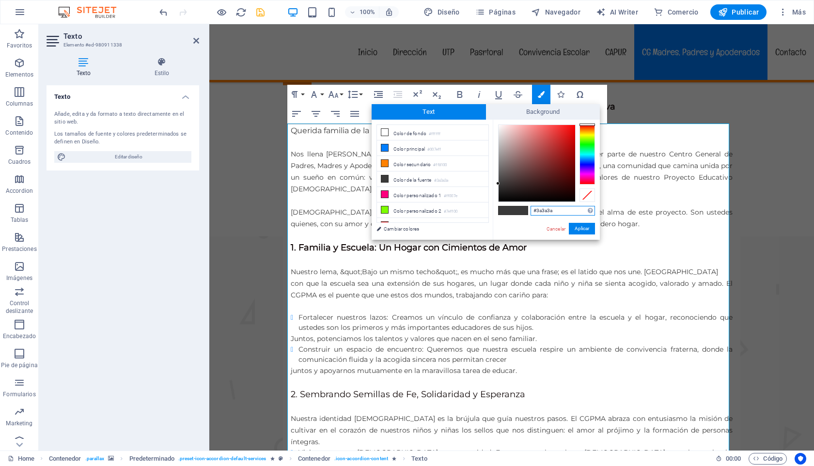
type input "#100303"
click at [558, 196] on div at bounding box center [537, 163] width 77 height 77
click at [585, 228] on button "Aplicar" at bounding box center [582, 229] width 26 height 12
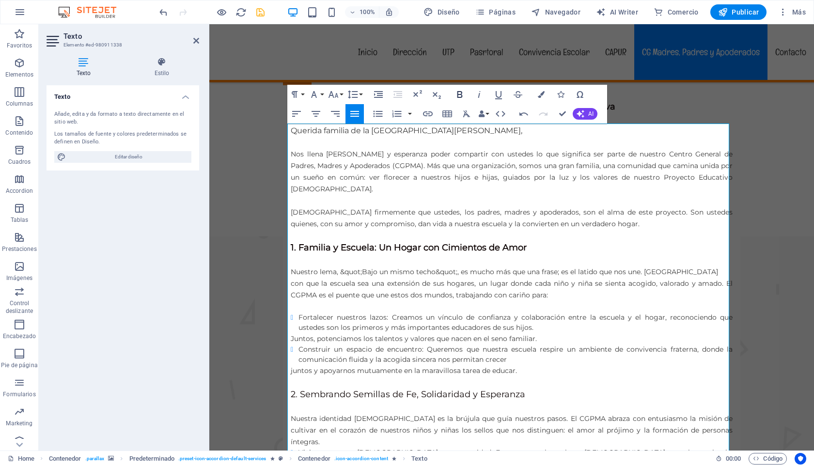
click at [460, 95] on icon "button" at bounding box center [459, 94] width 5 height 7
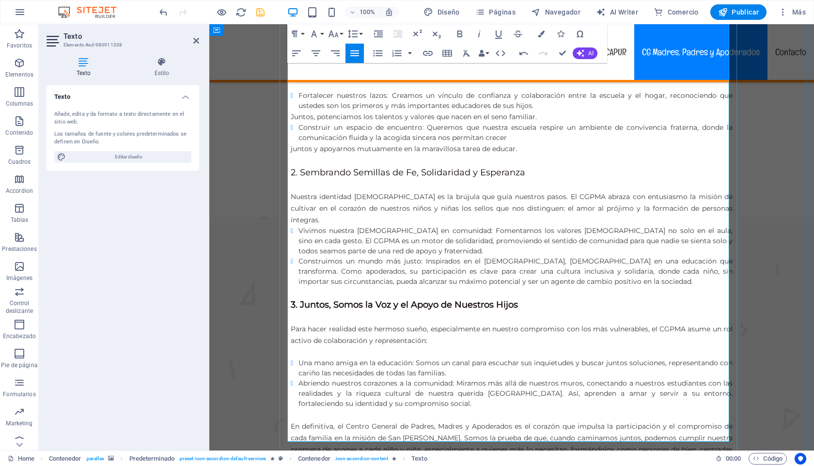
scroll to position [4870, 0]
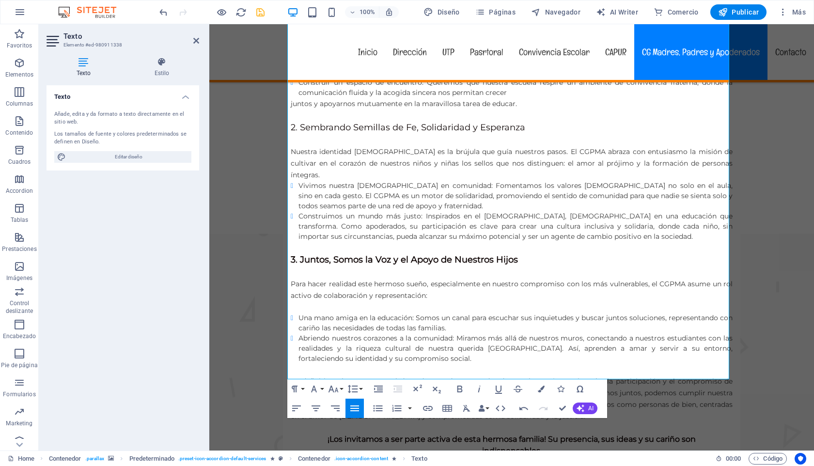
click at [784, 251] on figure at bounding box center [511, 473] width 605 height 478
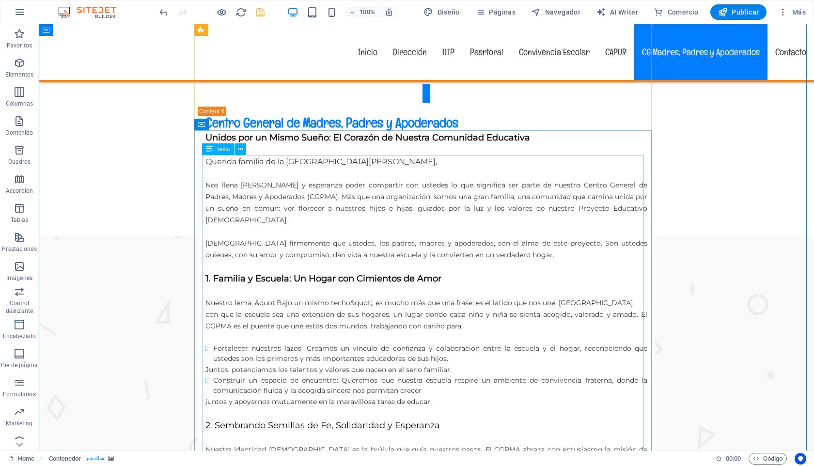
scroll to position [4571, 0]
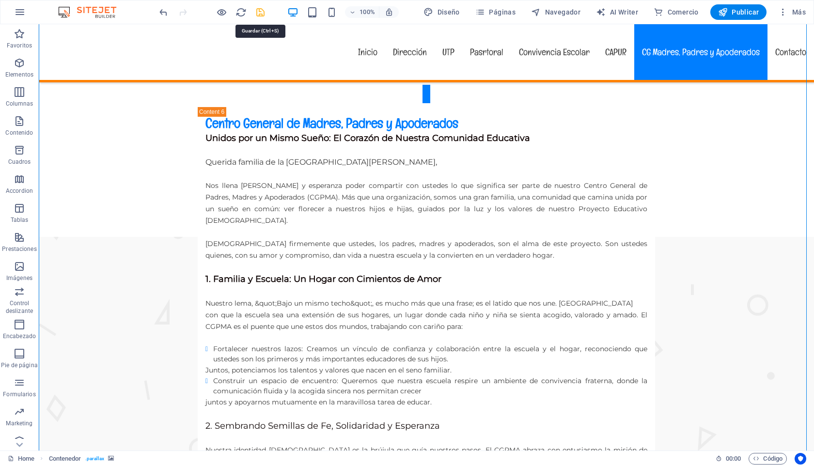
click at [260, 10] on icon "save" at bounding box center [260, 12] width 11 height 11
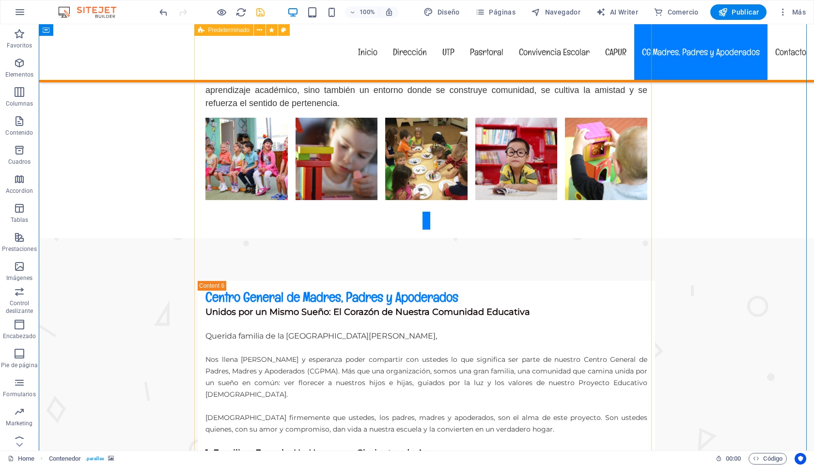
scroll to position [4396, 0]
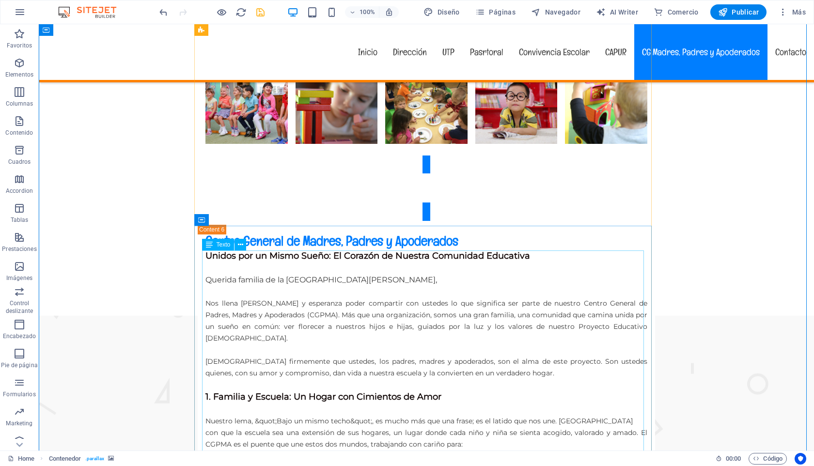
scroll to position [4567, 0]
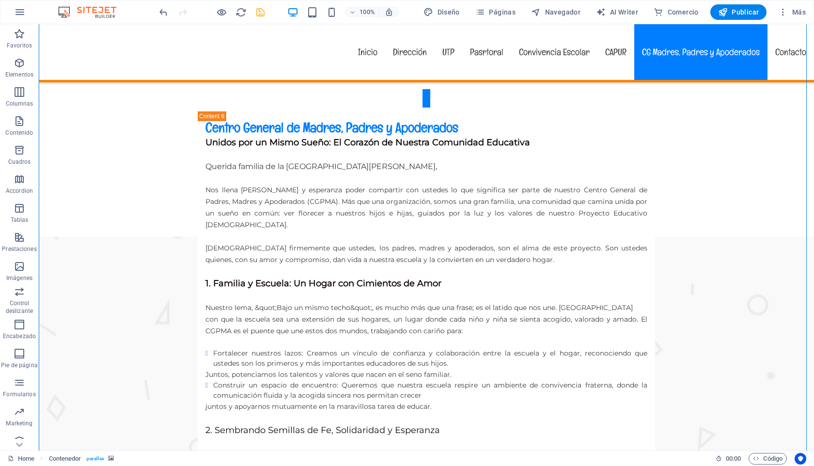
click at [771, 237] on figure at bounding box center [426, 476] width 775 height 478
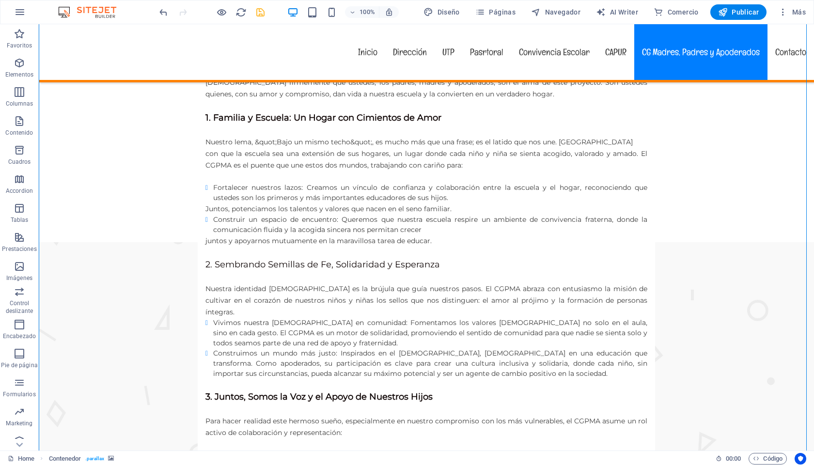
scroll to position [4750, 0]
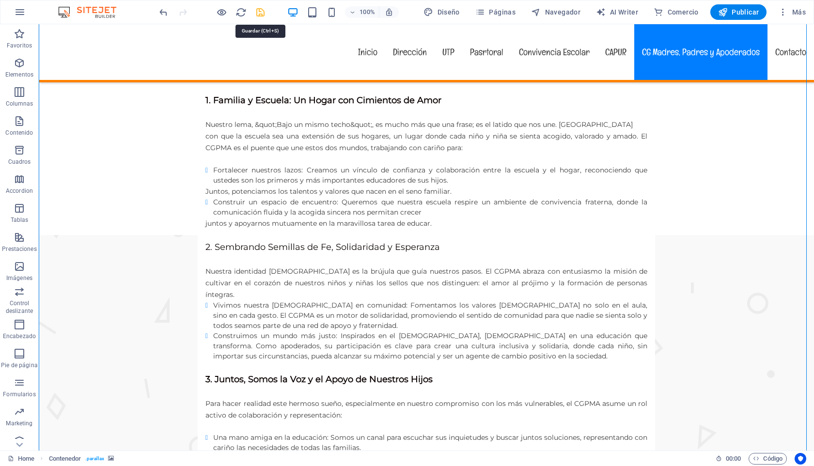
click at [260, 12] on icon "save" at bounding box center [260, 12] width 11 height 11
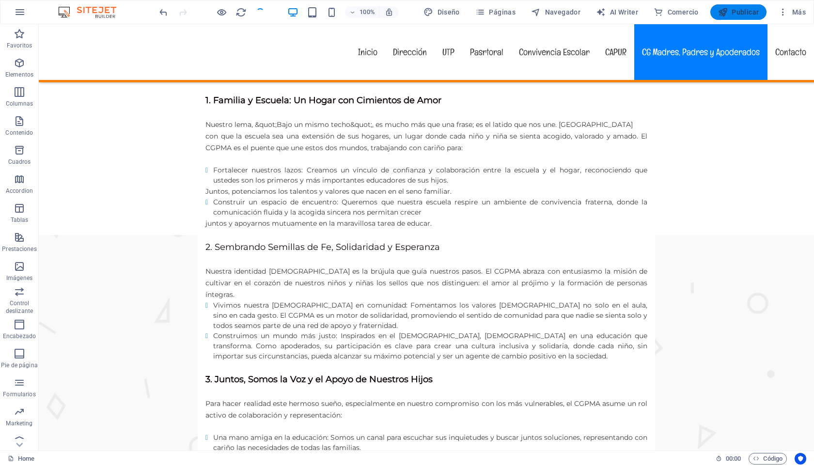
click at [748, 12] on span "Publicar" at bounding box center [738, 12] width 41 height 10
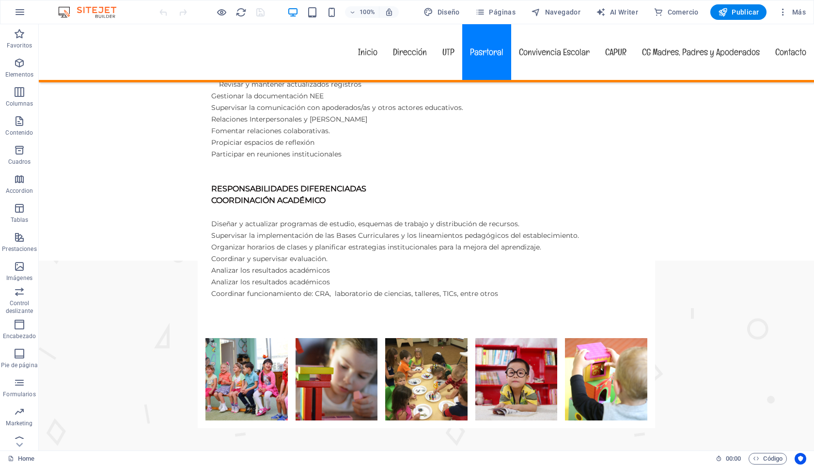
scroll to position [2162, 0]
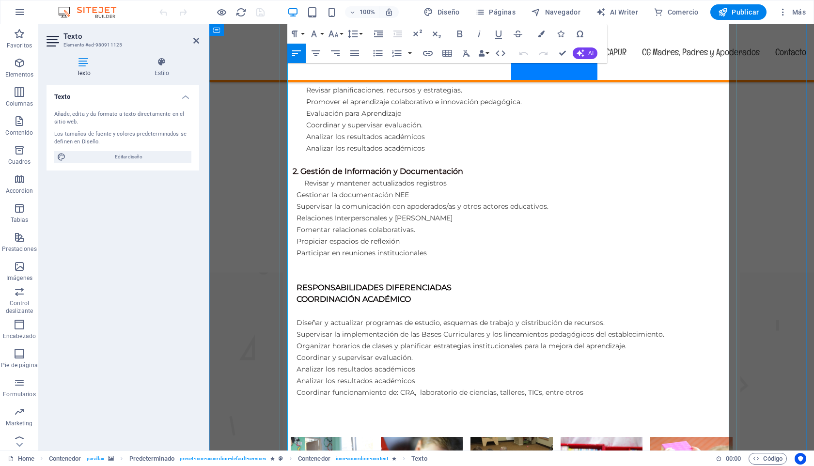
scroll to position [2205, 0]
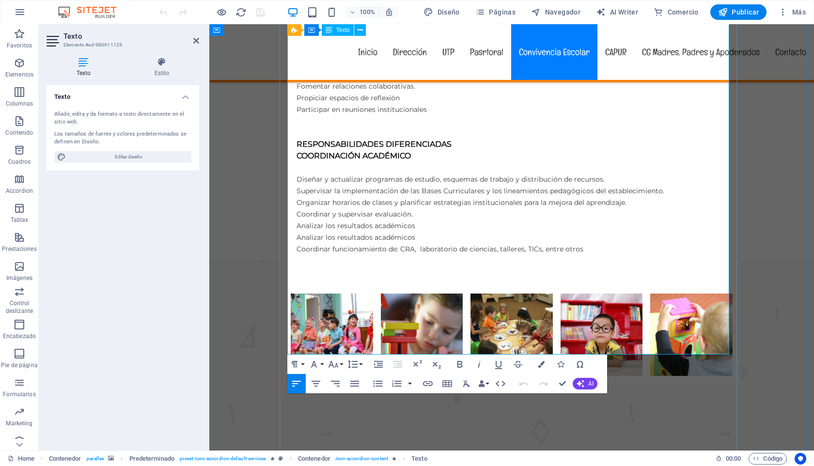
click at [341, 364] on button "Font Size" at bounding box center [335, 364] width 18 height 19
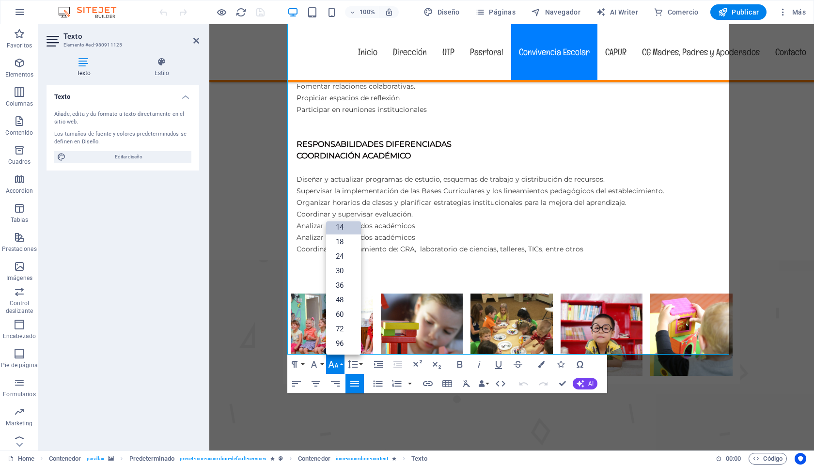
scroll to position [78, 0]
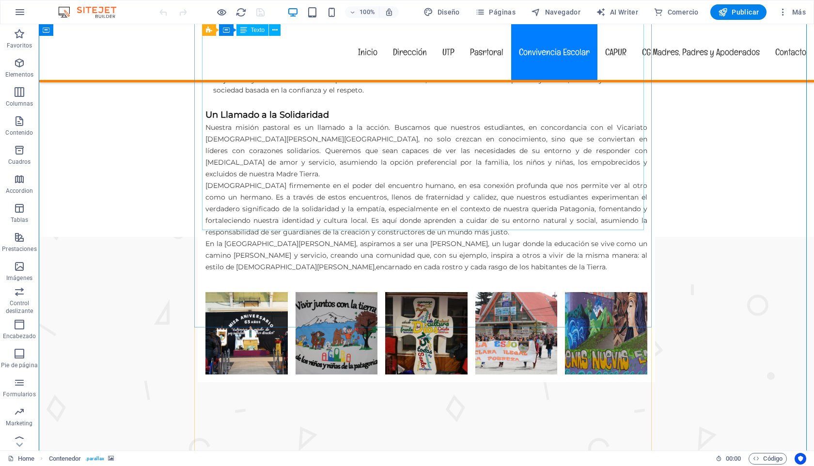
scroll to position [3289, 0]
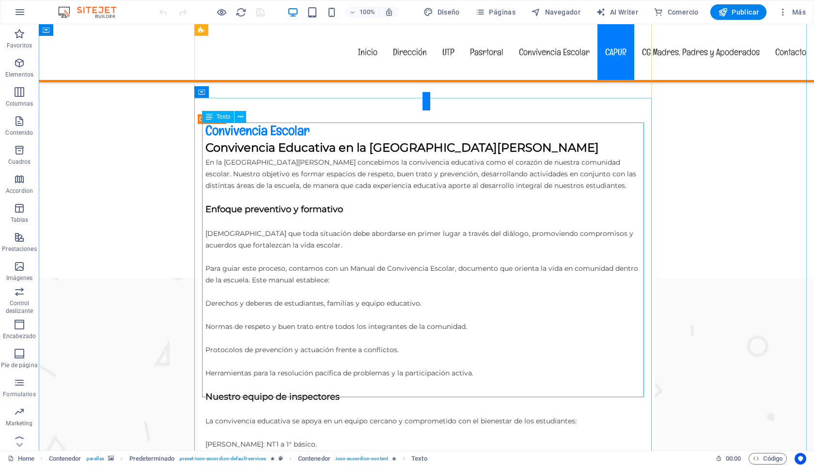
scroll to position [3517, 0]
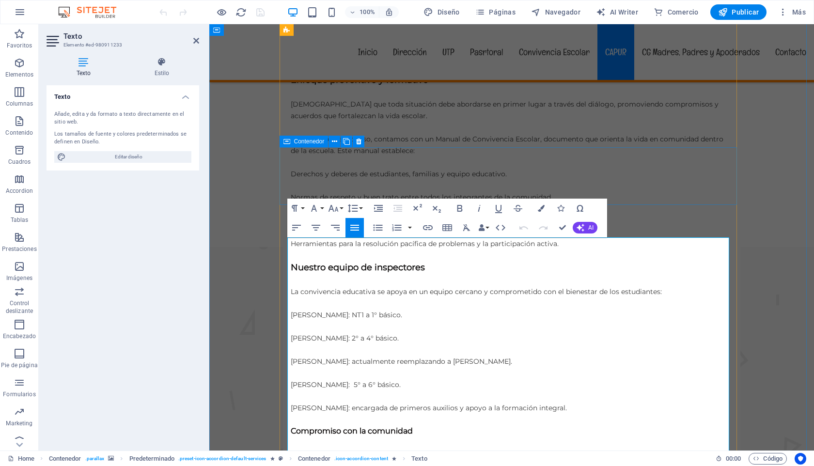
scroll to position [3211, 0]
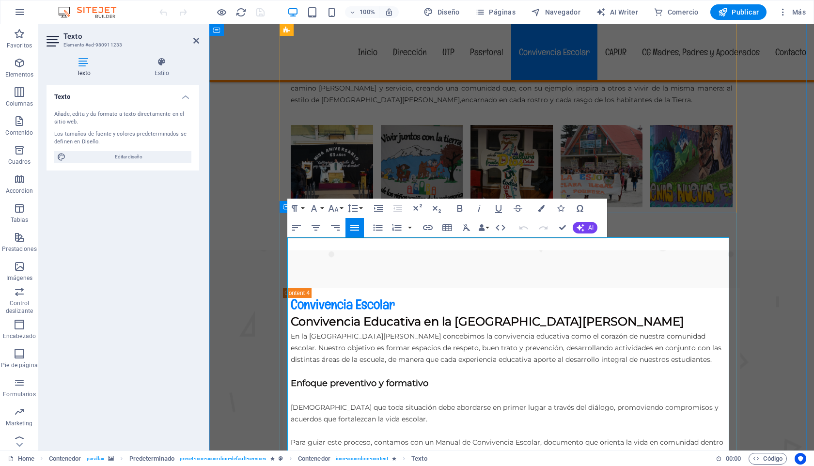
click at [323, 206] on button "Font Family" at bounding box center [316, 208] width 18 height 19
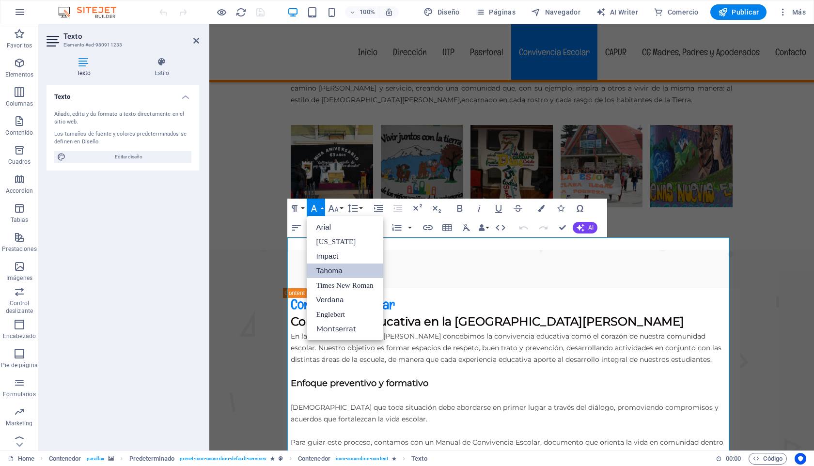
scroll to position [0, 0]
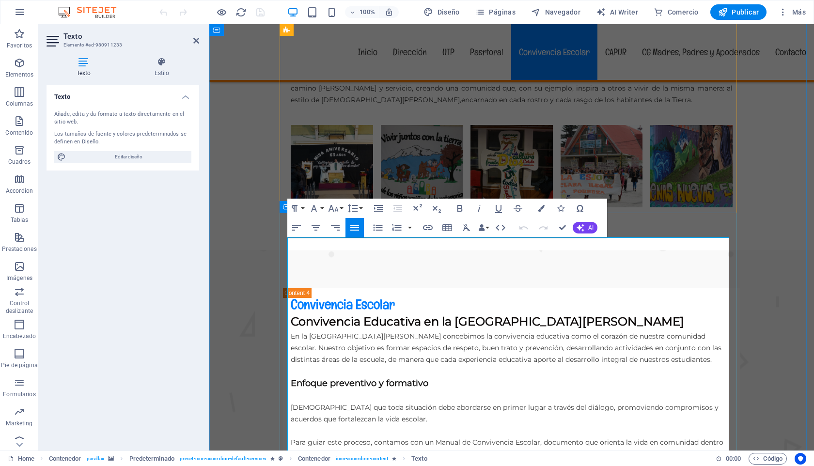
click at [340, 209] on button "Font Size" at bounding box center [335, 208] width 18 height 19
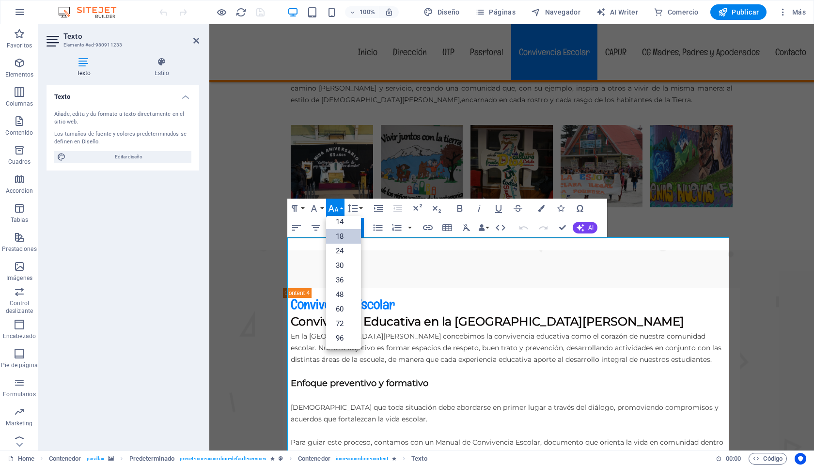
scroll to position [78, 0]
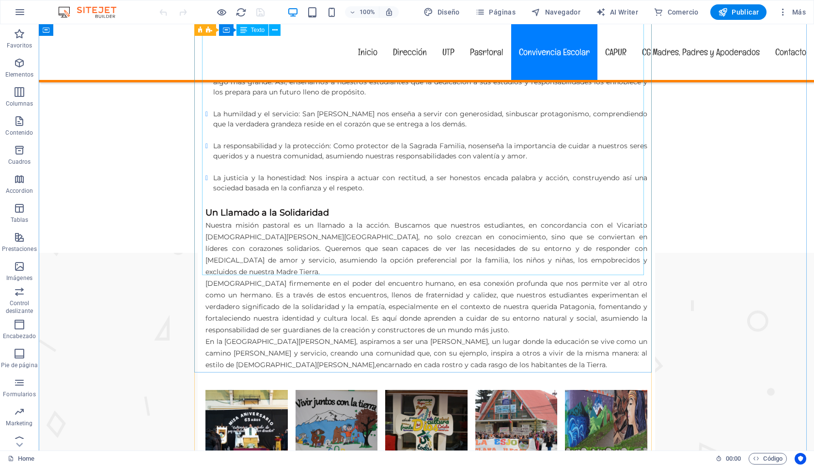
scroll to position [2938, 0]
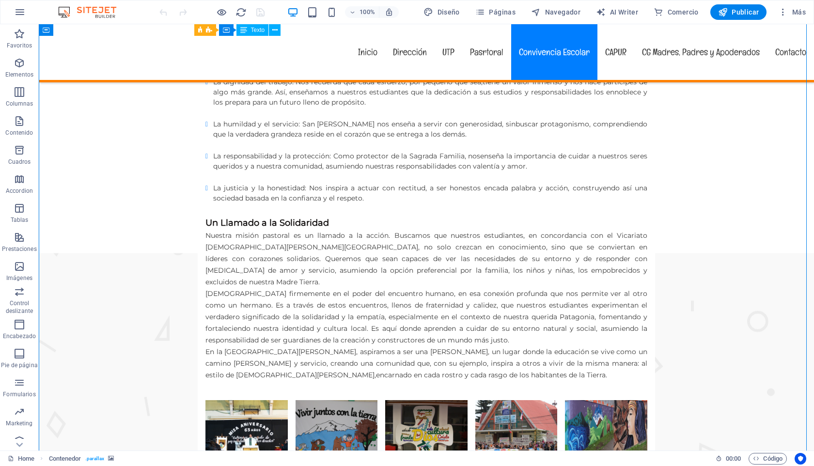
drag, startPoint x: 230, startPoint y: 309, endPoint x: 212, endPoint y: 275, distance: 38.8
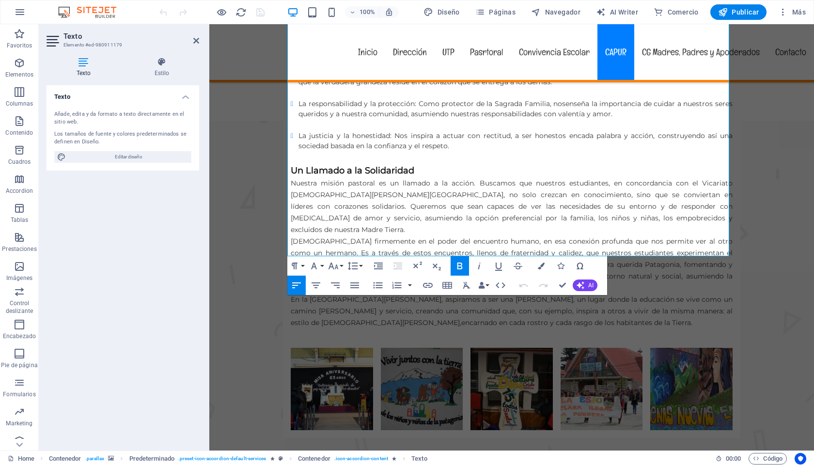
scroll to position [2997, 0]
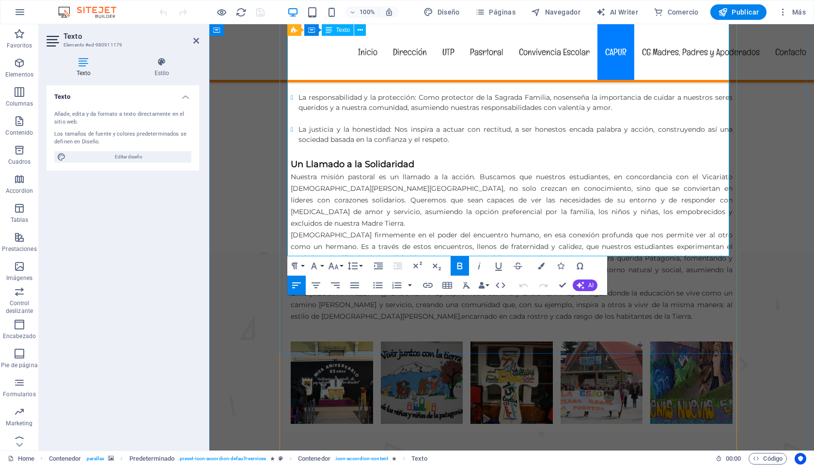
drag, startPoint x: 290, startPoint y: 248, endPoint x: 341, endPoint y: 253, distance: 51.1
click at [321, 265] on button "Font Family" at bounding box center [316, 265] width 18 height 19
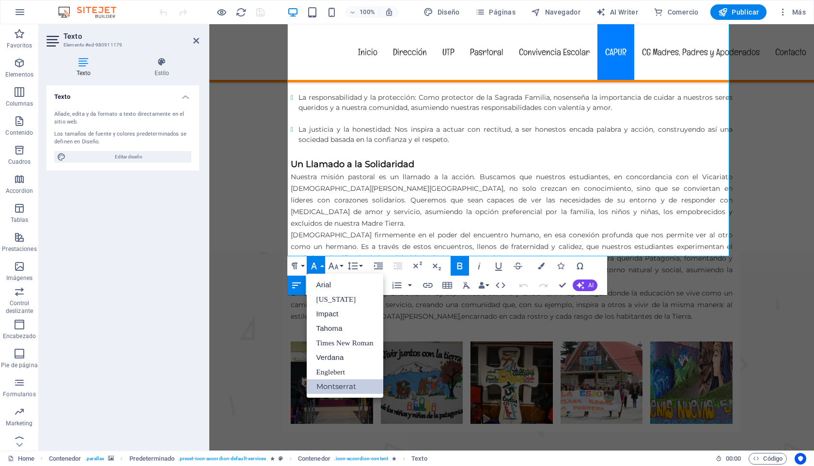
scroll to position [0, 0]
click at [330, 328] on link "Tahoma" at bounding box center [345, 328] width 77 height 15
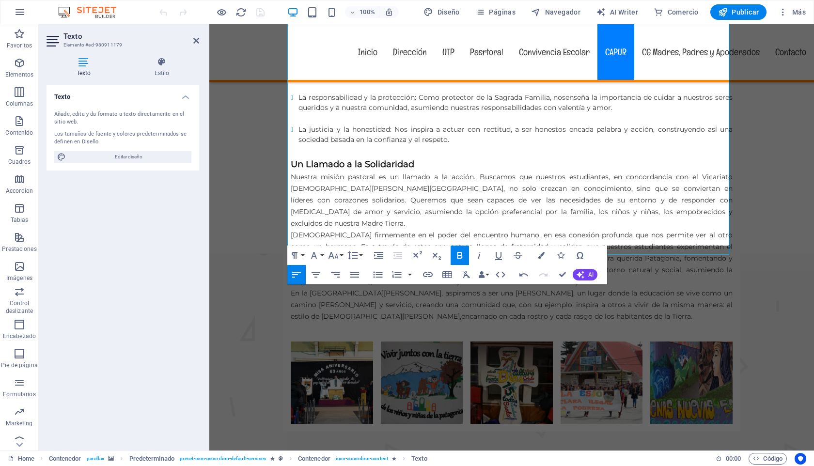
scroll to position [2998, 0]
click at [339, 253] on button "Font Size" at bounding box center [335, 255] width 18 height 19
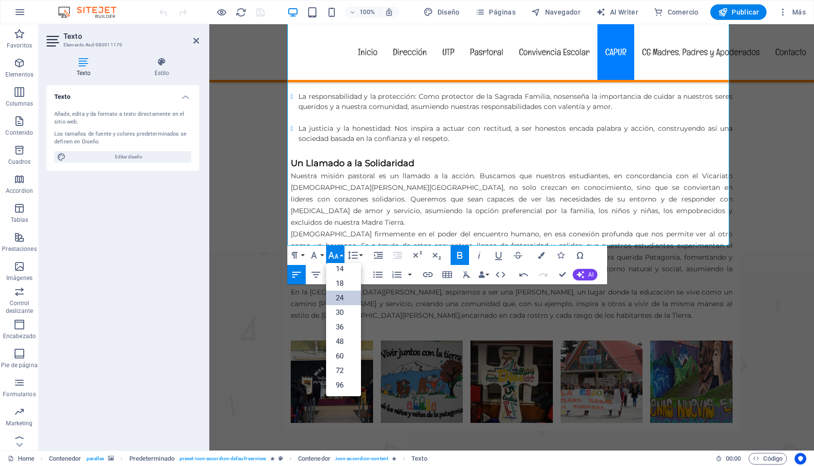
scroll to position [78, 0]
click at [341, 285] on link "18" at bounding box center [343, 283] width 35 height 15
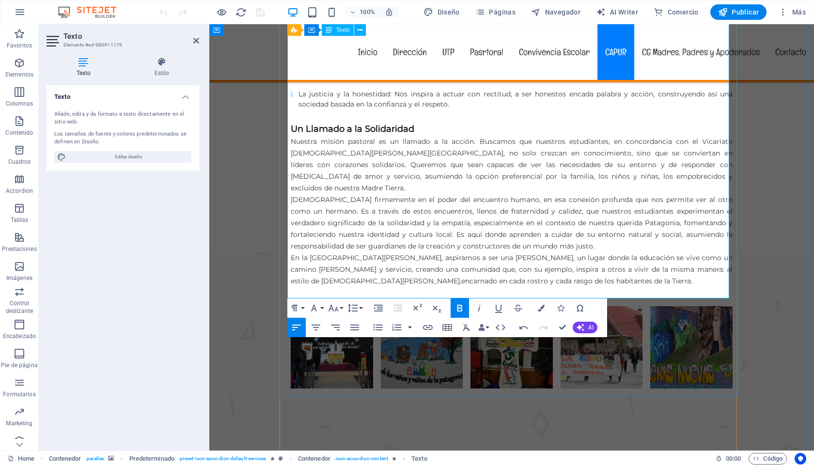
drag, startPoint x: 431, startPoint y: 200, endPoint x: 283, endPoint y: 197, distance: 147.9
click at [332, 306] on icon "button" at bounding box center [334, 308] width 12 height 12
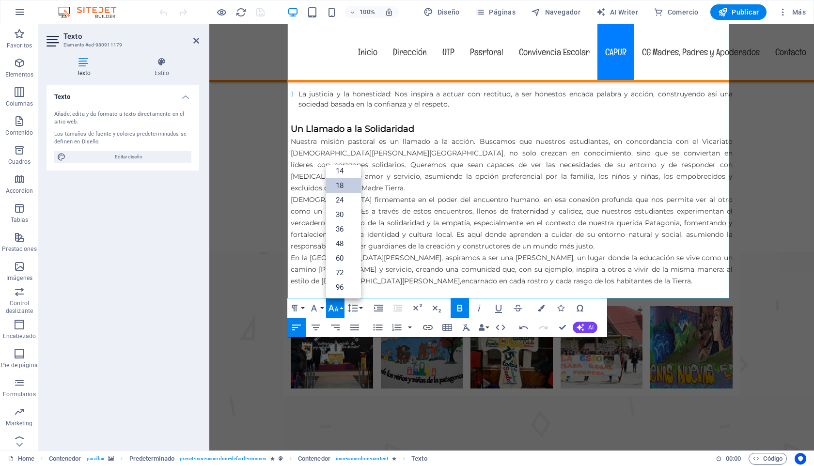
scroll to position [78, 0]
click at [340, 198] on link "24" at bounding box center [343, 200] width 35 height 15
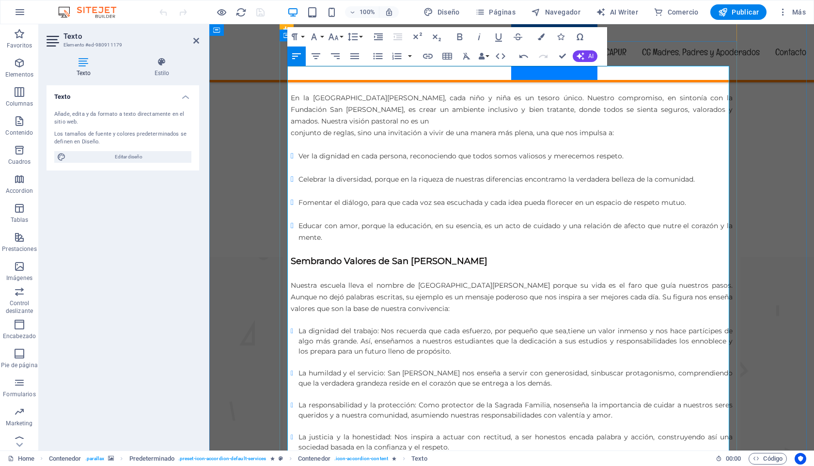
scroll to position [2881, 0]
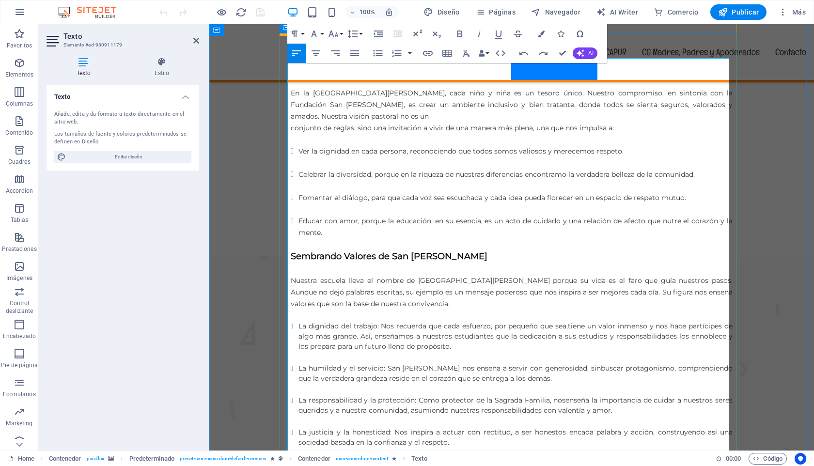
scroll to position [2691, 0]
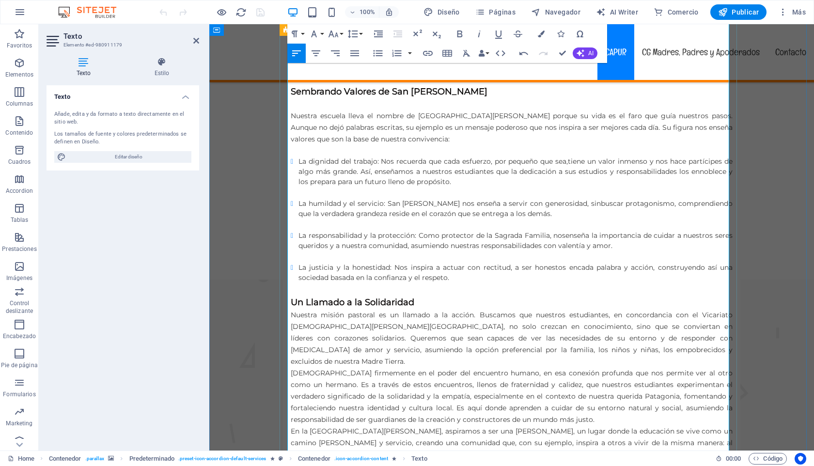
scroll to position [2916, 0]
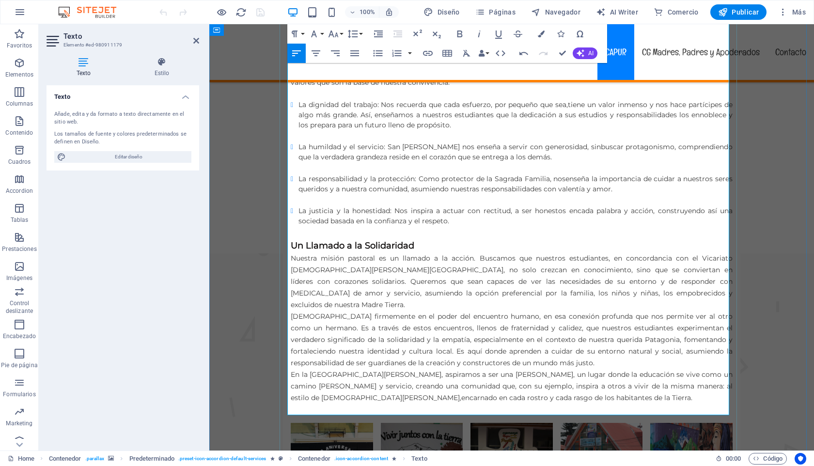
drag, startPoint x: 377, startPoint y: 410, endPoint x: 388, endPoint y: 97, distance: 313.3
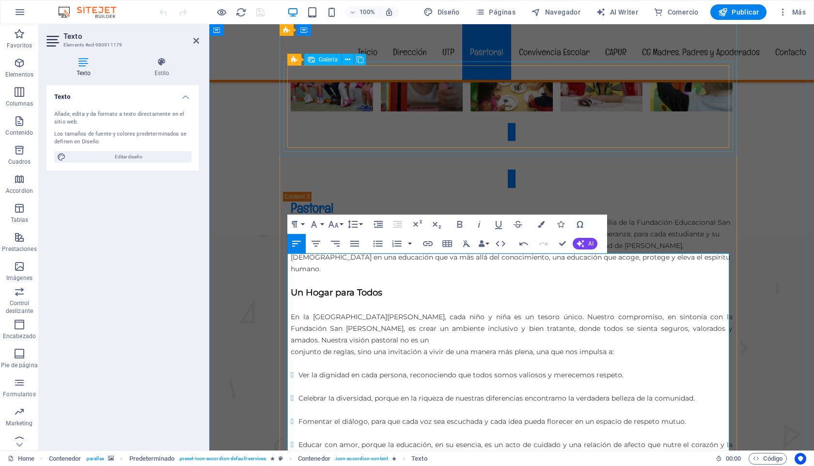
scroll to position [2448, 0]
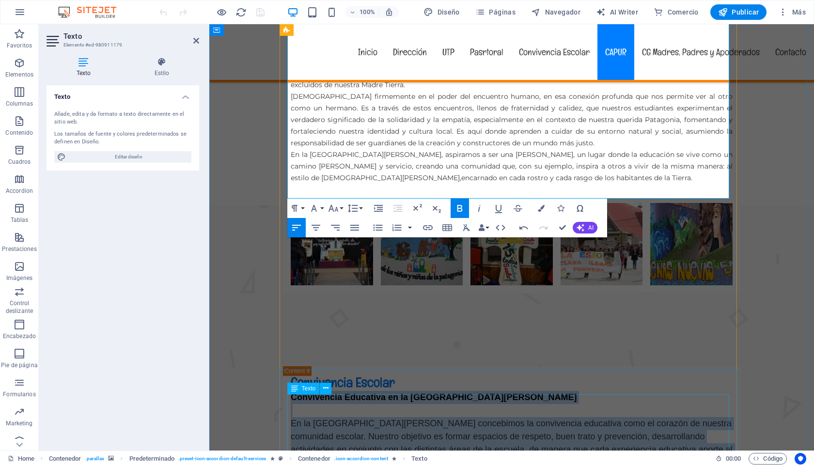
scroll to position [3146, 0]
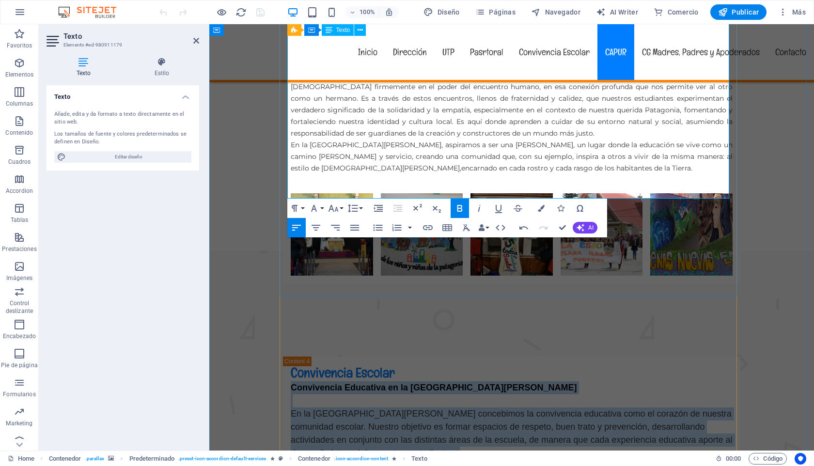
drag, startPoint x: 289, startPoint y: 301, endPoint x: 385, endPoint y: 194, distance: 144.1
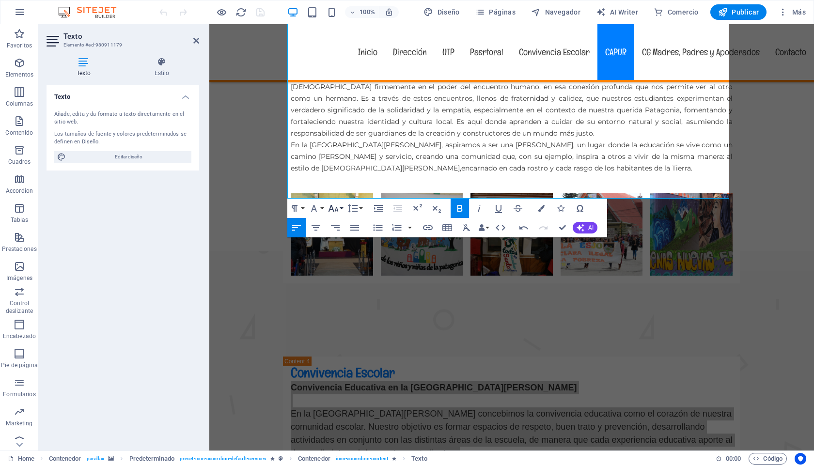
click at [340, 206] on button "Font Size" at bounding box center [335, 208] width 18 height 19
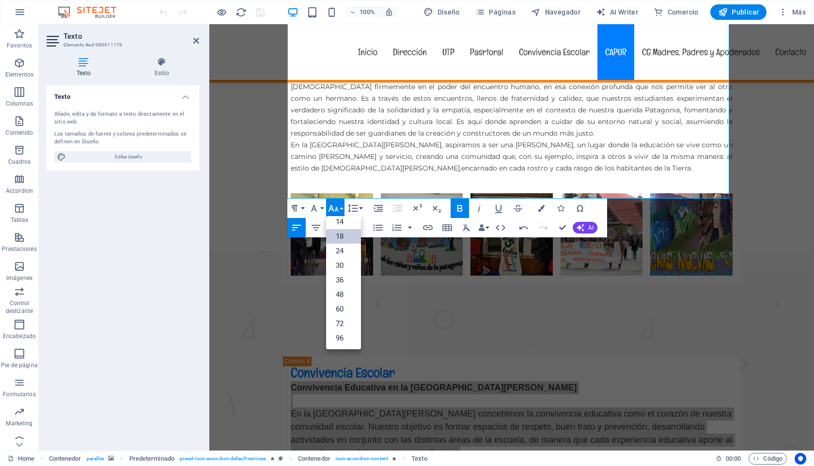
scroll to position [78, 0]
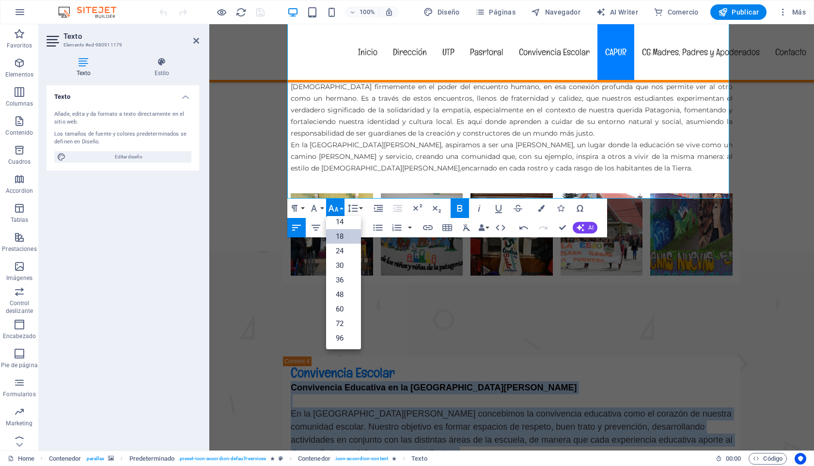
click at [338, 239] on link "18" at bounding box center [343, 236] width 35 height 15
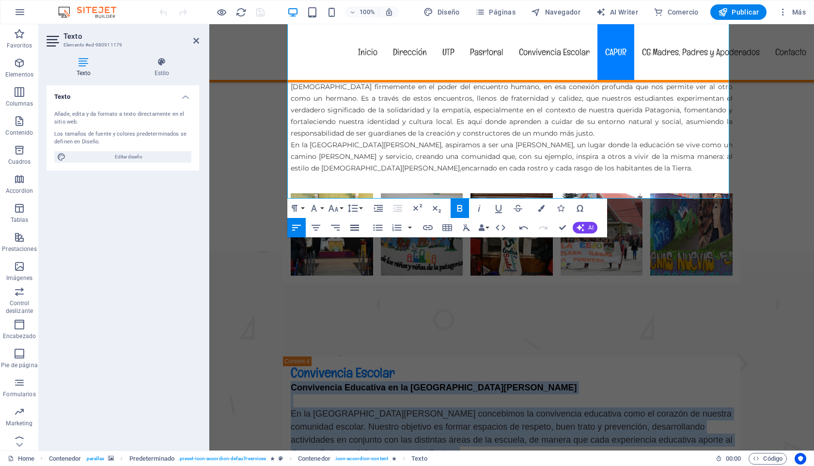
click at [353, 226] on icon "button" at bounding box center [355, 228] width 12 height 12
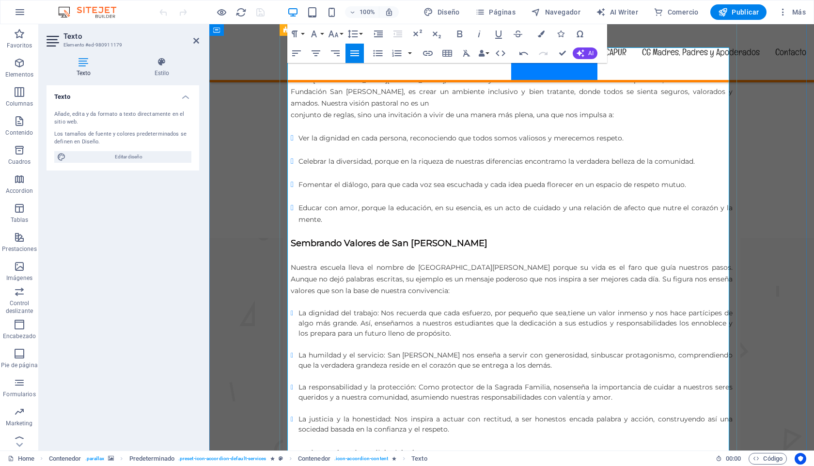
scroll to position [2538, 0]
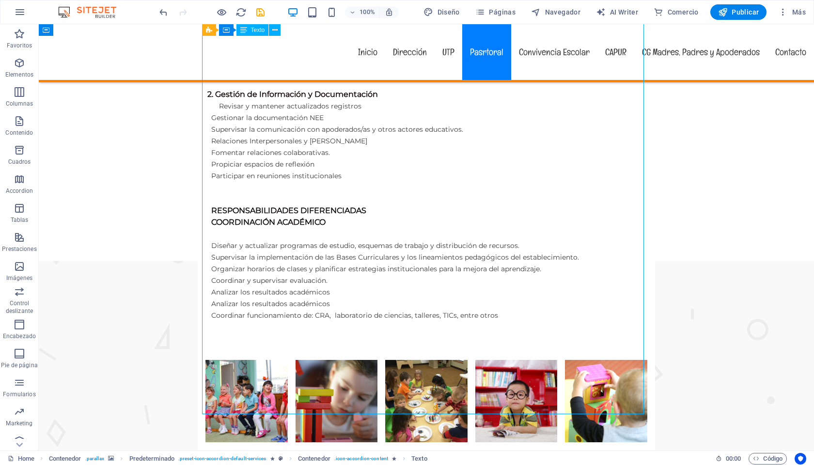
scroll to position [2148, 0]
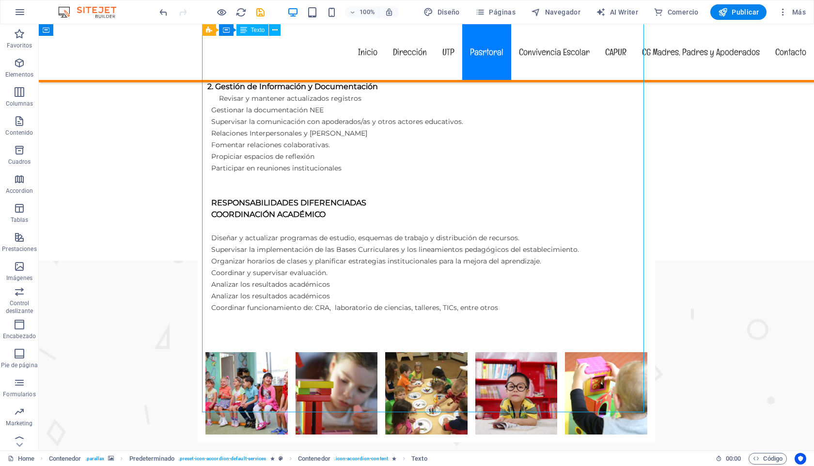
drag, startPoint x: 466, startPoint y: 402, endPoint x: 351, endPoint y: 334, distance: 133.4
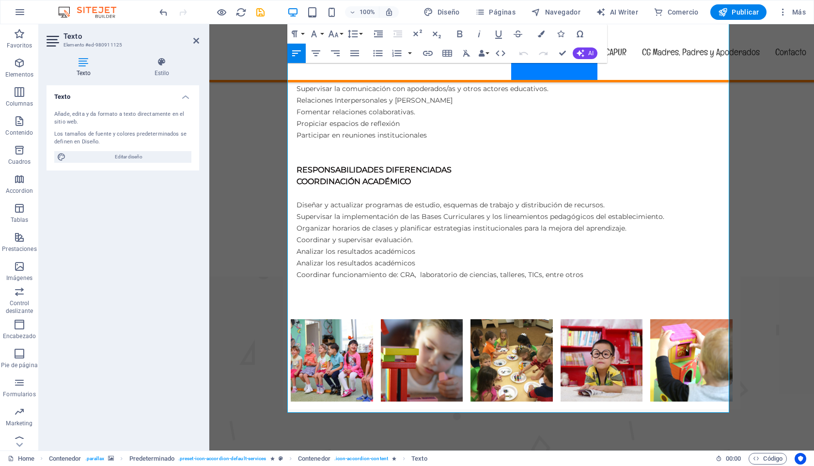
scroll to position [2207, 0]
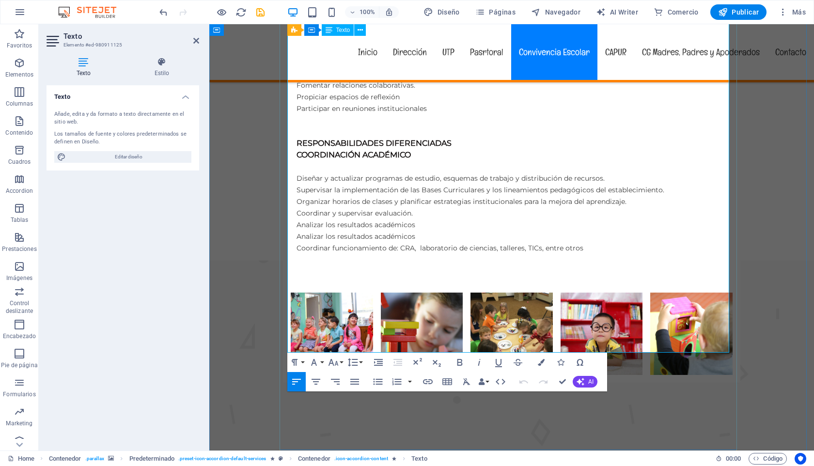
drag, startPoint x: 289, startPoint y: 243, endPoint x: 564, endPoint y: 339, distance: 290.6
click at [338, 363] on icon "button" at bounding box center [334, 363] width 12 height 12
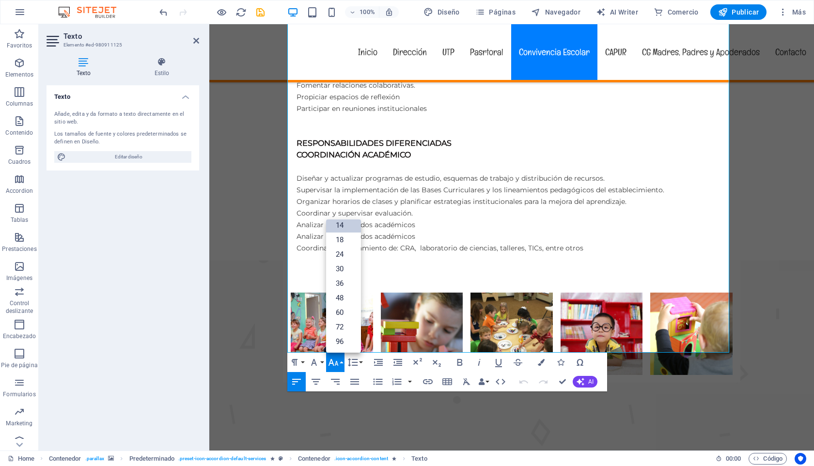
scroll to position [78, 0]
click at [343, 239] on link "18" at bounding box center [343, 240] width 35 height 15
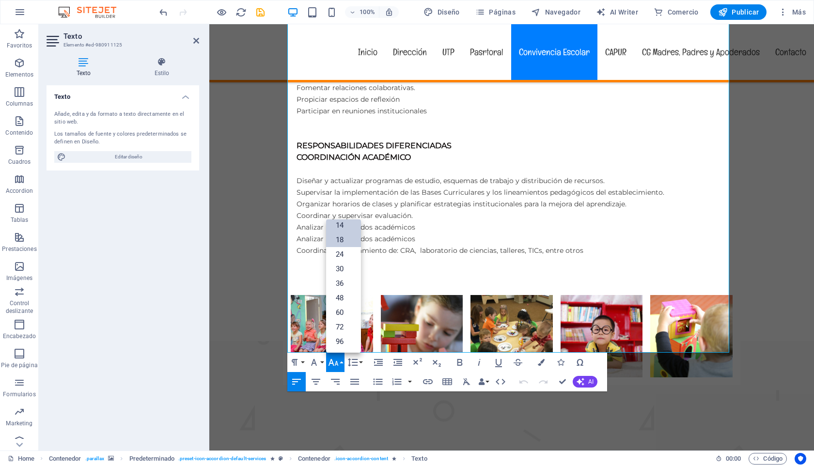
scroll to position [2289, 0]
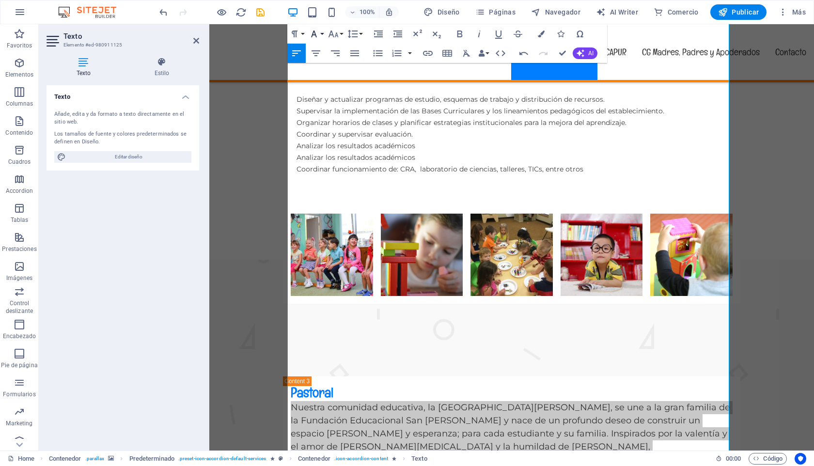
click at [319, 33] on icon "button" at bounding box center [314, 34] width 12 height 12
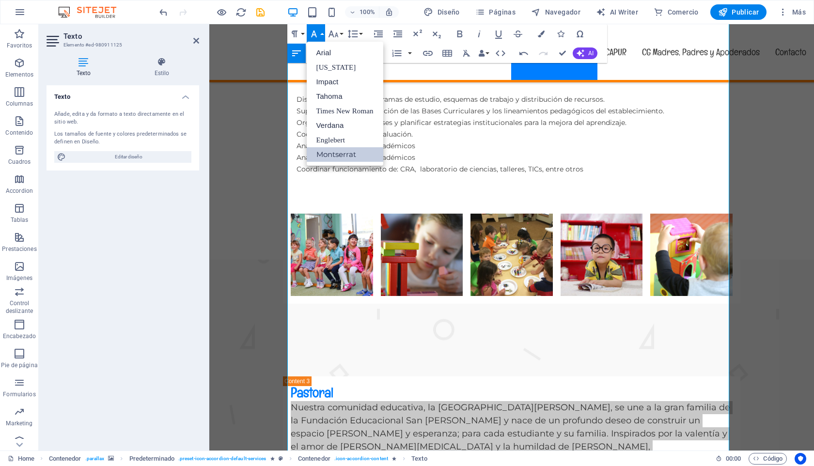
scroll to position [0, 0]
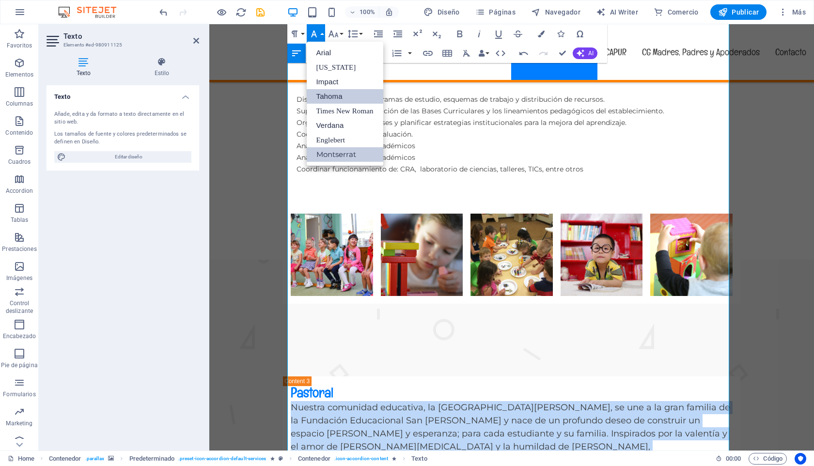
click at [327, 95] on link "Tahoma" at bounding box center [345, 96] width 77 height 15
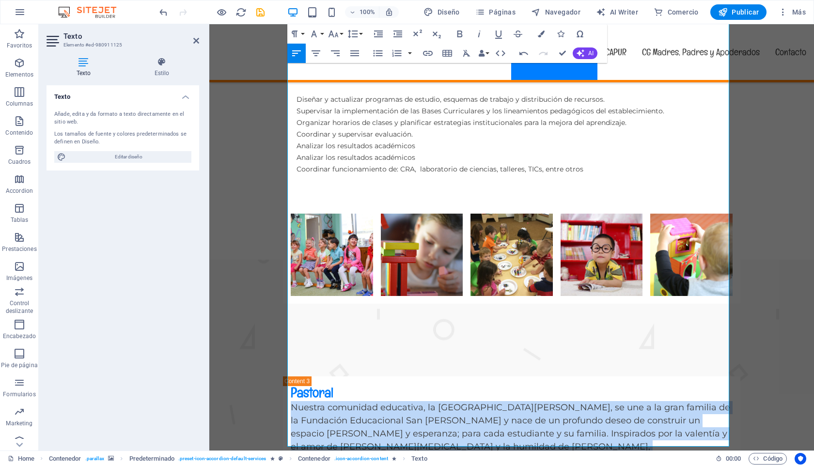
scroll to position [2277, 0]
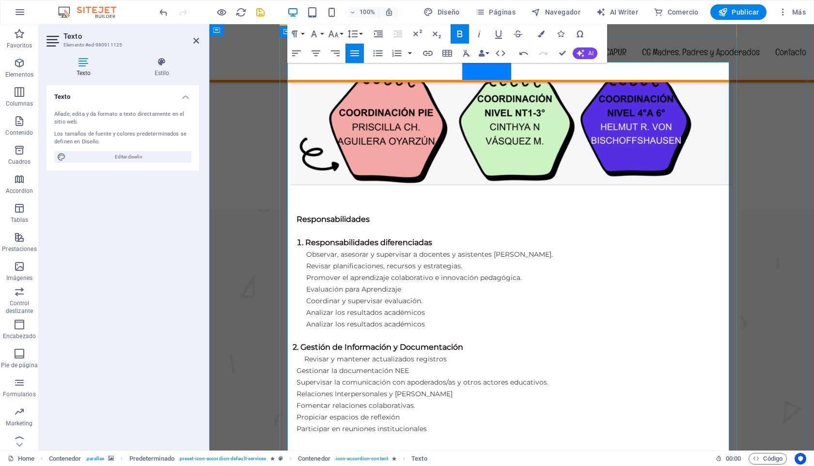
scroll to position [1587, 0]
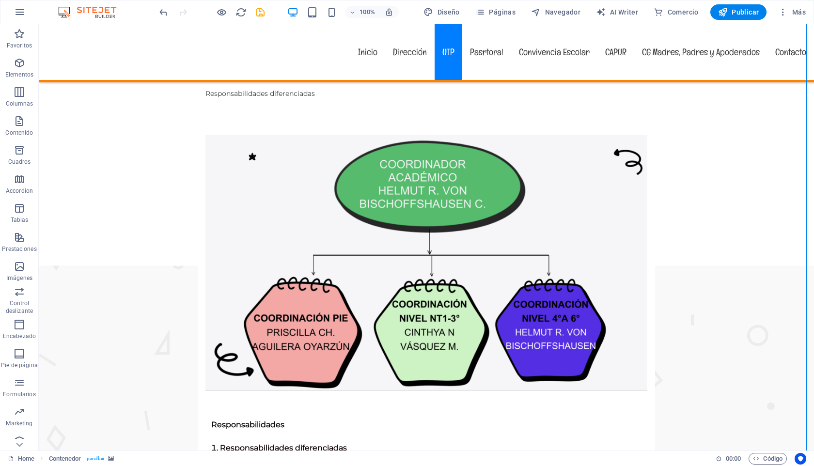
scroll to position [1684, 0]
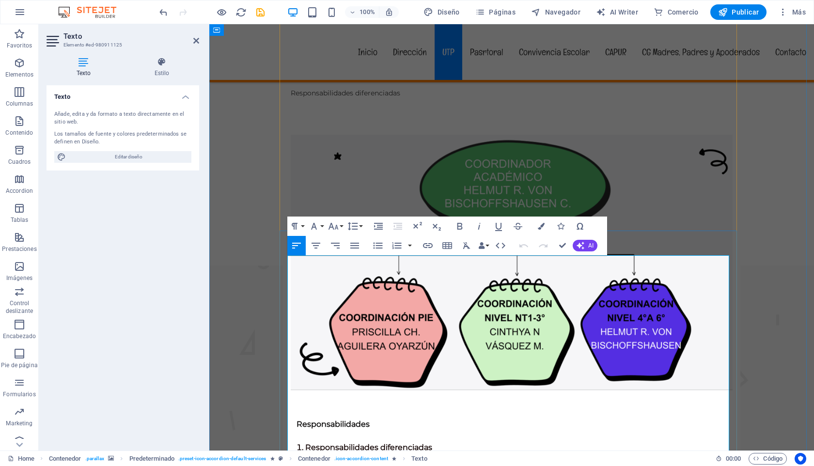
scroll to position [1695, 0]
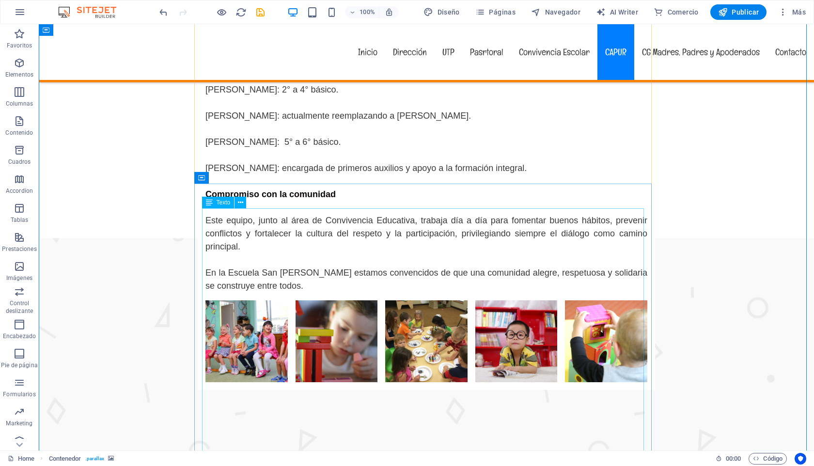
scroll to position [3989, 0]
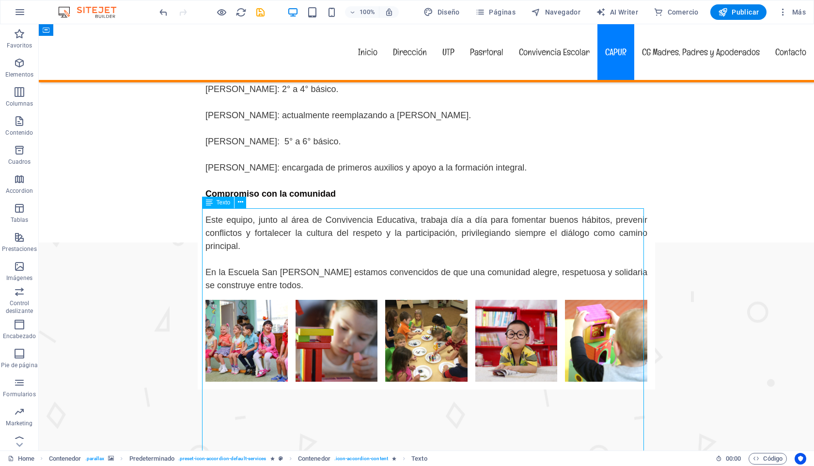
drag, startPoint x: 204, startPoint y: 217, endPoint x: 241, endPoint y: 233, distance: 40.9
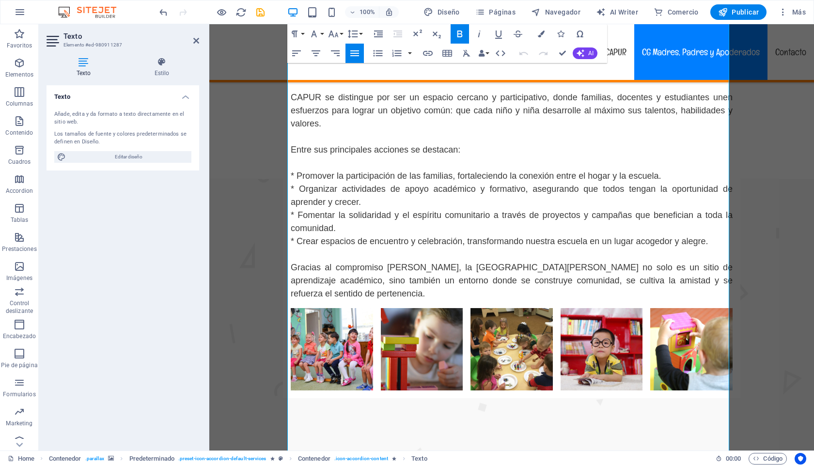
scroll to position [4519, 0]
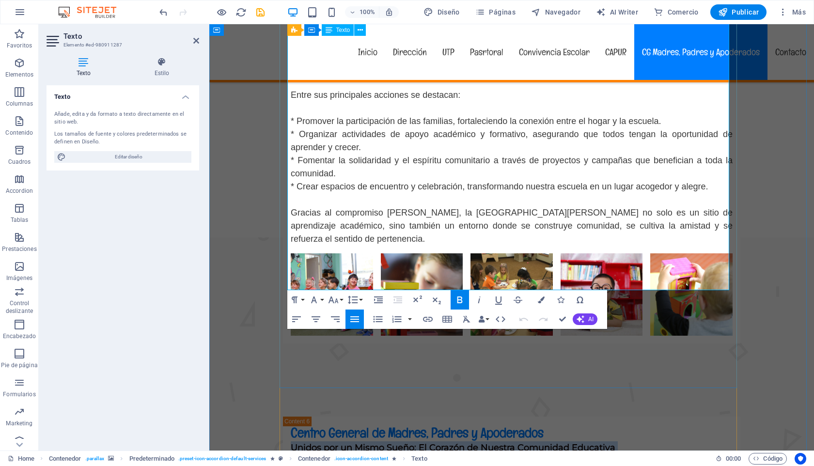
drag, startPoint x: 289, startPoint y: 217, endPoint x: 586, endPoint y: 274, distance: 302.0
click at [320, 300] on button "Font Family" at bounding box center [316, 299] width 18 height 19
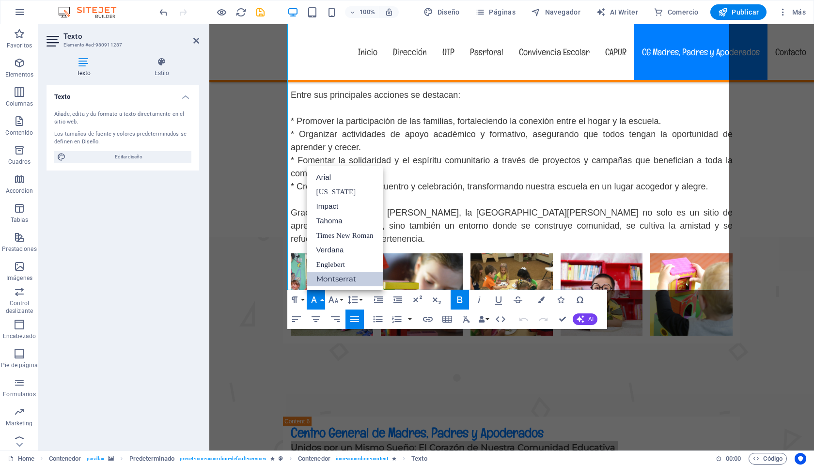
scroll to position [0, 0]
click at [329, 221] on link "Tahoma" at bounding box center [345, 221] width 77 height 15
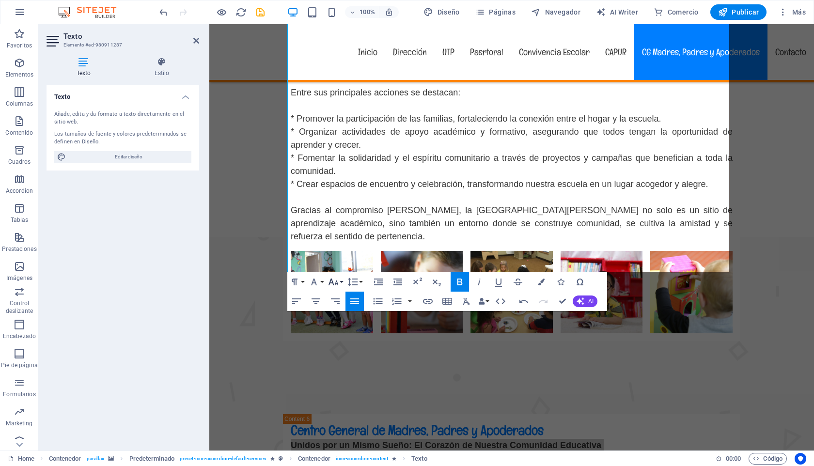
click at [339, 282] on button "Font Size" at bounding box center [335, 281] width 18 height 19
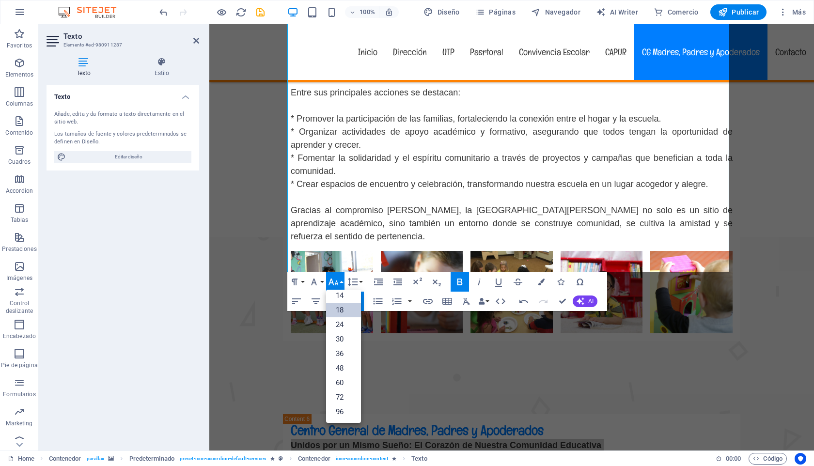
scroll to position [78, 0]
click at [343, 310] on link "18" at bounding box center [343, 310] width 35 height 15
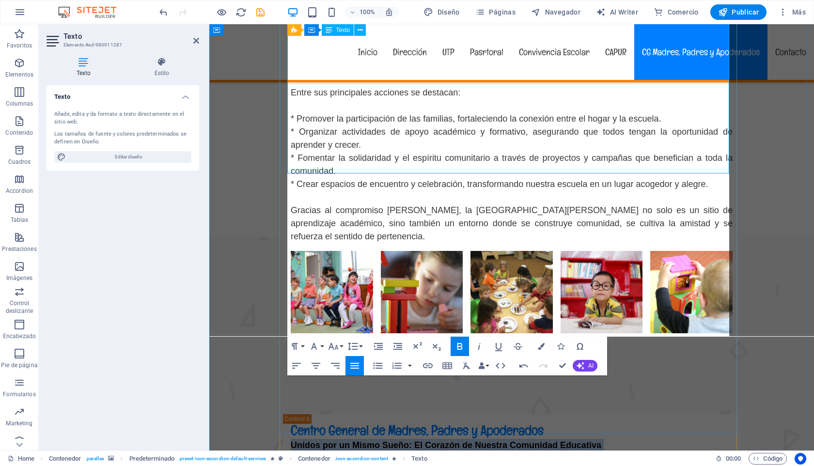
scroll to position [4619, 0]
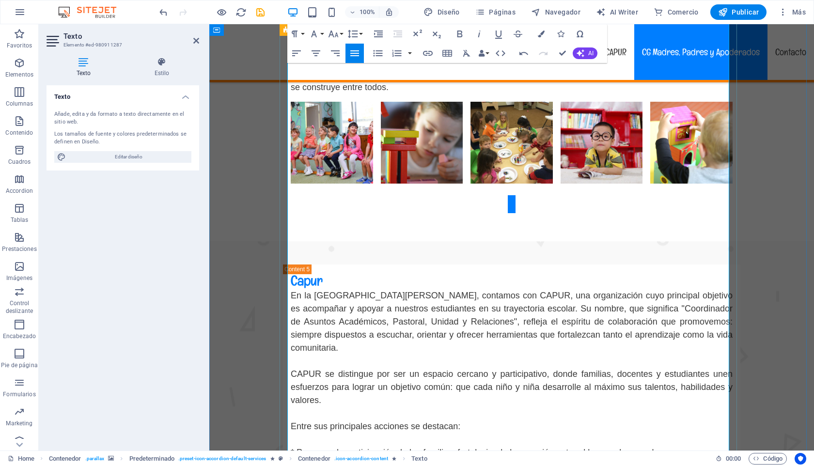
scroll to position [4190, 0]
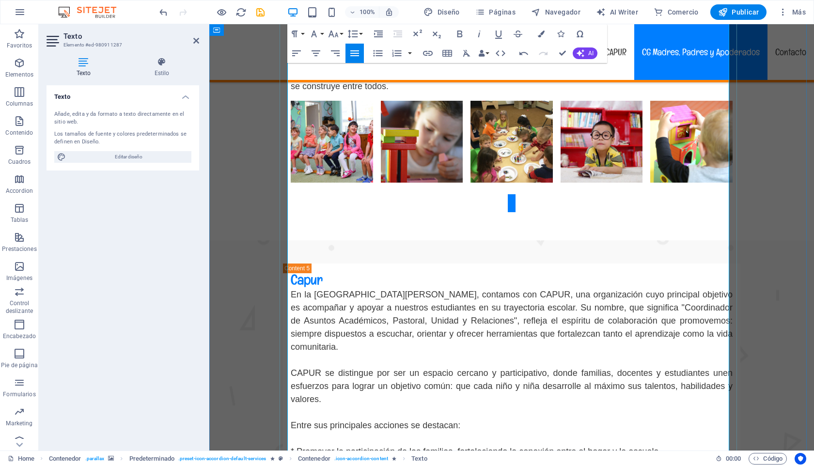
drag, startPoint x: 498, startPoint y: 355, endPoint x: 288, endPoint y: 352, distance: 209.9
click at [459, 34] on icon "button" at bounding box center [459, 34] width 5 height 7
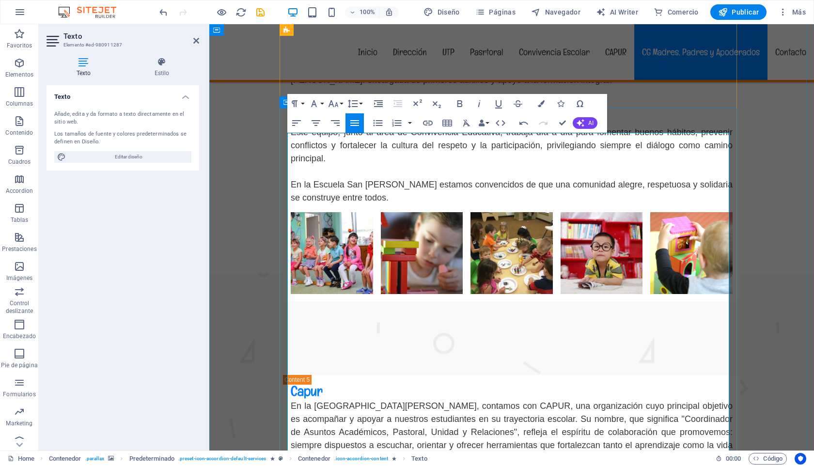
scroll to position [3979, 0]
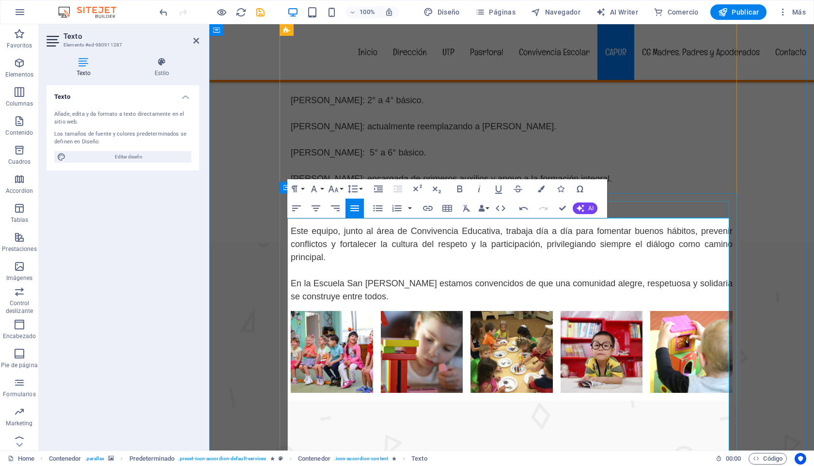
drag, startPoint x: 615, startPoint y: 228, endPoint x: 298, endPoint y: 217, distance: 317.7
click at [333, 188] on icon "button" at bounding box center [334, 189] width 12 height 12
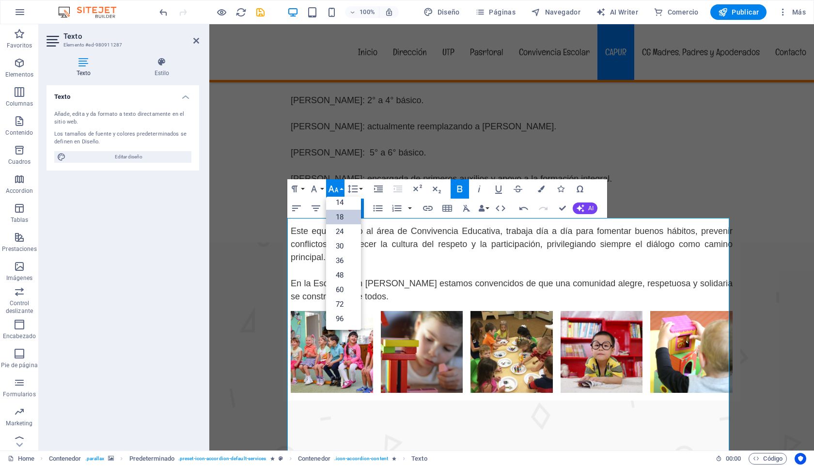
scroll to position [78, 0]
click at [343, 233] on link "24" at bounding box center [343, 231] width 35 height 15
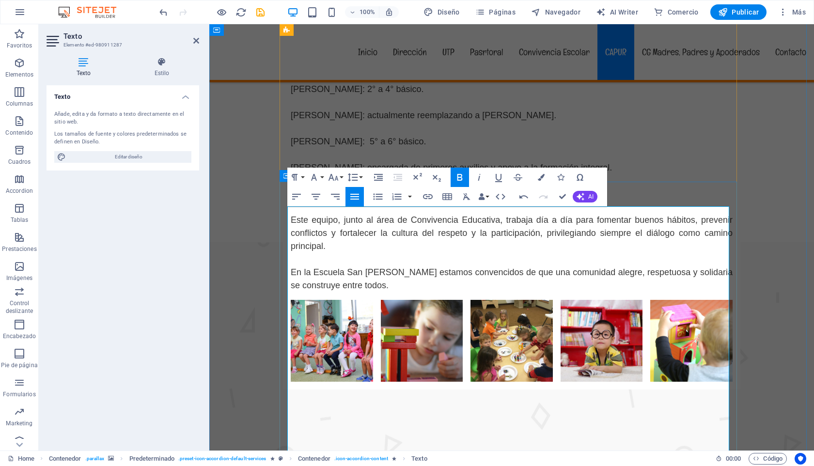
scroll to position [4002, 0]
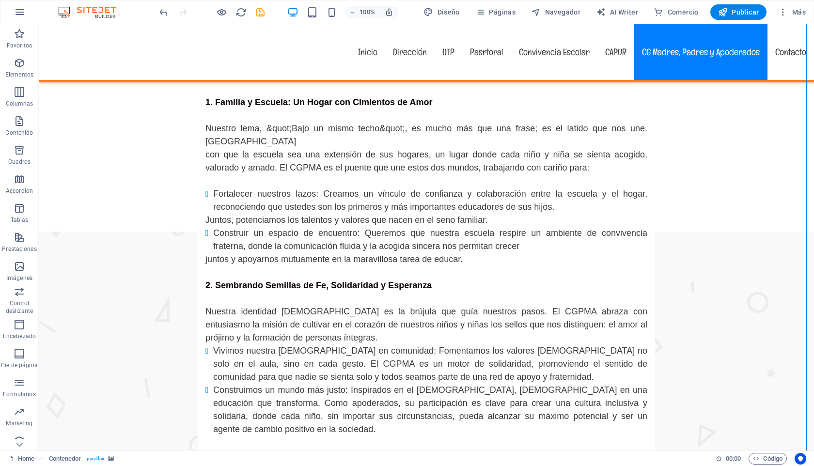
scroll to position [5064, 0]
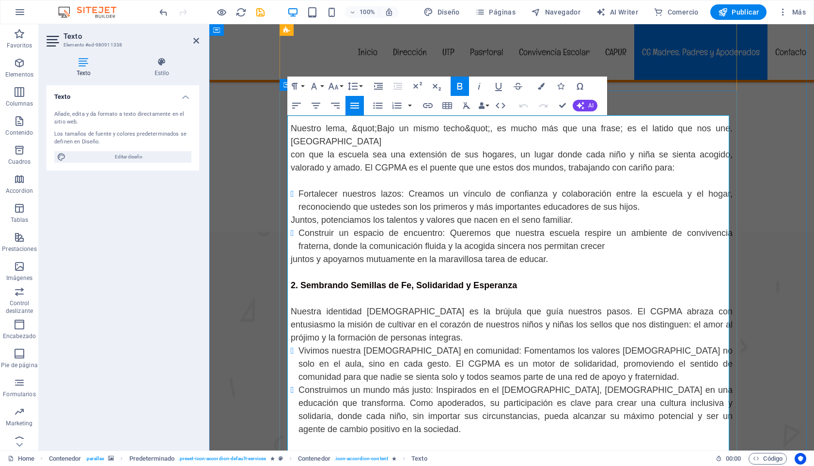
scroll to position [5076, 0]
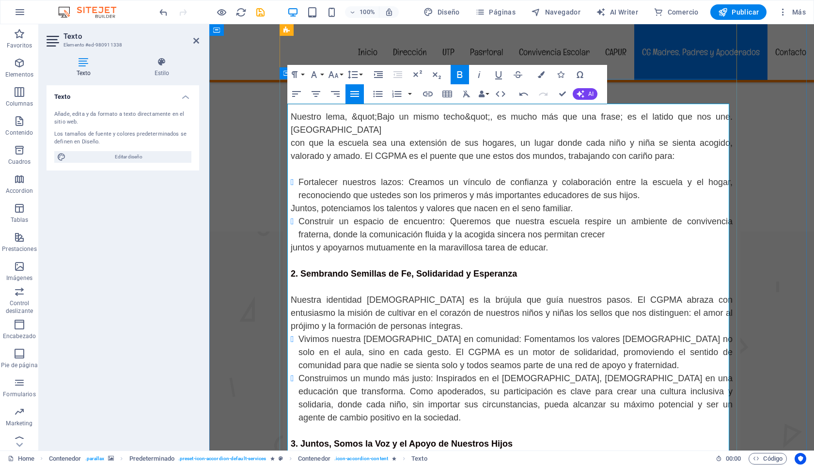
drag, startPoint x: 290, startPoint y: 123, endPoint x: 388, endPoint y: 247, distance: 158.7
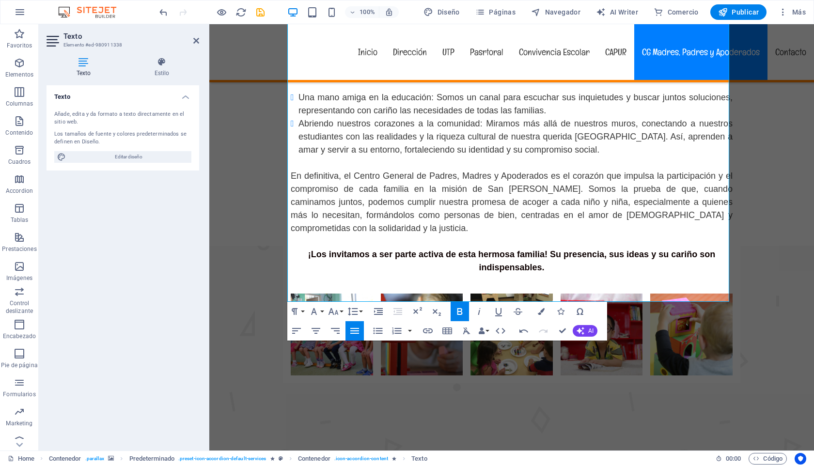
scroll to position [5544, 0]
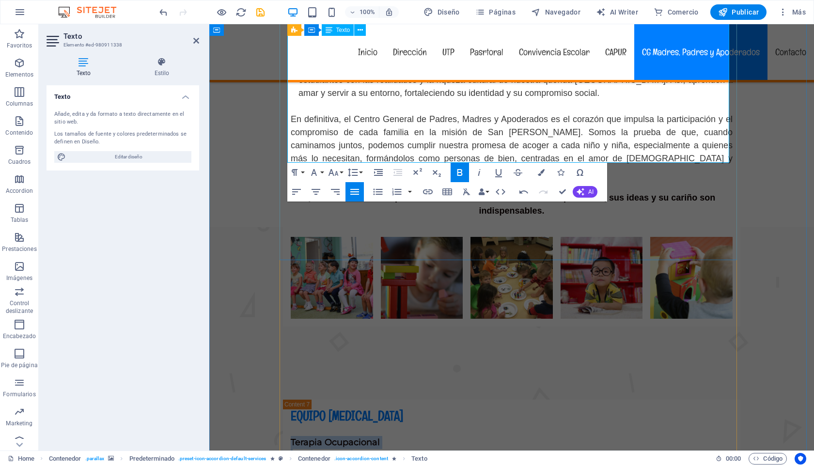
drag, startPoint x: 288, startPoint y: 120, endPoint x: 626, endPoint y: 151, distance: 339.2
click at [335, 172] on icon "button" at bounding box center [334, 173] width 12 height 12
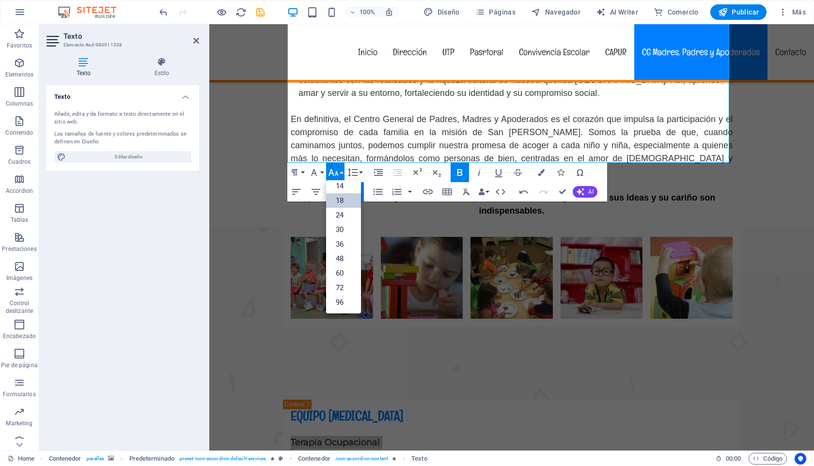
scroll to position [78, 0]
click at [340, 198] on link "18" at bounding box center [343, 200] width 35 height 15
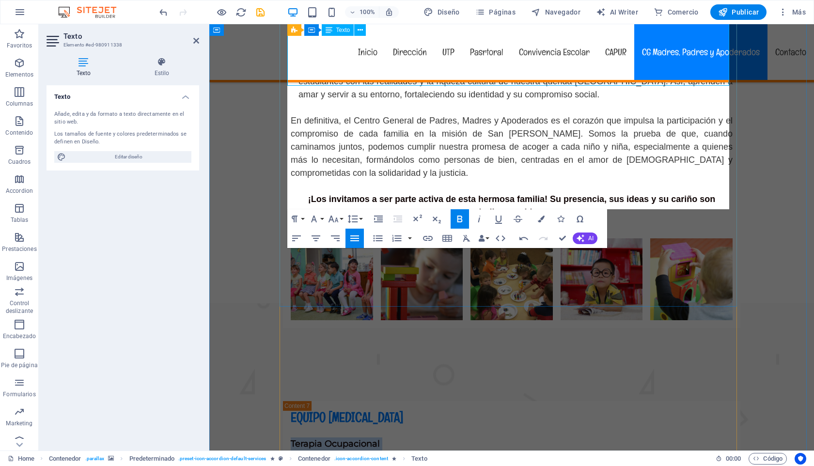
scroll to position [5621, 0]
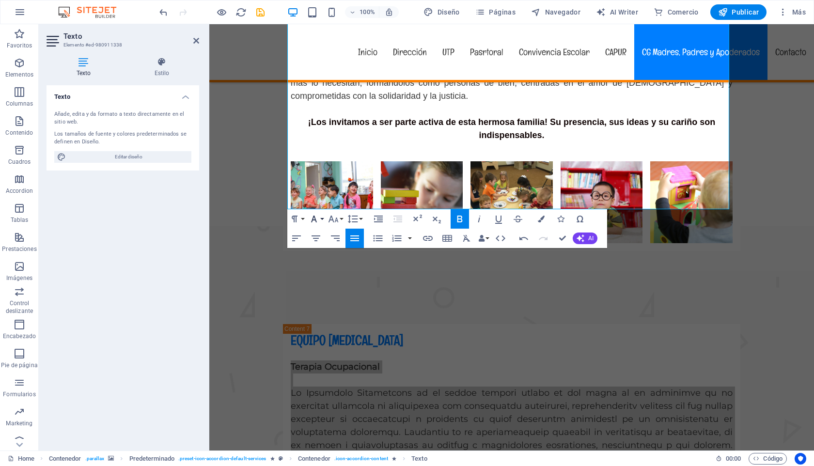
click at [318, 221] on icon "button" at bounding box center [314, 219] width 12 height 12
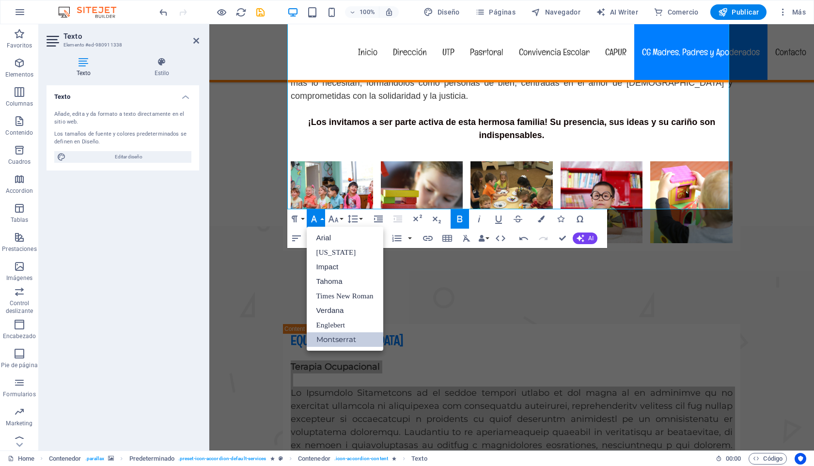
scroll to position [0, 0]
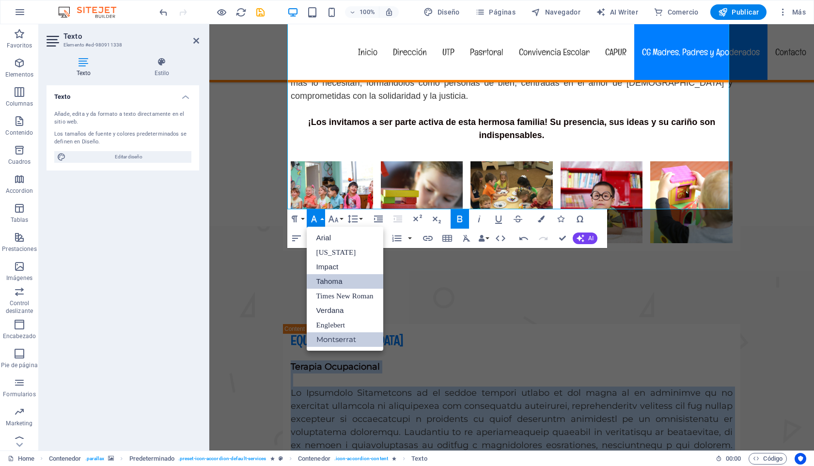
click at [327, 282] on link "Tahoma" at bounding box center [345, 281] width 77 height 15
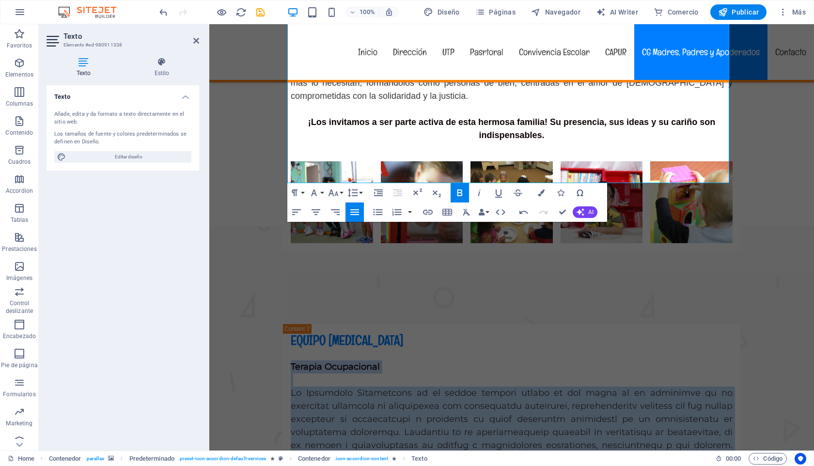
scroll to position [5582, 0]
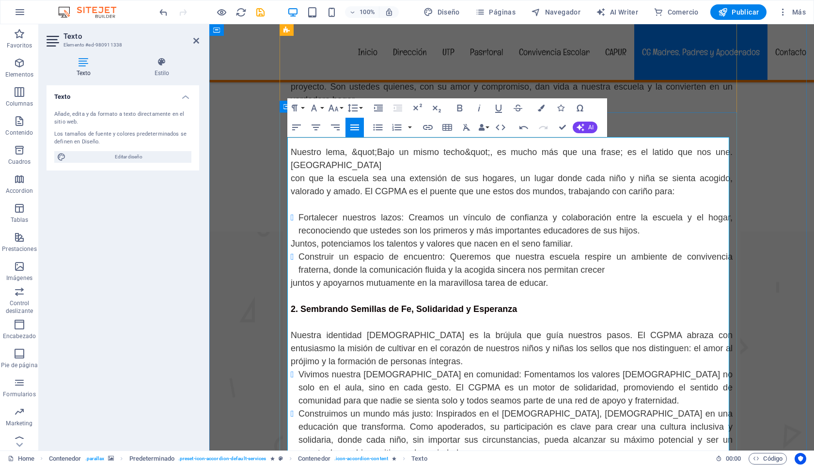
scroll to position [5041, 0]
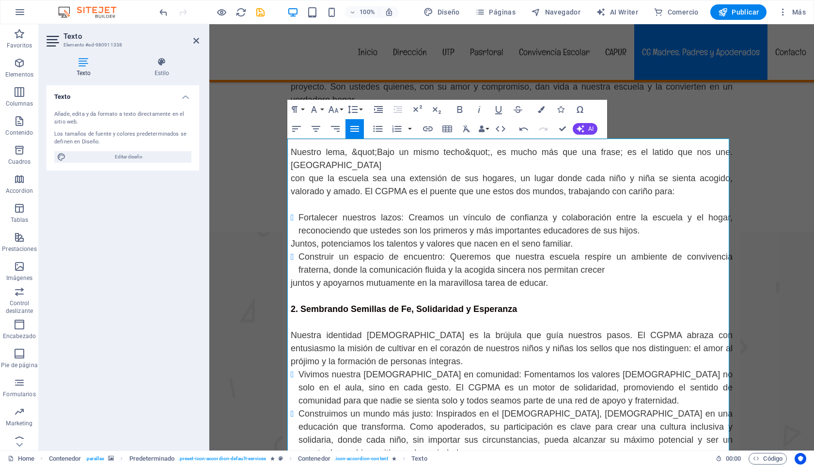
click at [794, 232] on figure at bounding box center [511, 473] width 605 height 483
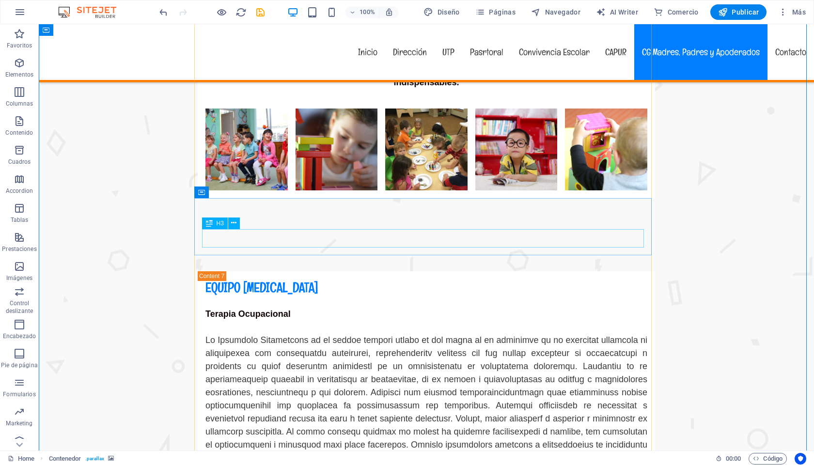
scroll to position [5774, 0]
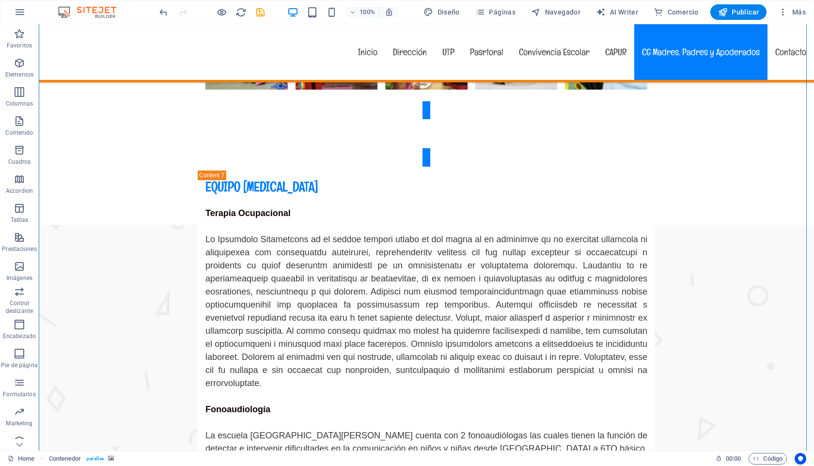
click at [755, 225] on figure at bounding box center [426, 466] width 775 height 483
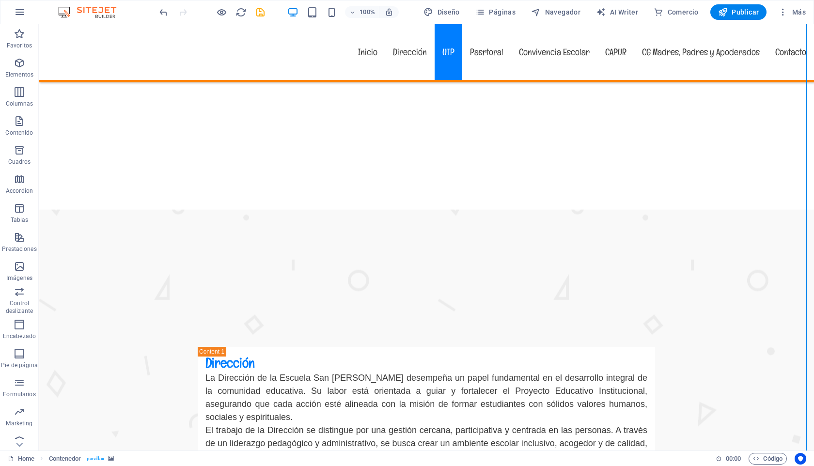
scroll to position [778, 0]
